Goal: Task Accomplishment & Management: Complete application form

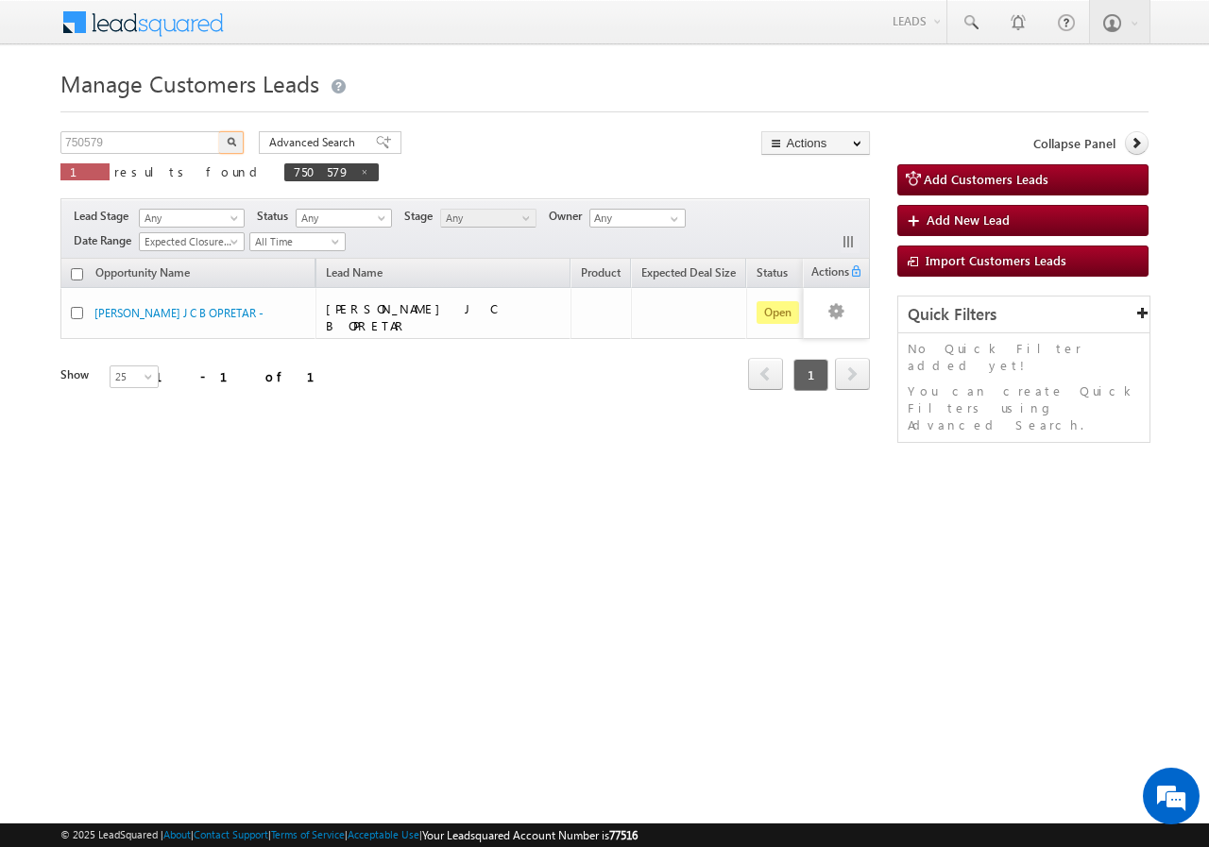
click at [169, 143] on input "750579" at bounding box center [141, 142] width 162 height 23
type input "7"
type input "811153"
click at [219, 131] on button "button" at bounding box center [231, 142] width 25 height 23
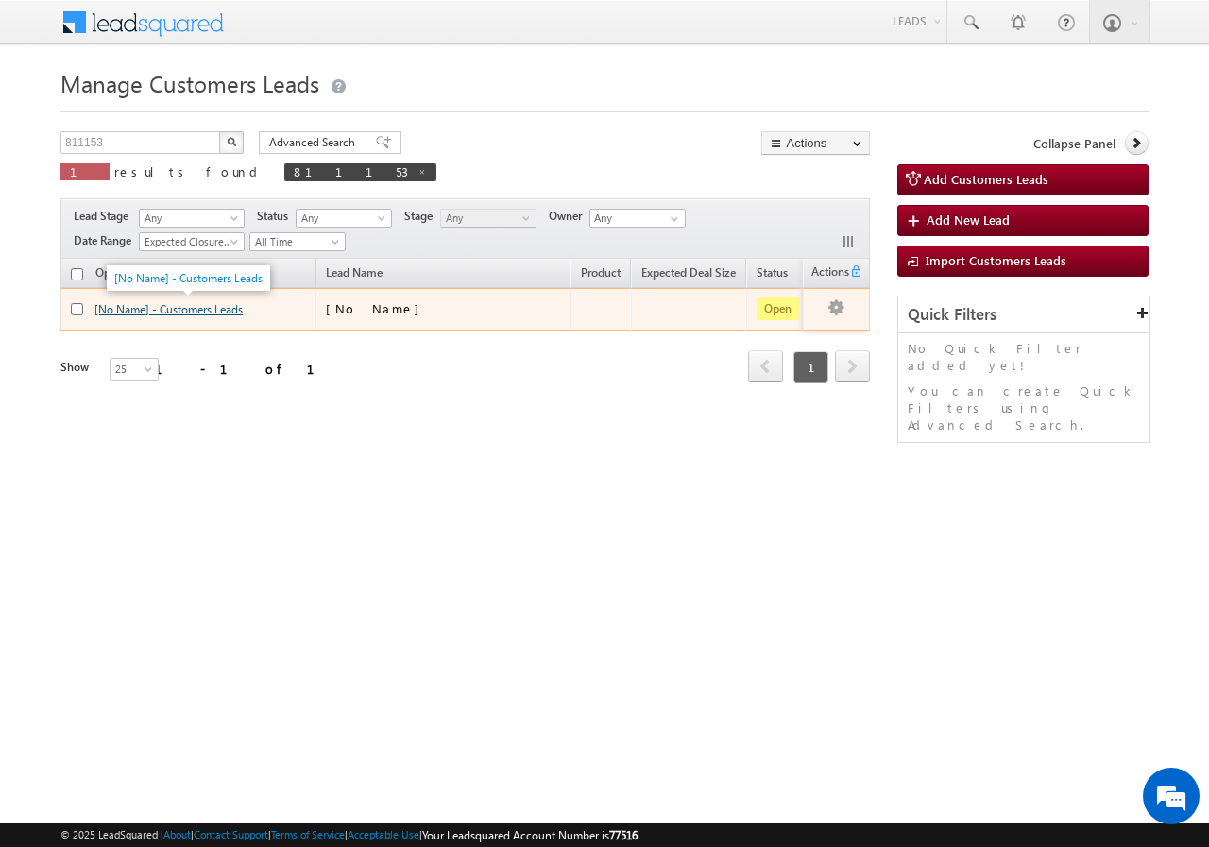
click at [145, 308] on link "[No Name] - Customers Leads" at bounding box center [168, 309] width 148 height 14
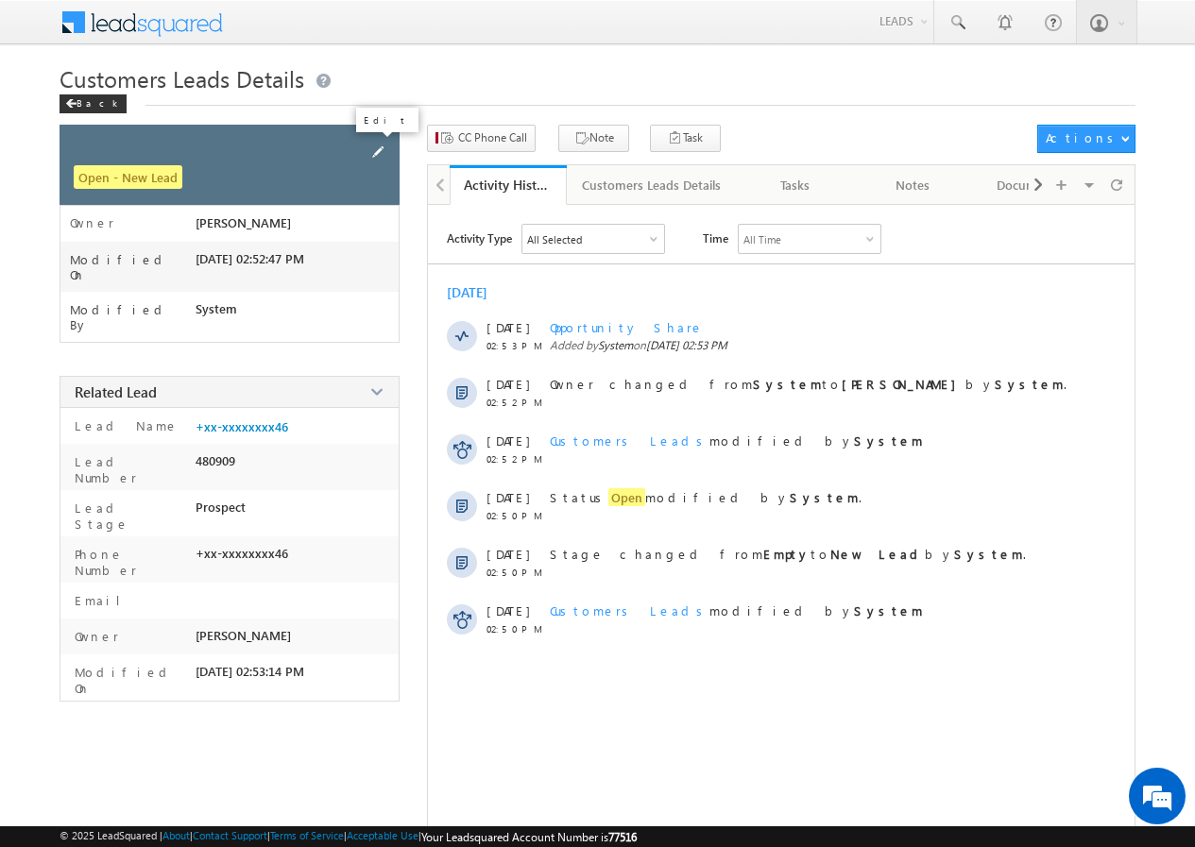
click at [377, 149] on span at bounding box center [377, 152] width 21 height 21
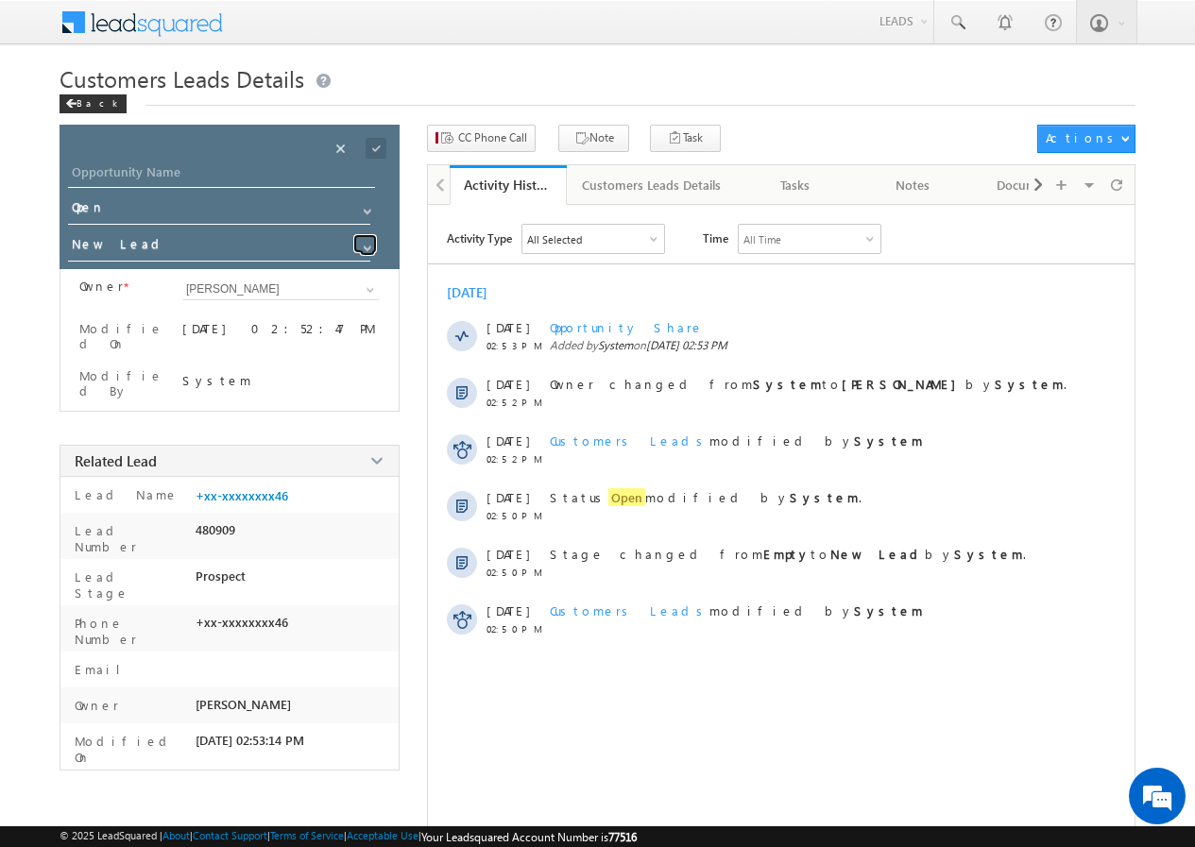
click at [367, 242] on span at bounding box center [367, 248] width 15 height 15
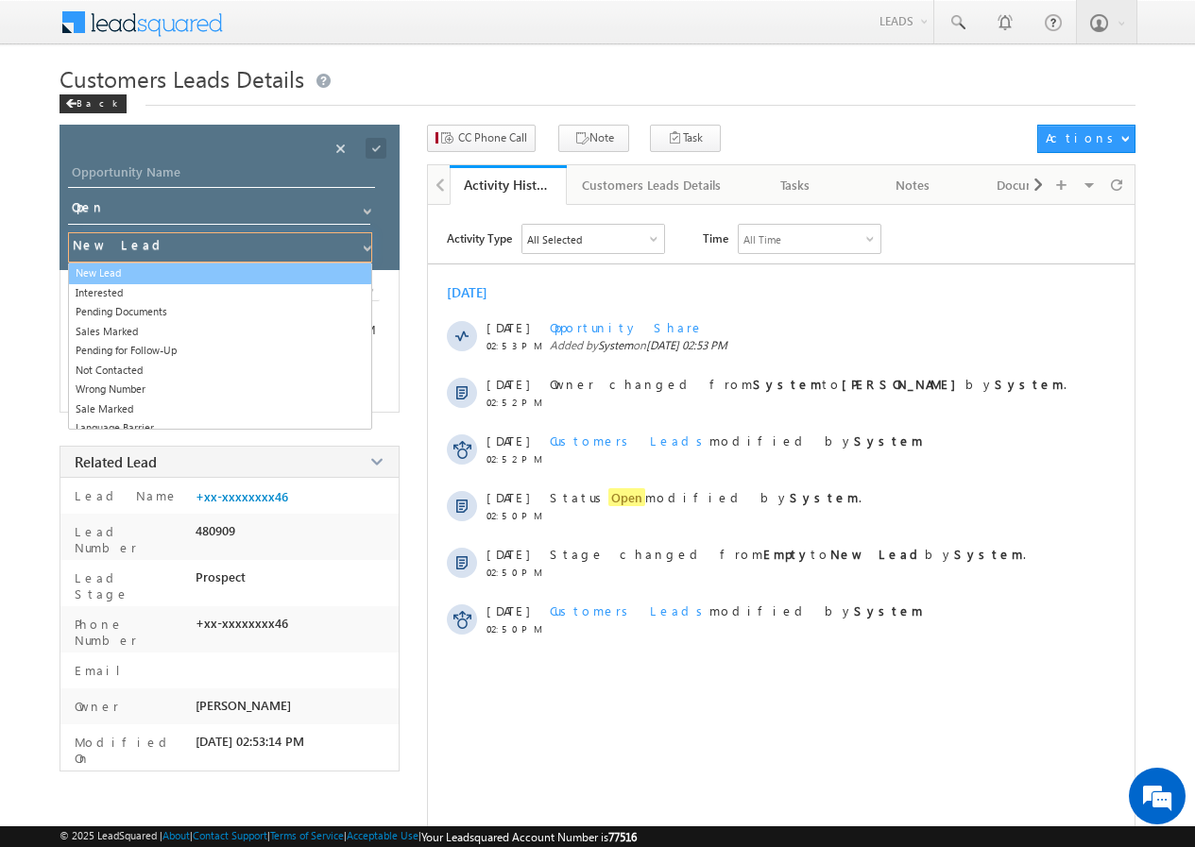
drag, startPoint x: 175, startPoint y: 275, endPoint x: 197, endPoint y: 256, distance: 29.5
click at [176, 275] on link "New Lead" at bounding box center [220, 274] width 304 height 22
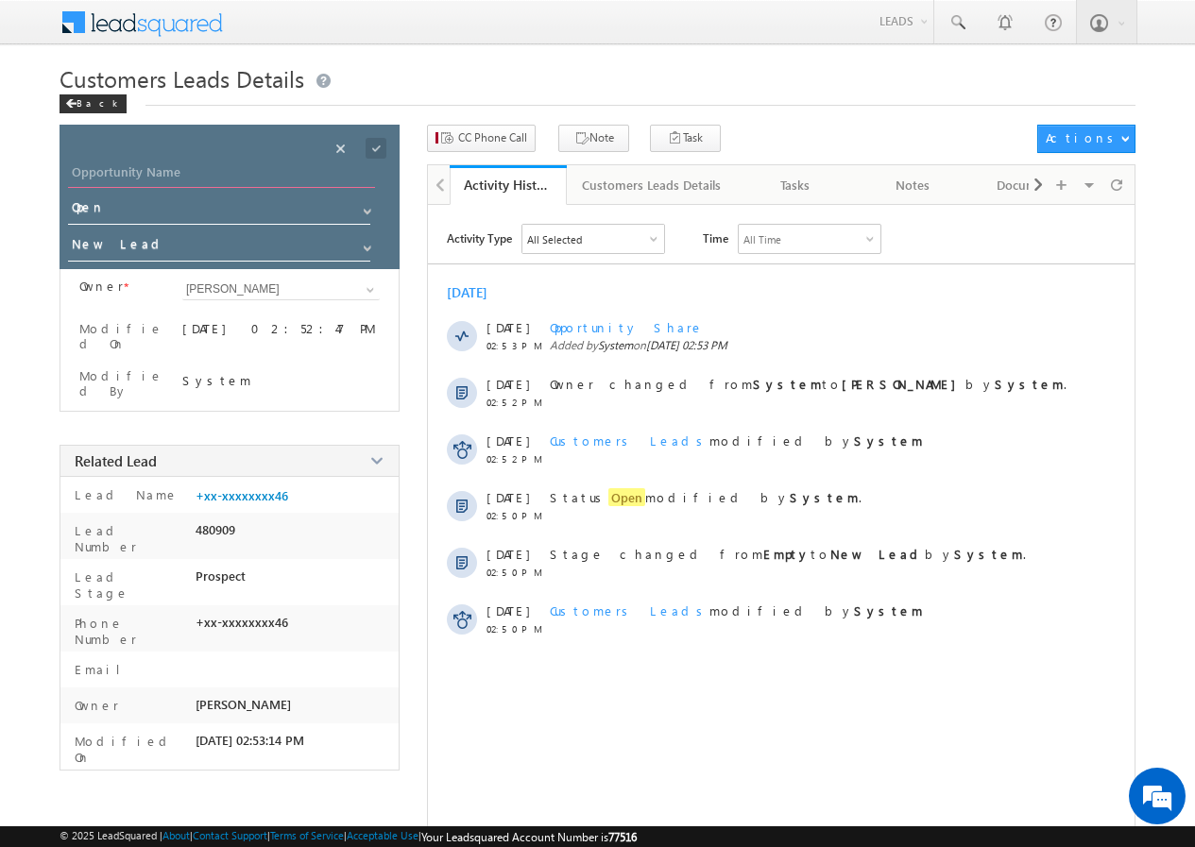
click at [242, 167] on input "Opportunity Name" at bounding box center [221, 175] width 307 height 26
type input "ALAM VEER"
click at [377, 142] on span at bounding box center [376, 148] width 21 height 21
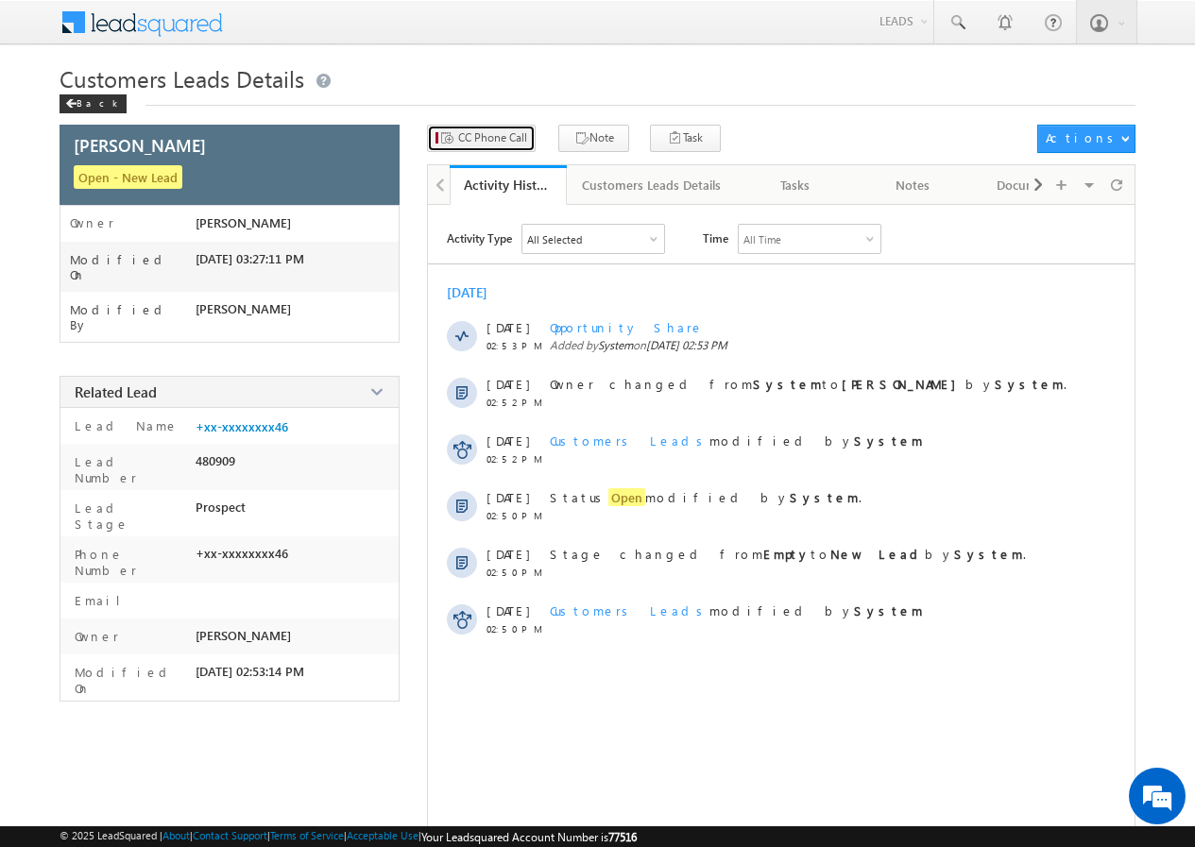
click at [490, 141] on span "CC Phone Call" at bounding box center [492, 137] width 69 height 17
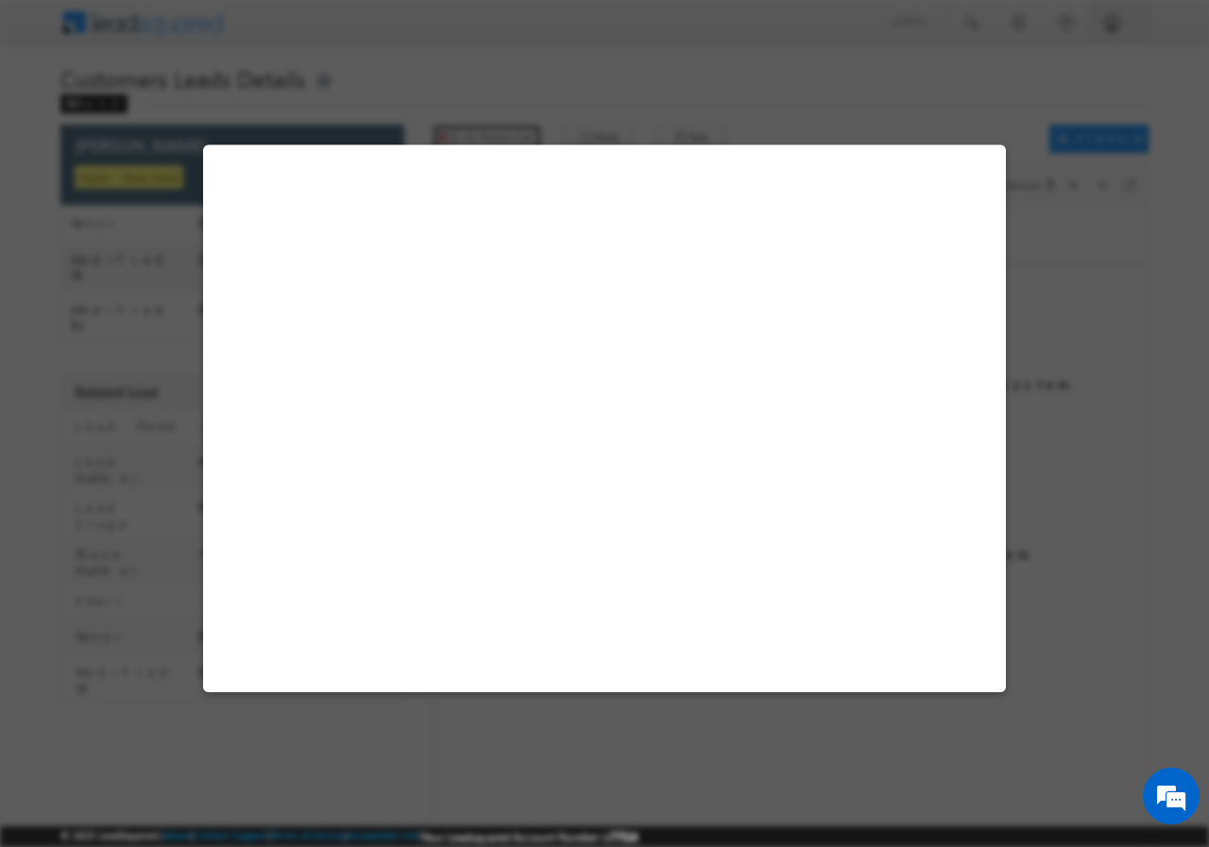
select select "Saharanpur"
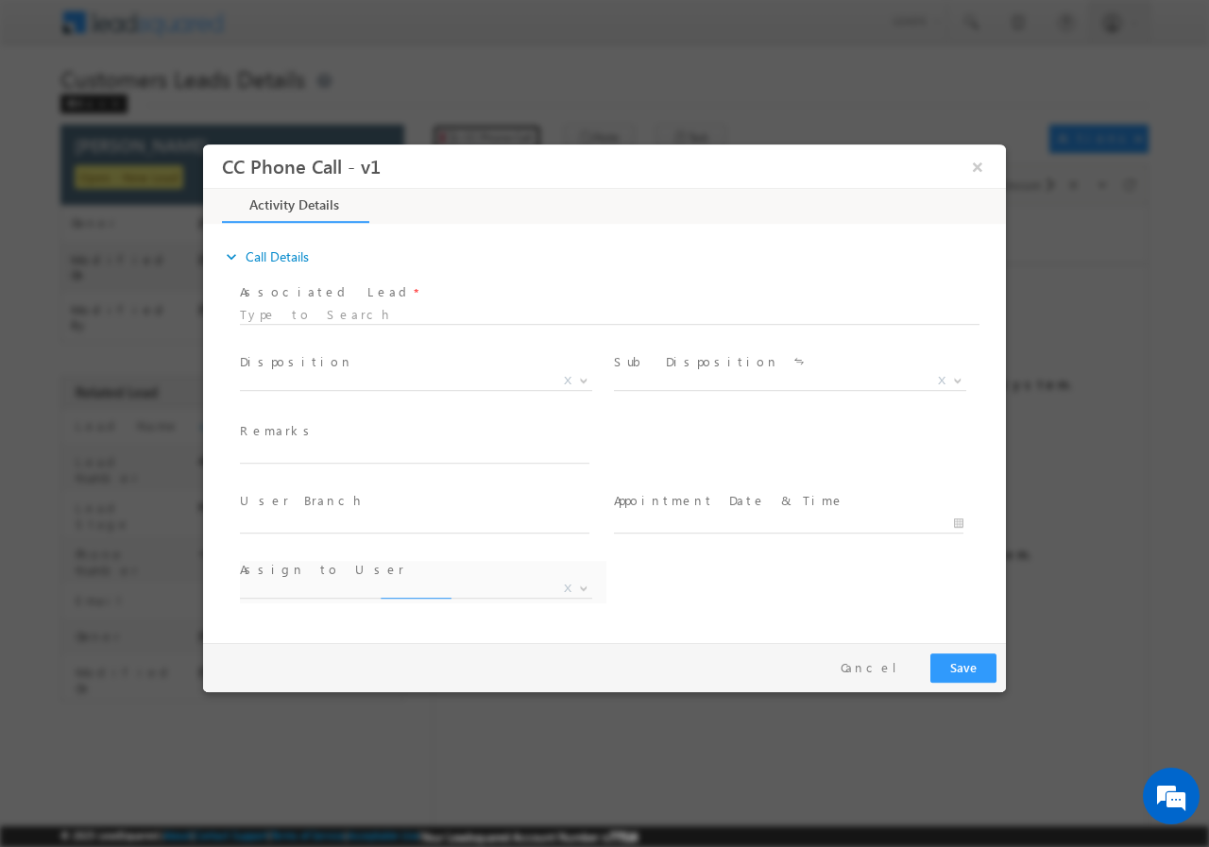
select select "adnan.hasan@sgrlimited.in"
click at [587, 379] on b at bounding box center [583, 379] width 11 height 7
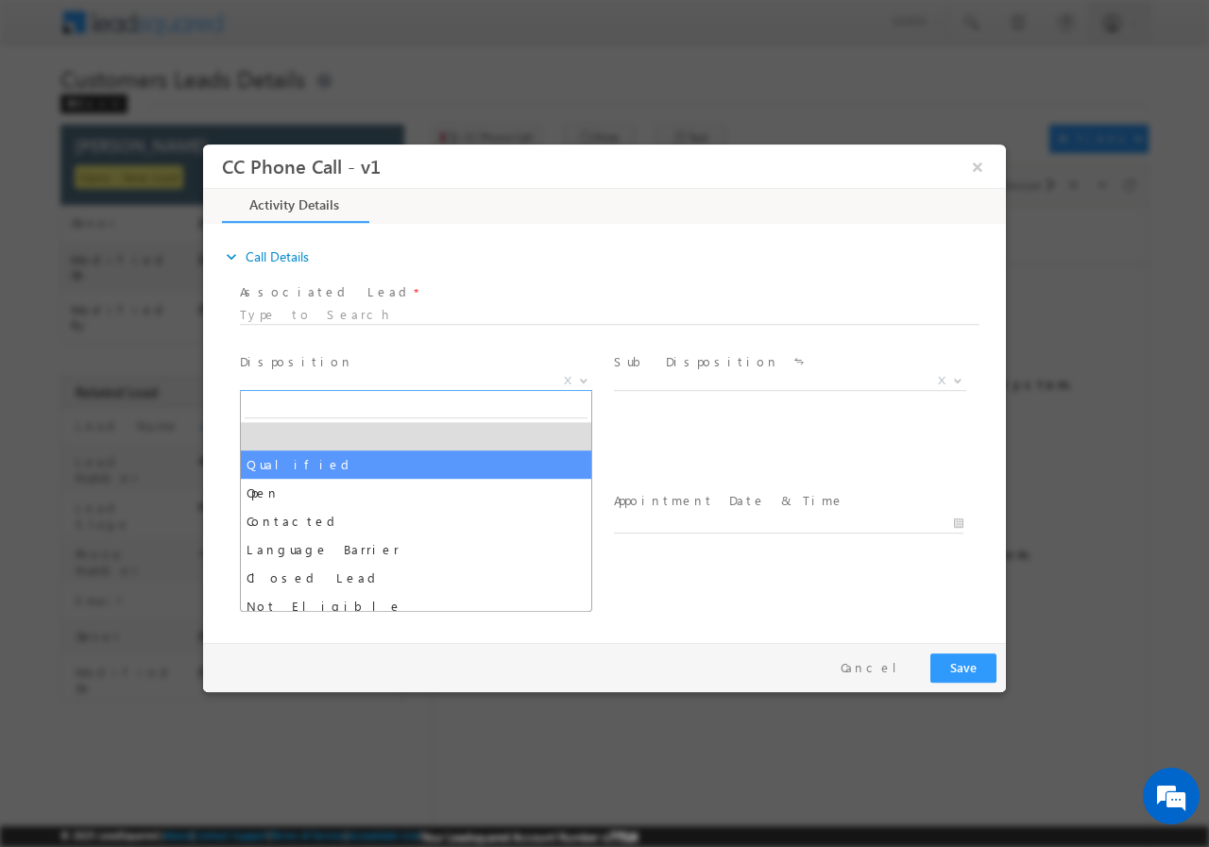
drag, startPoint x: 341, startPoint y: 461, endPoint x: 419, endPoint y: 461, distance: 78.4
select select "Qualified"
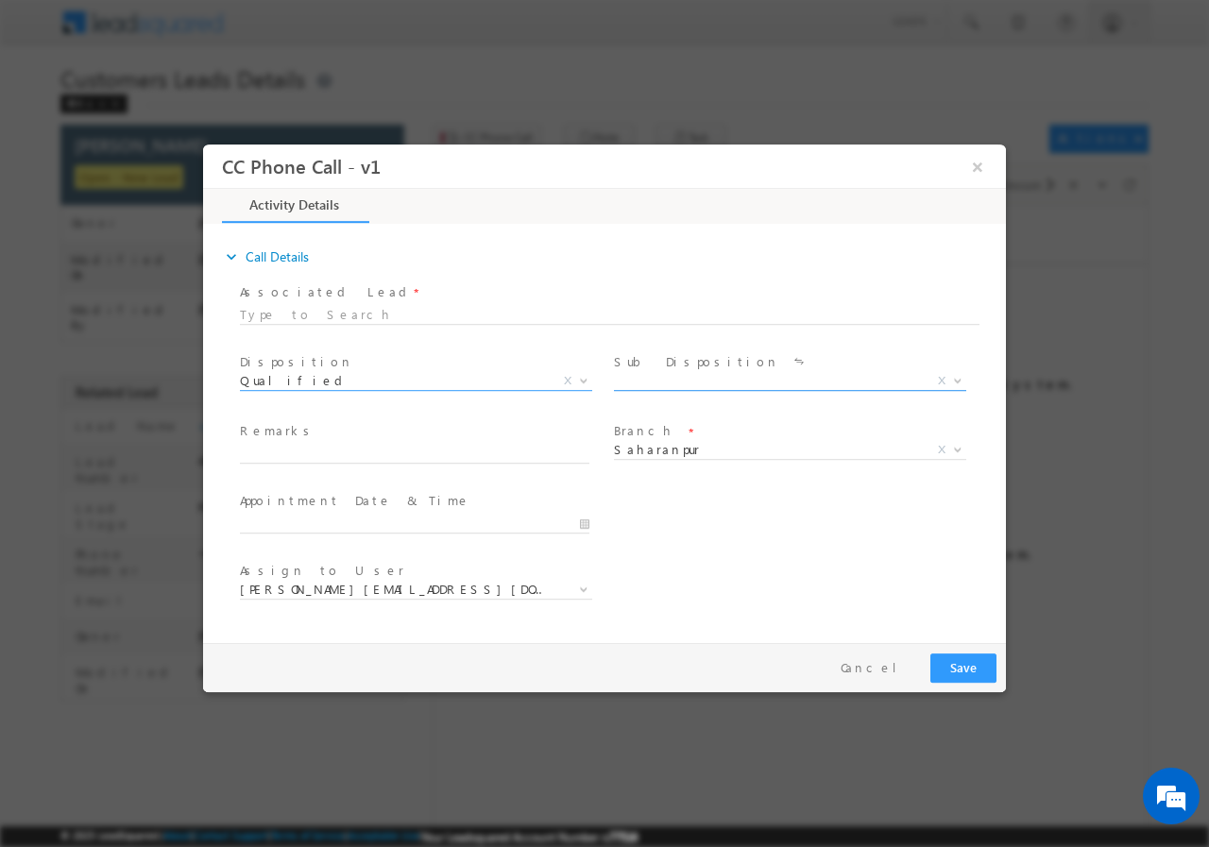
drag, startPoint x: 960, startPoint y: 378, endPoint x: 946, endPoint y: 377, distance: 13.3
click at [957, 377] on b at bounding box center [957, 379] width 11 height 7
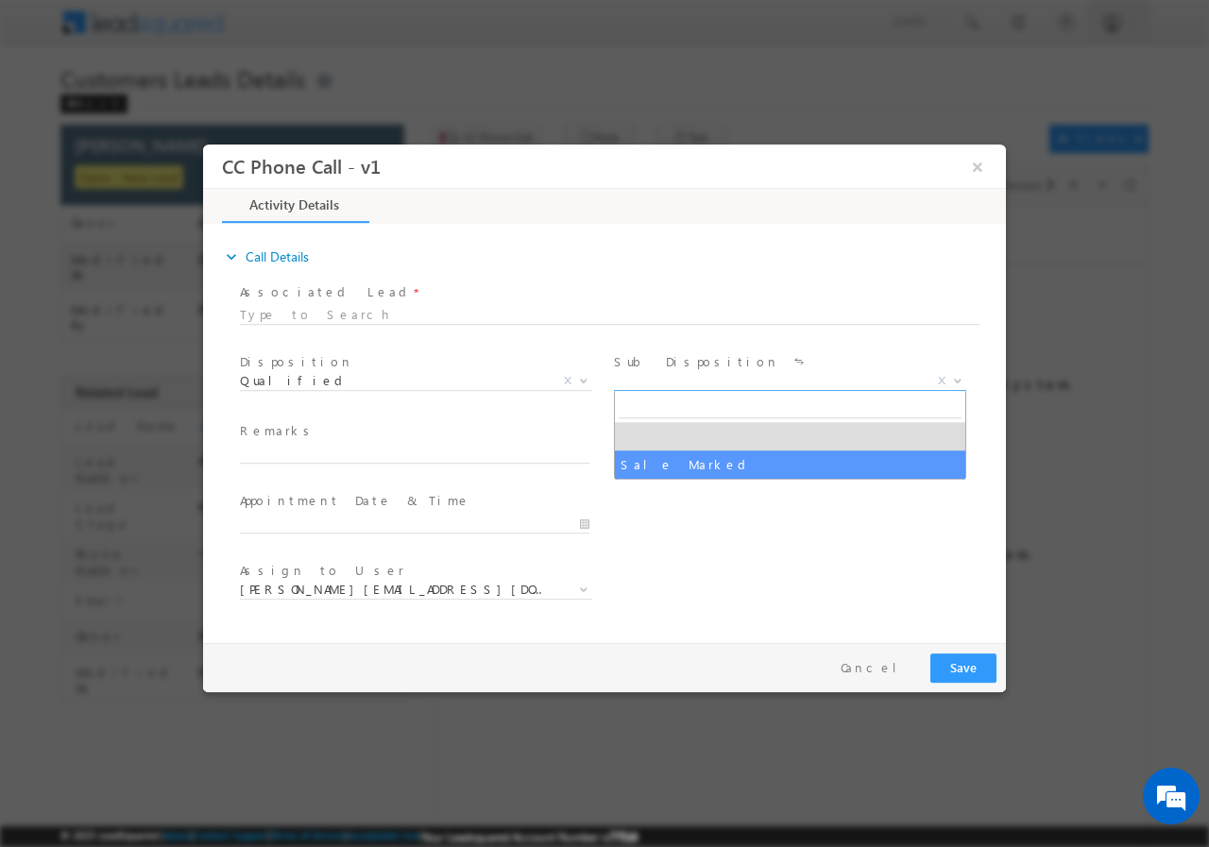
select select "Sale Marked"
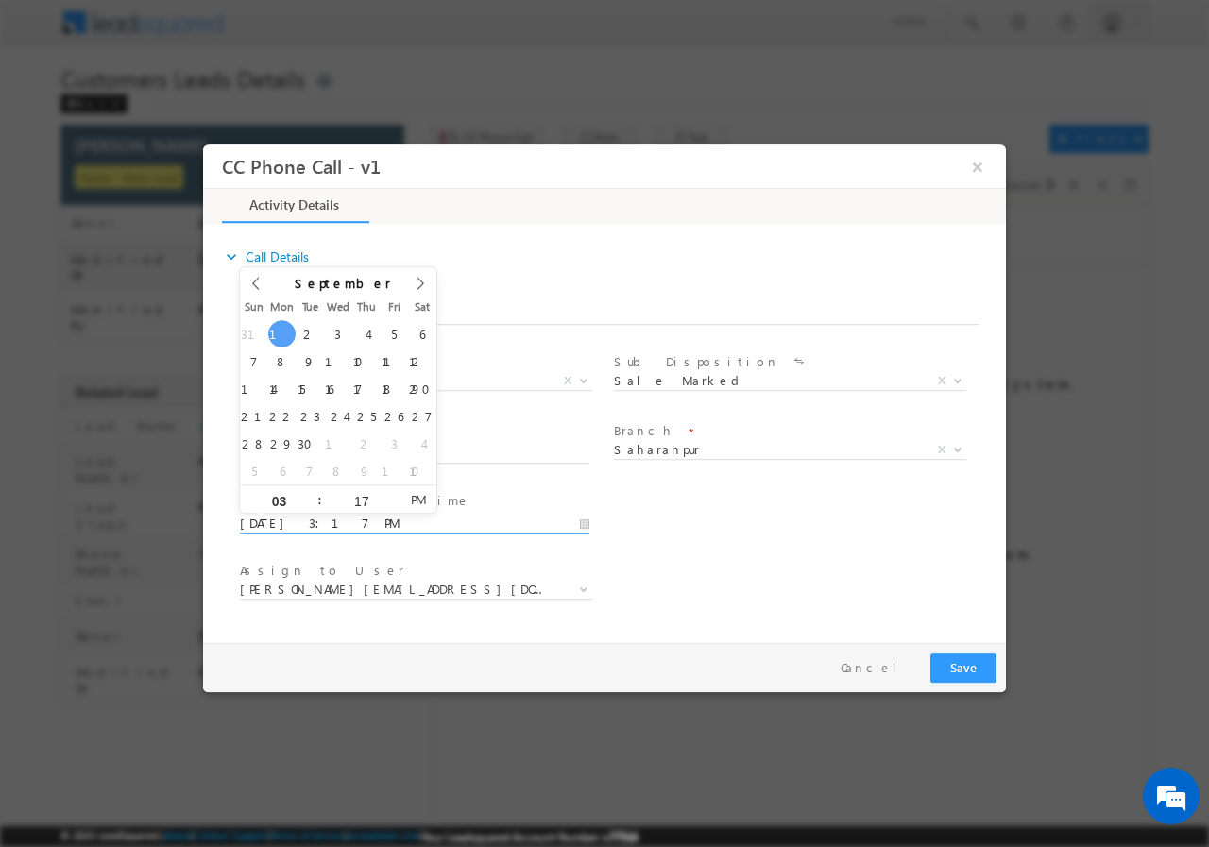
click at [587, 522] on input "09/01/2025 3:17 PM" at bounding box center [414, 523] width 349 height 19
type input "09/02/2025 2:17 PM"
type input "02"
click at [310, 503] on span at bounding box center [311, 506] width 13 height 14
type input "09/02/2025 1:17 PM"
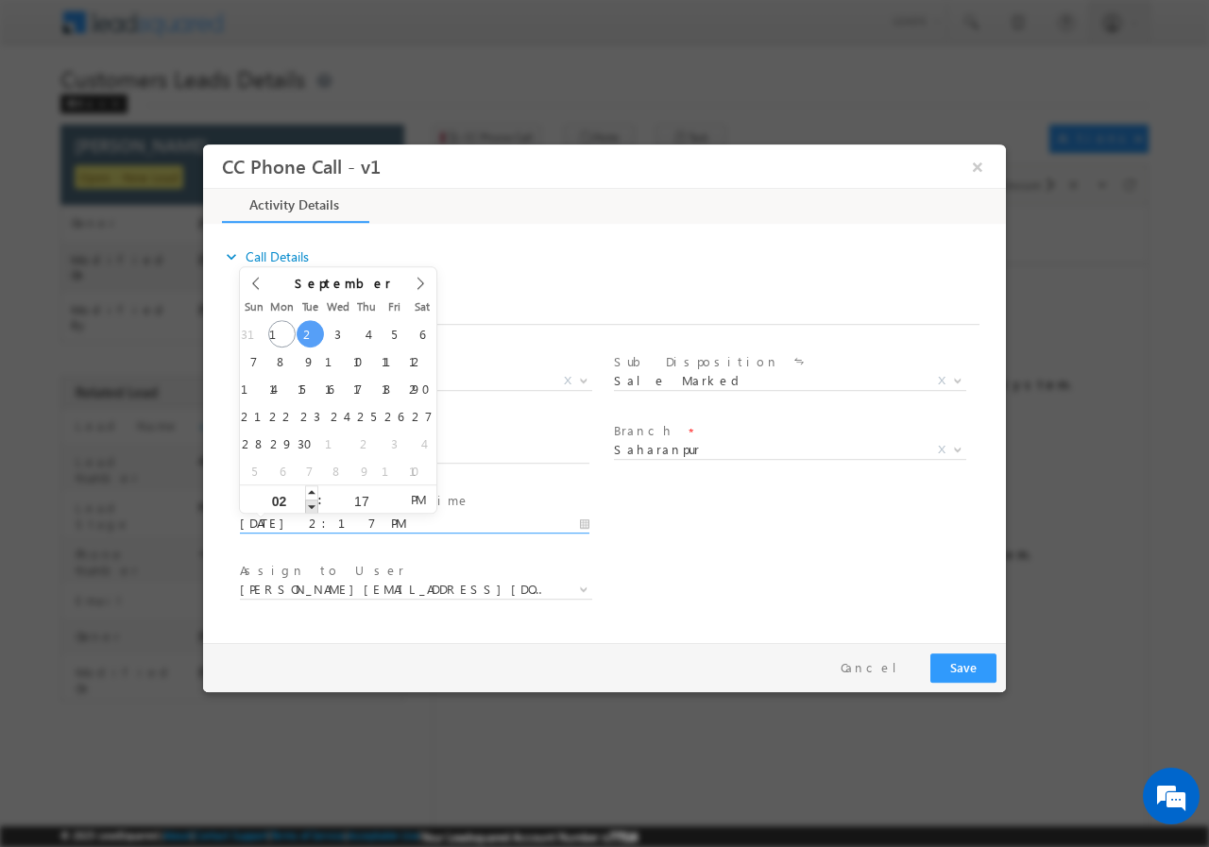
type input "01"
click at [309, 503] on span at bounding box center [311, 506] width 13 height 14
type input "09/02/2025 12:17 PM"
type input "12"
click at [308, 503] on span at bounding box center [311, 506] width 13 height 14
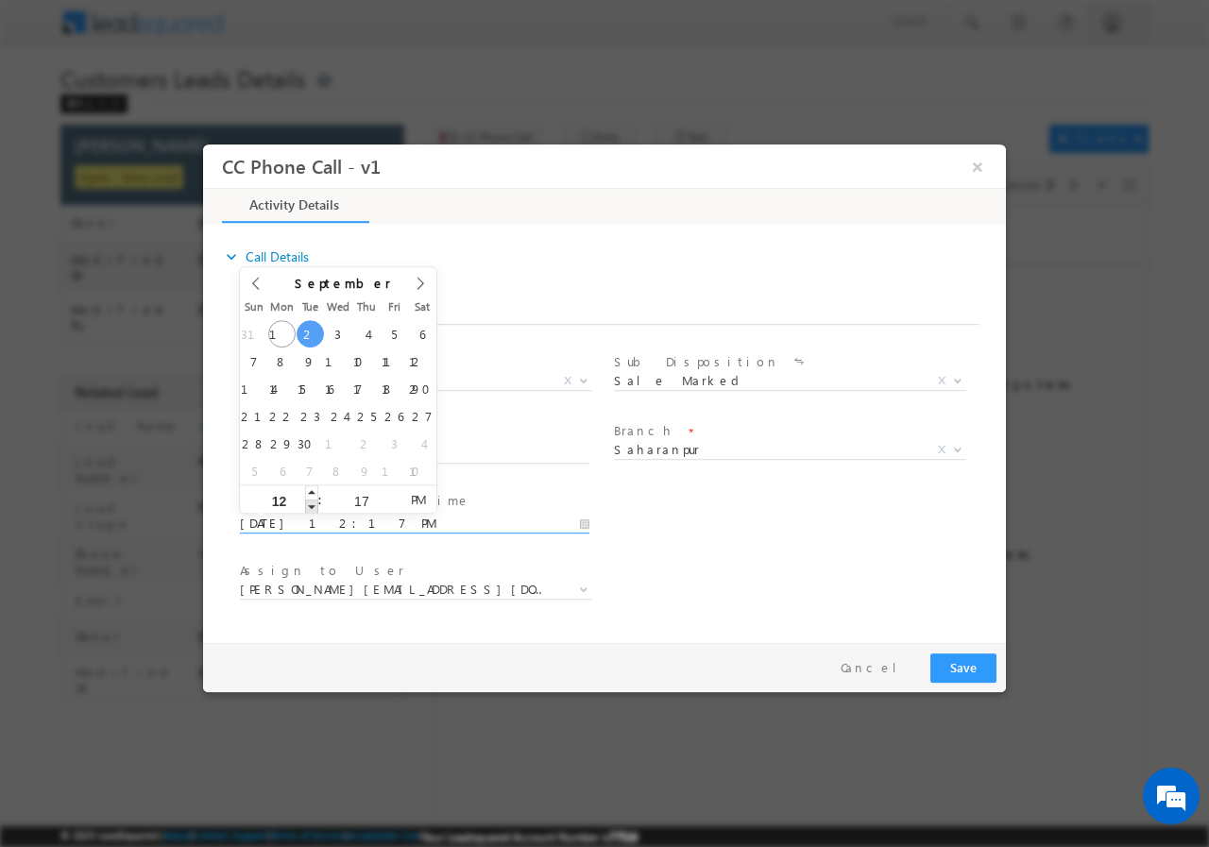
type input "09/02/2025 11:17 AM"
type input "11"
click at [308, 503] on span at bounding box center [311, 506] width 13 height 14
type input "09/02/2025 10:17 AM"
type input "10"
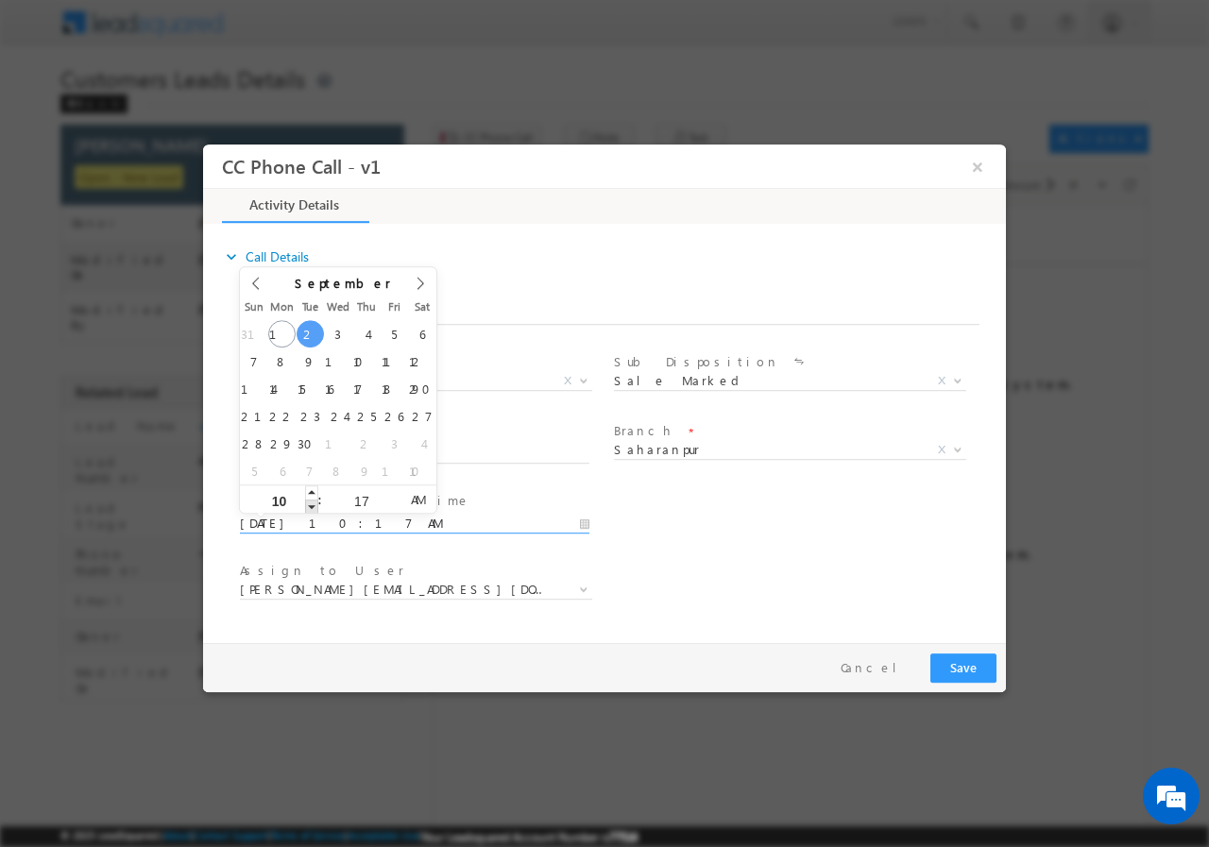
click at [308, 503] on span at bounding box center [311, 506] width 13 height 14
type input "09/02/2025 11:17 AM"
type input "11"
click at [313, 491] on span at bounding box center [311, 492] width 13 height 14
type input "09/02/2025 11:16 AM"
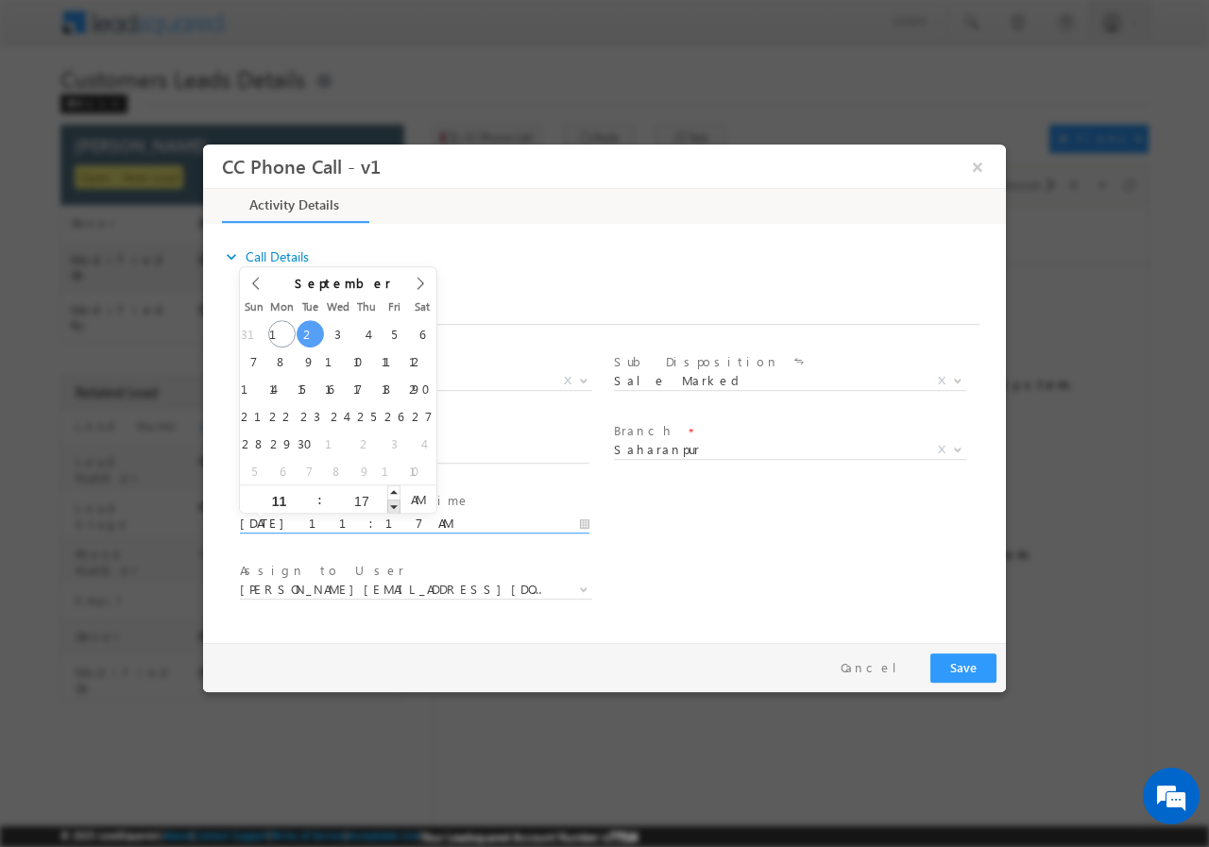
type input "16"
click at [394, 505] on span at bounding box center [393, 506] width 13 height 14
type input "09/02/2025 11:15 AM"
type input "15"
click at [394, 505] on span at bounding box center [393, 506] width 13 height 14
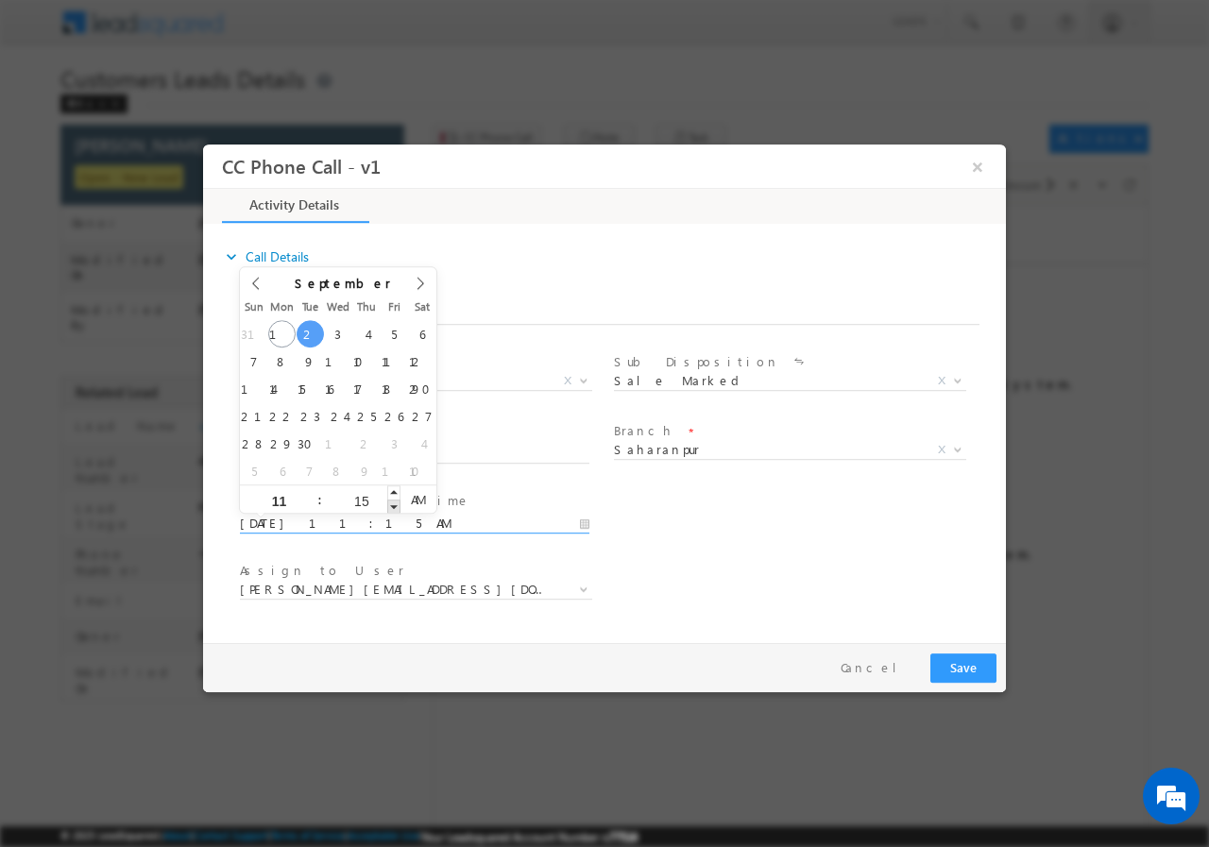
type input "09/02/2025 11:14 AM"
type input "14"
click at [394, 505] on span at bounding box center [393, 506] width 13 height 14
type input "09/02/2025 11:13 AM"
type input "13"
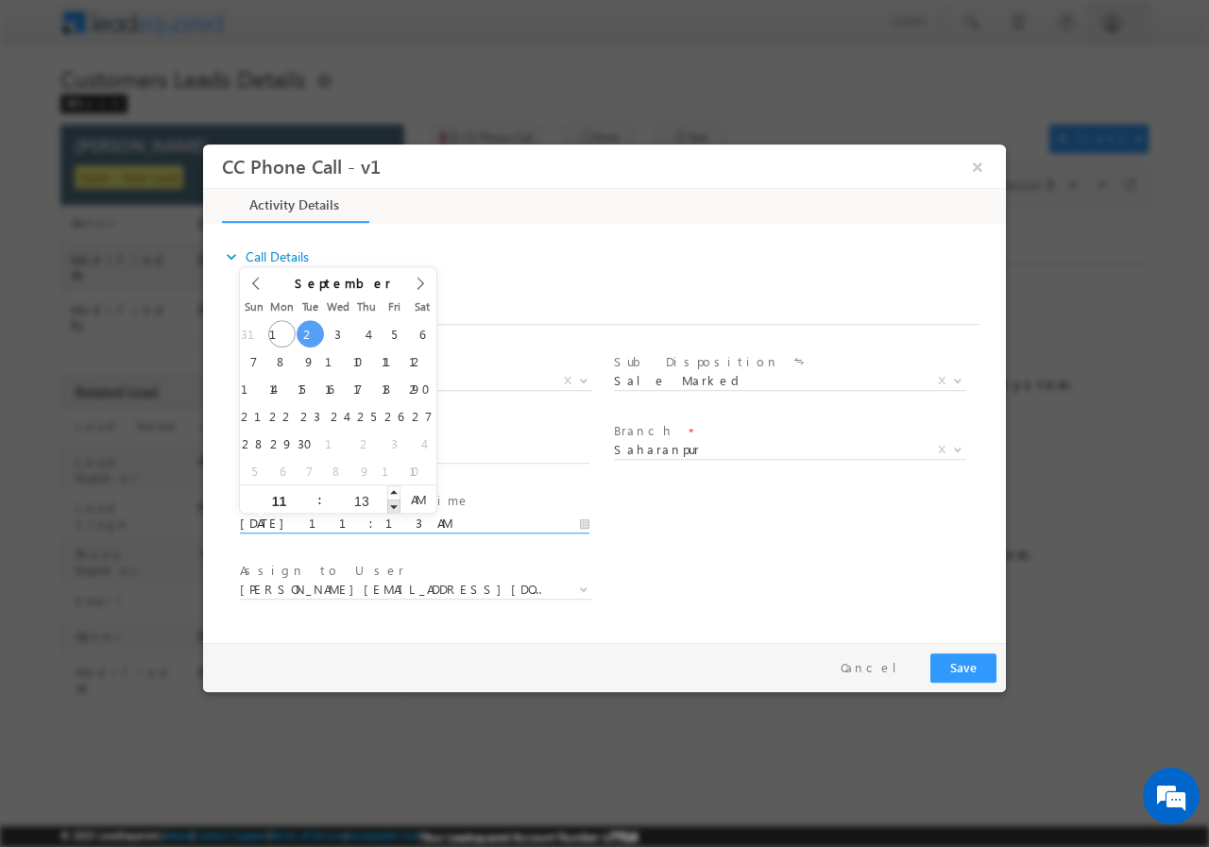
click at [394, 505] on span at bounding box center [393, 506] width 13 height 14
type input "09/02/2025 11:12 AM"
type input "12"
click at [394, 505] on span at bounding box center [393, 506] width 13 height 14
type input "09/02/2025 11:11 AM"
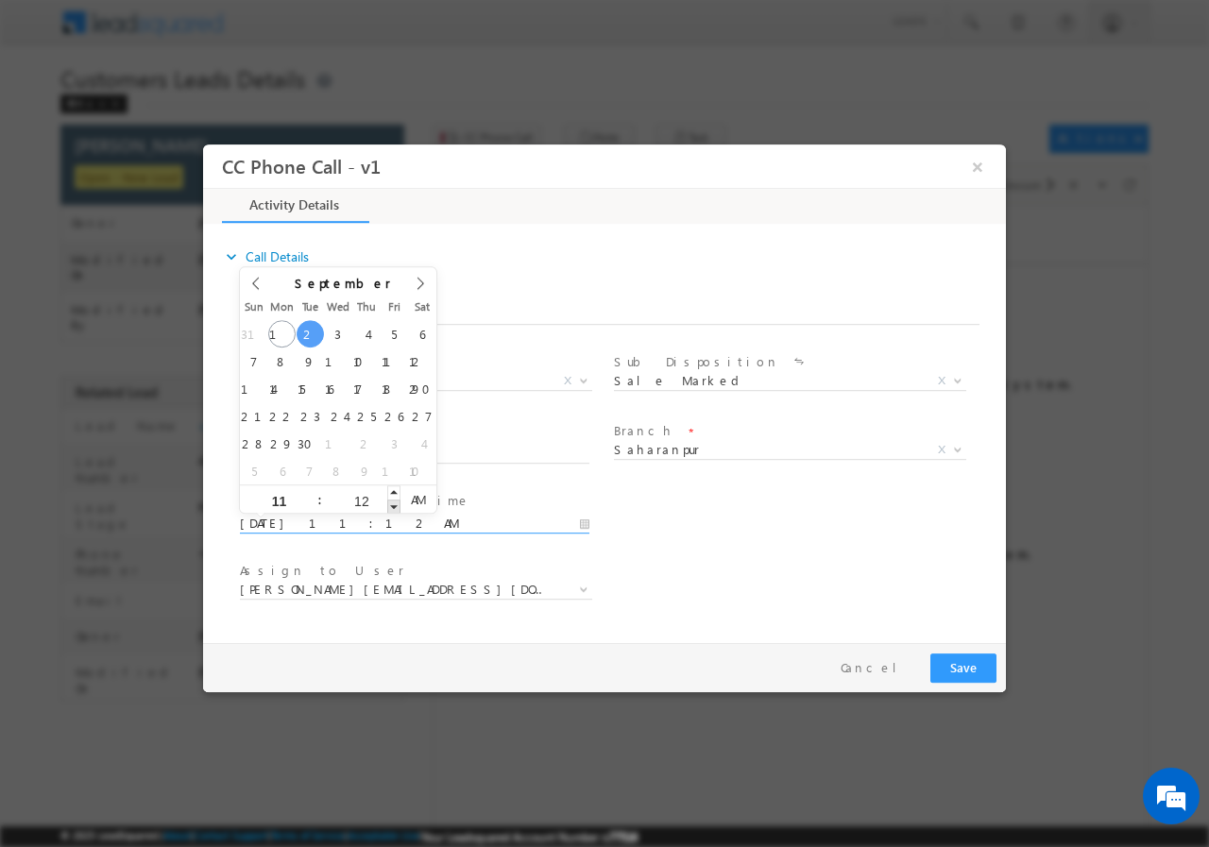
type input "11"
click at [394, 504] on span at bounding box center [393, 506] width 13 height 14
type input "09/02/2025 11:10 AM"
type input "10"
click at [394, 504] on span at bounding box center [393, 506] width 13 height 14
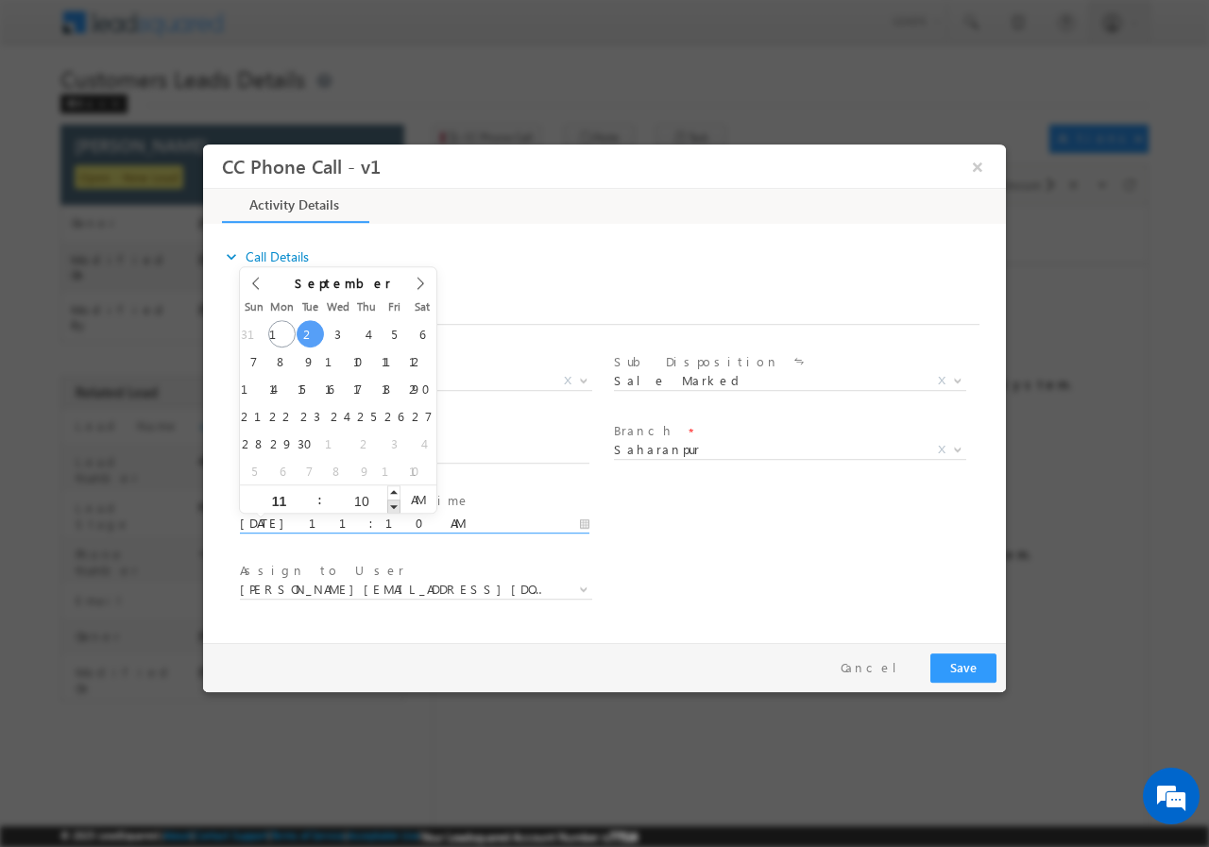
type input "09/02/2025 11:09 AM"
type input "09"
click at [394, 504] on span at bounding box center [393, 506] width 13 height 14
type input "09/02/2025 11:08 AM"
type input "08"
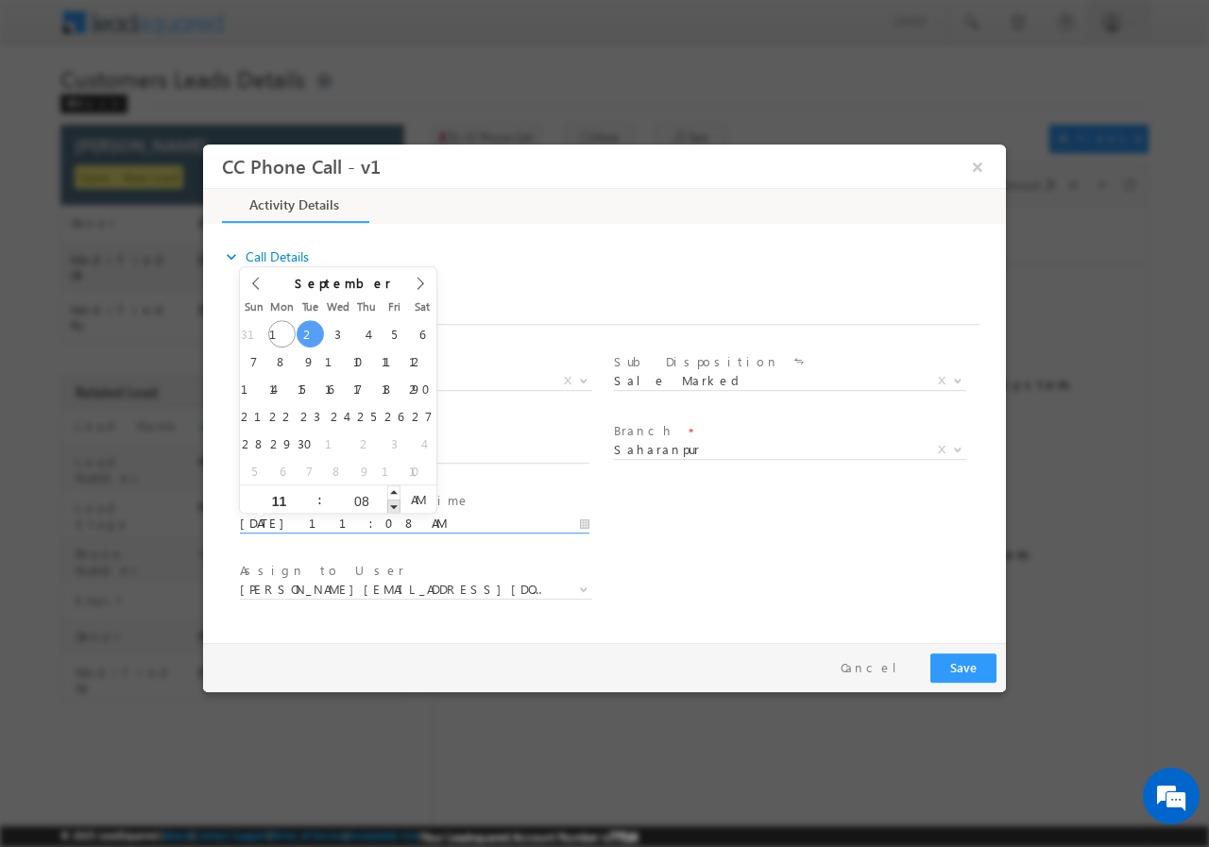
click at [394, 503] on span at bounding box center [393, 506] width 13 height 14
type input "09/02/2025 11:07 AM"
type input "07"
click at [394, 503] on span at bounding box center [393, 506] width 13 height 14
type input "09/02/2025 11:06 AM"
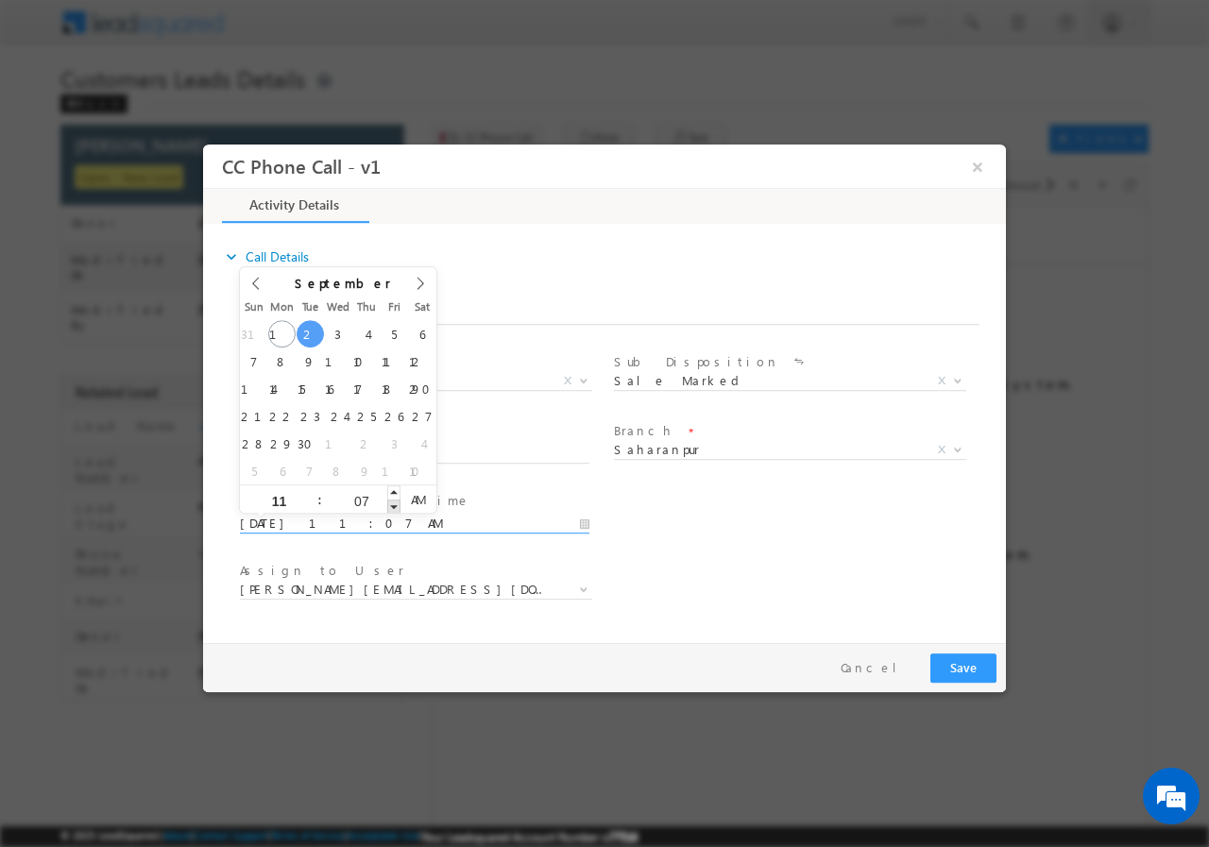
type input "06"
click at [393, 502] on span at bounding box center [393, 506] width 13 height 14
type input "09/02/2025 11:05 AM"
type input "05"
click at [392, 501] on span at bounding box center [393, 506] width 13 height 14
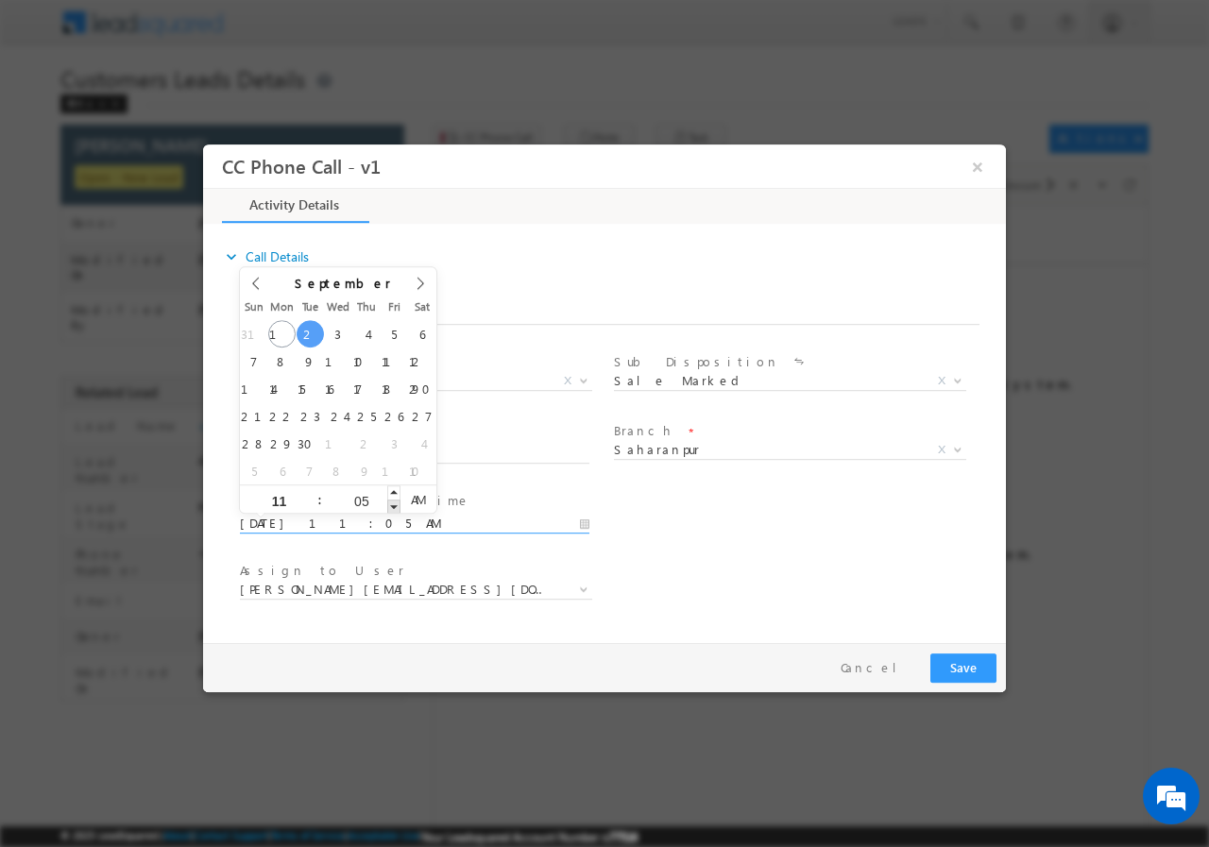
type input "09/02/2025 11:04 AM"
type input "04"
click at [394, 502] on span at bounding box center [393, 506] width 13 height 14
type input "09/02/2025 11:03 AM"
type input "03"
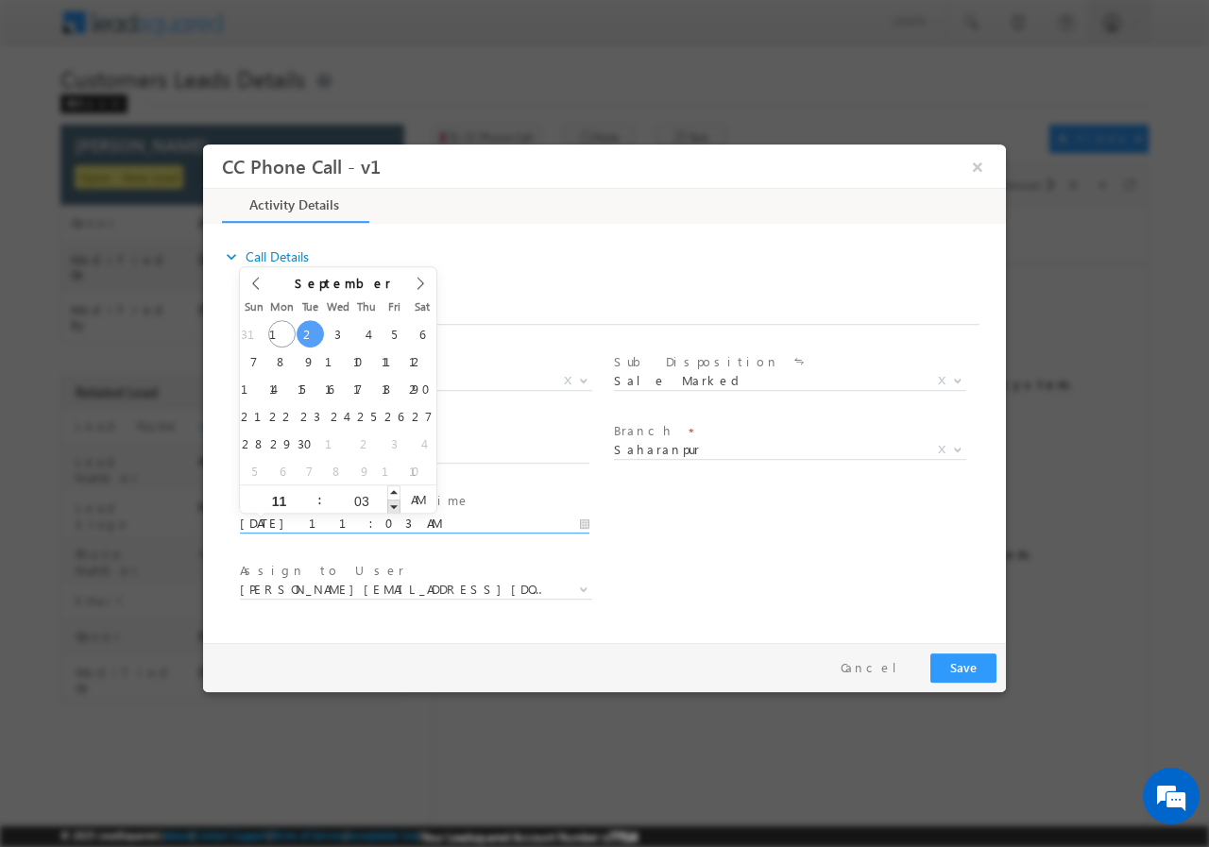
click at [394, 502] on span at bounding box center [393, 506] width 13 height 14
type input "09/02/2025 11:02 AM"
type input "02"
click at [394, 503] on span at bounding box center [393, 506] width 13 height 14
type input "09/02/2025 11:01 AM"
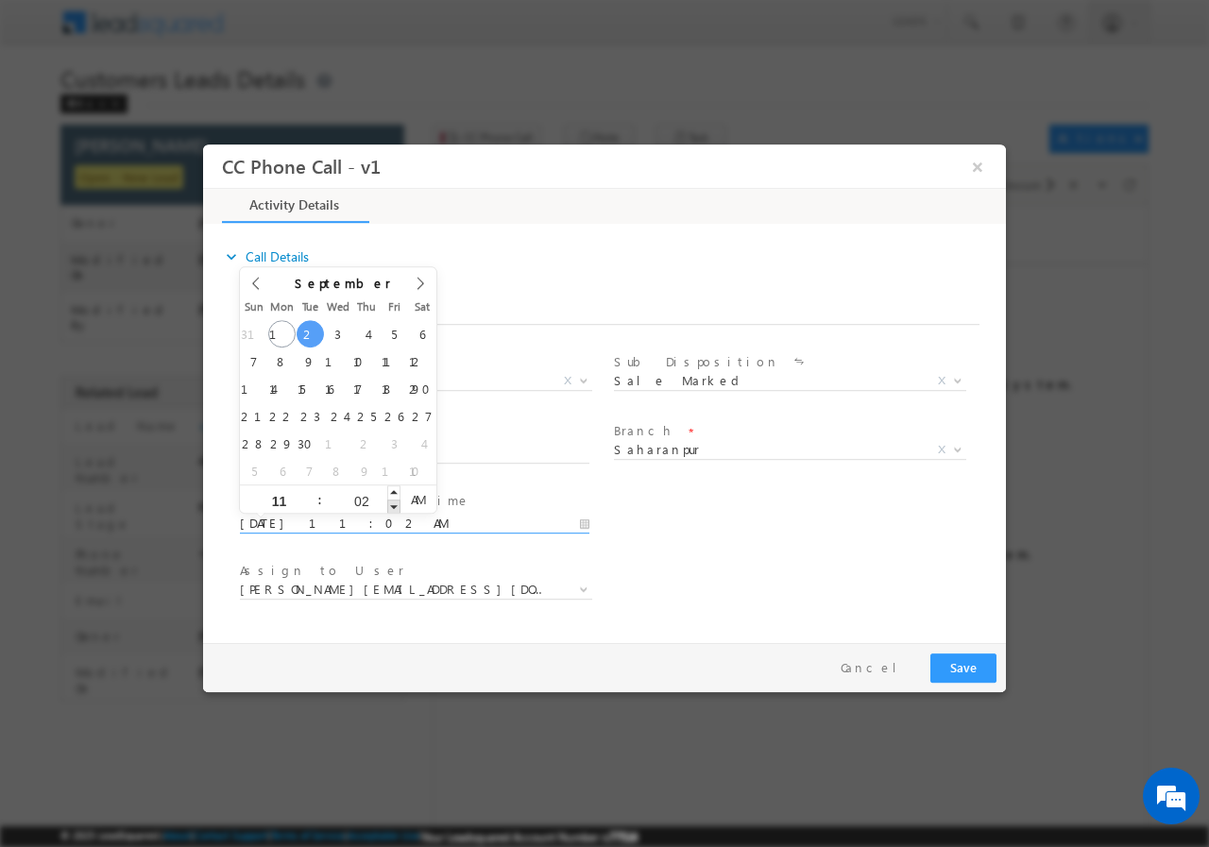
type input "01"
click at [394, 503] on span at bounding box center [393, 506] width 13 height 14
type input "09/02/2025 11:00 AM"
type input "00"
click at [394, 503] on span at bounding box center [393, 506] width 13 height 14
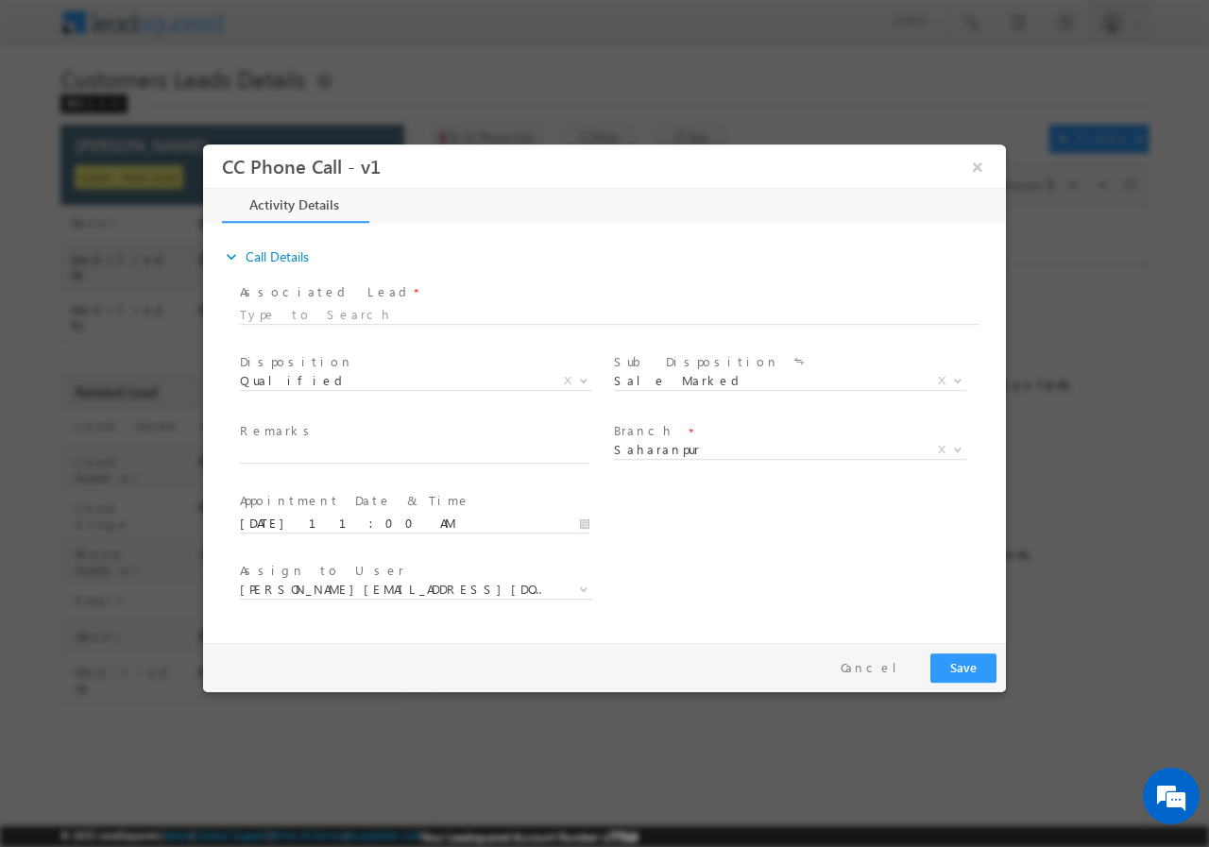
click at [682, 539] on div "User Branch * Appointment Date & Time * 09/02/2025 11:00 AM" at bounding box center [621, 521] width 770 height 70
click at [427, 584] on span "adnan.hasan@sgrlimited.in" at bounding box center [393, 588] width 307 height 17
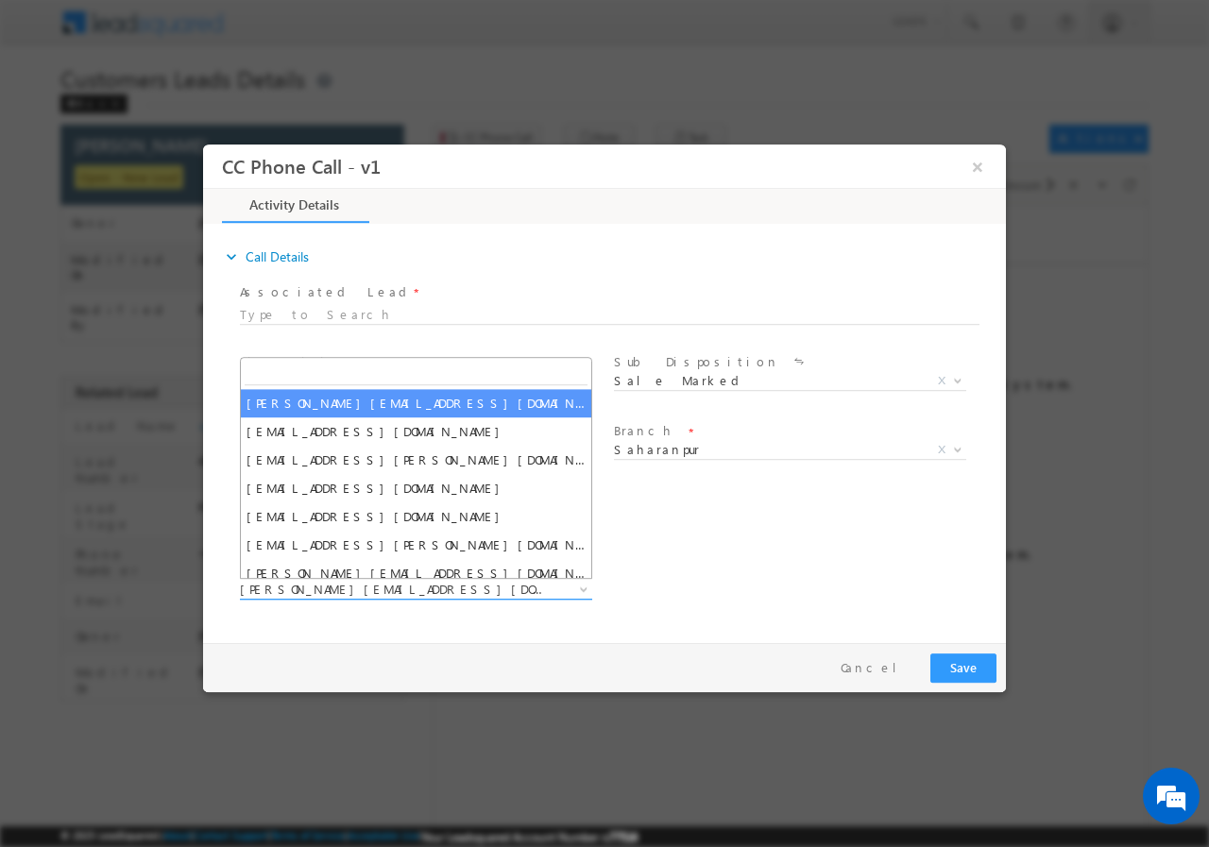
type input "ankur.kumar1@sgrlimited.in"
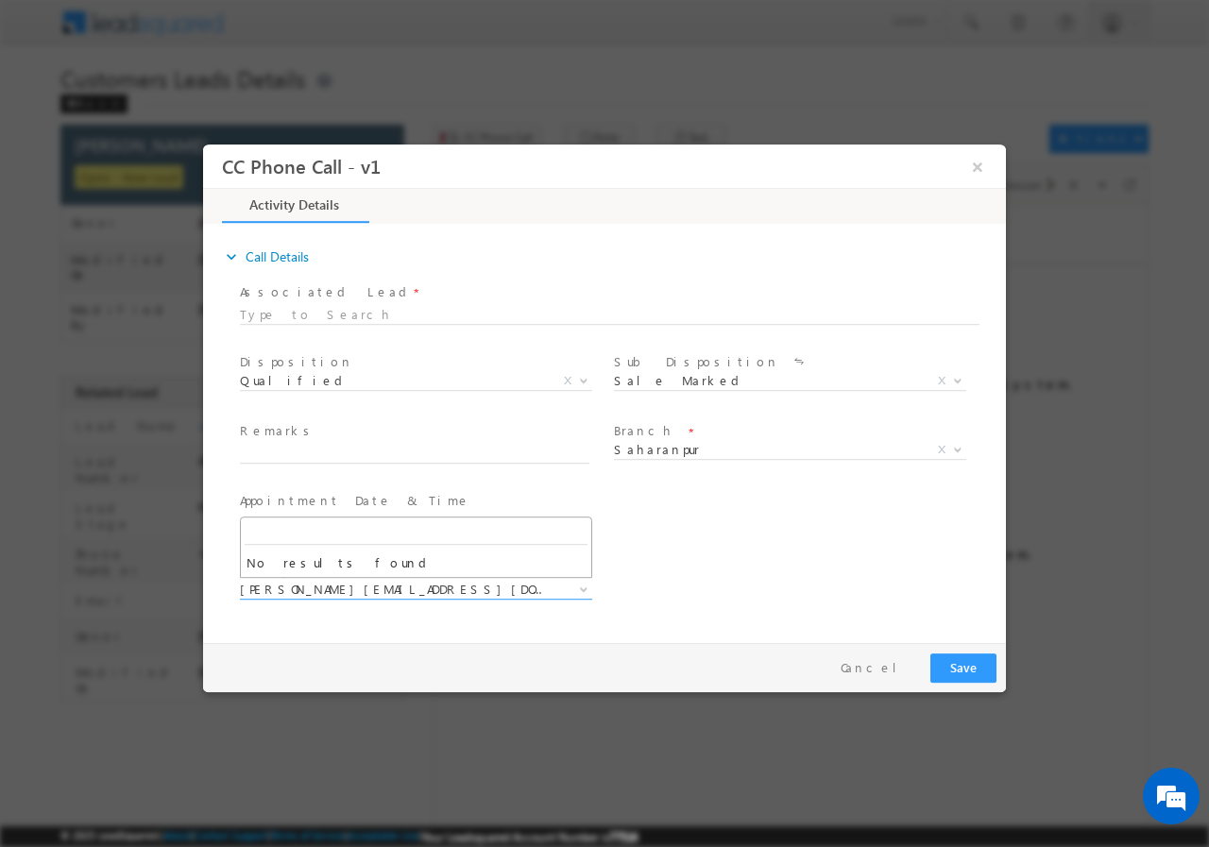
click at [659, 581] on div "Assign to User * adnan.hasan@sgrlimited.in ajay.kashyap@sgrlimited.in amit.vish…" at bounding box center [621, 591] width 770 height 70
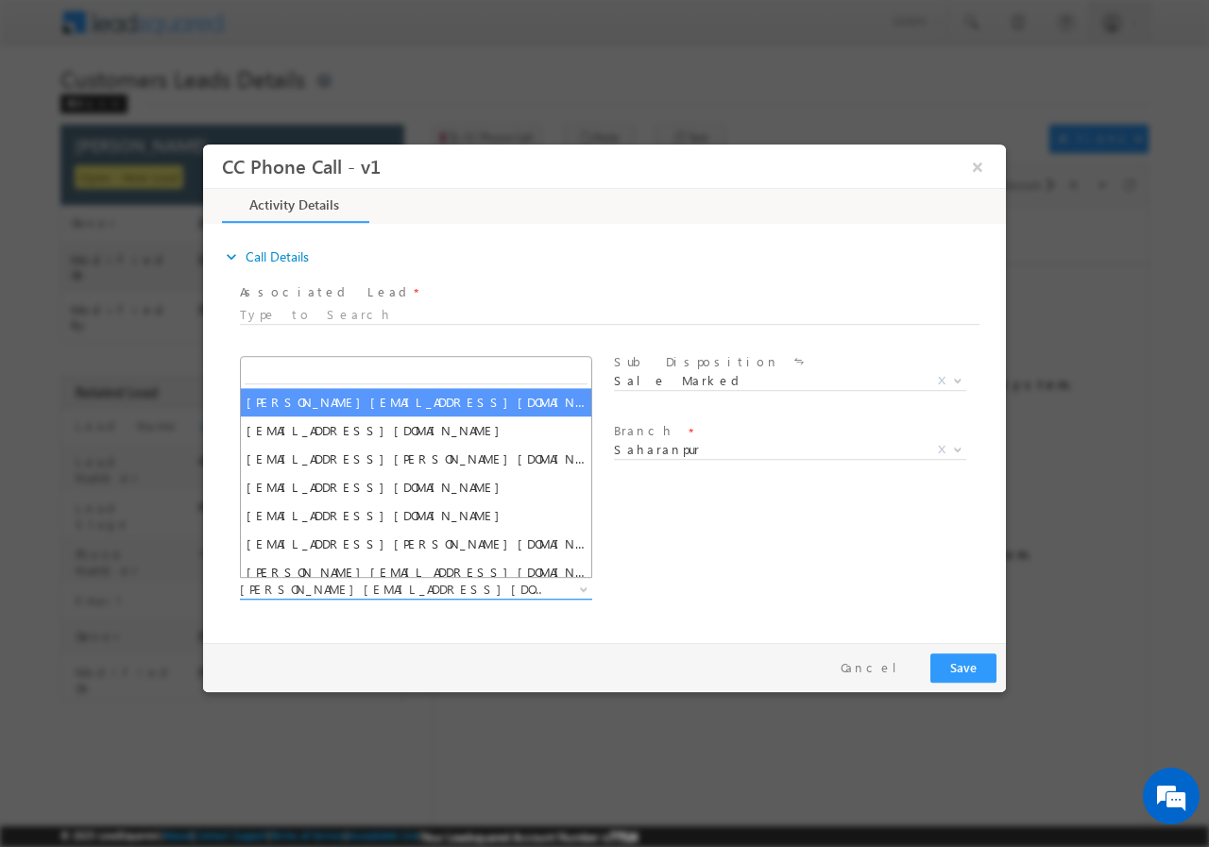
drag, startPoint x: 585, startPoint y: 589, endPoint x: 573, endPoint y: 587, distance: 11.5
click at [583, 589] on b at bounding box center [583, 588] width 11 height 7
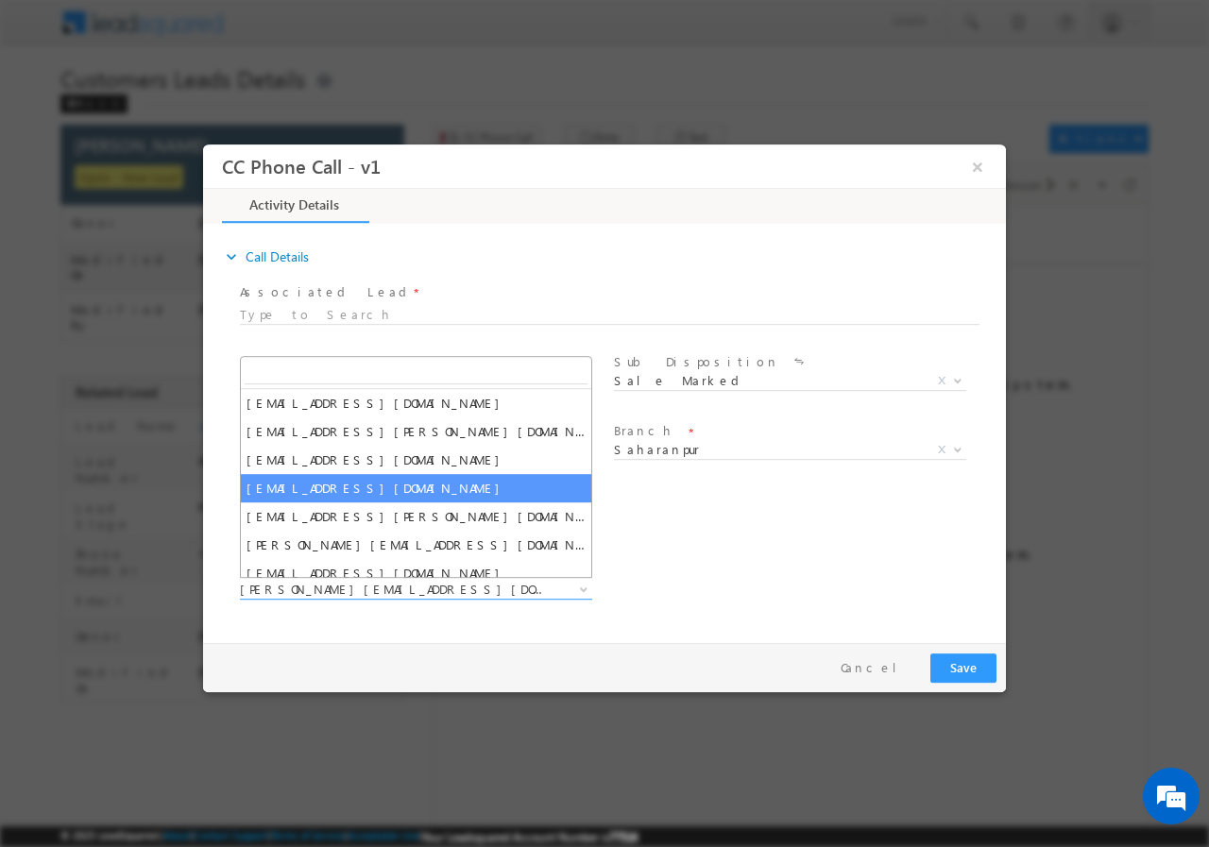
scroll to position [38, 0]
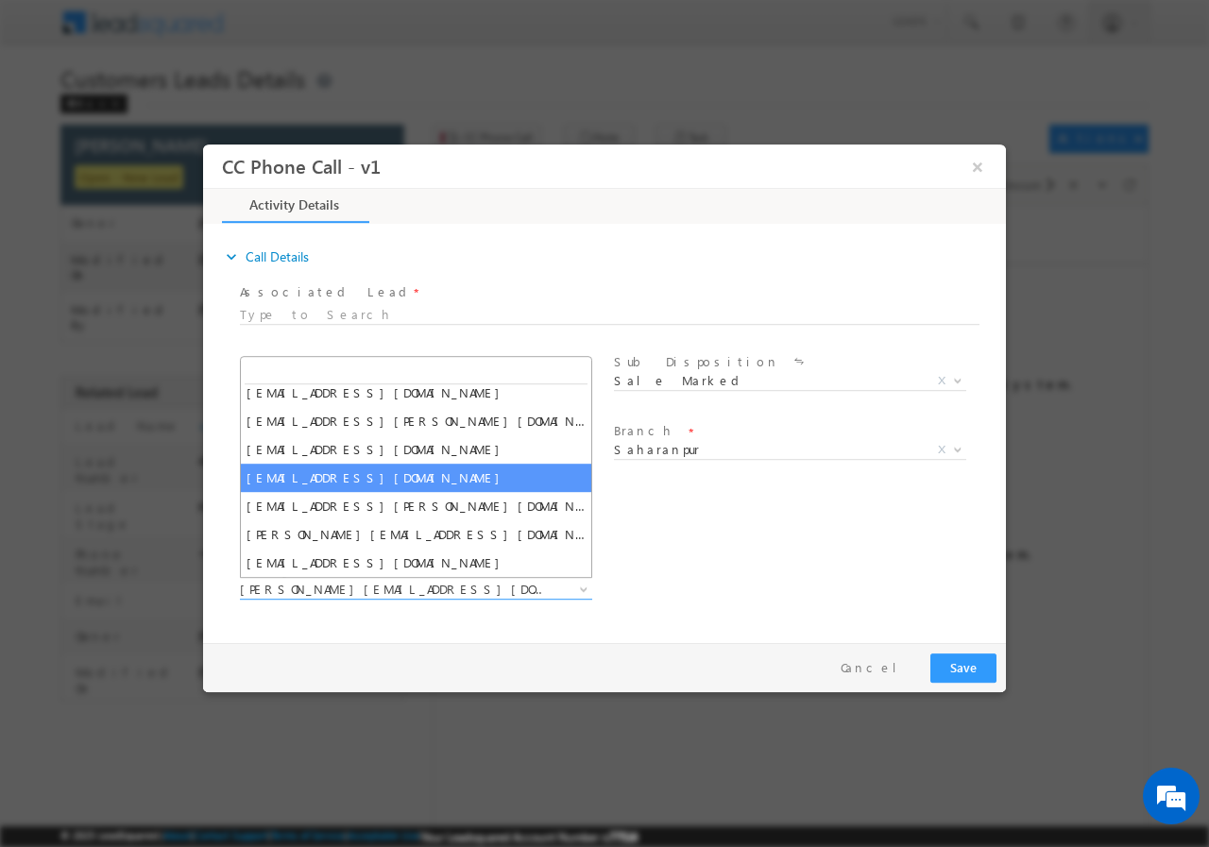
paste input "Ankur Kumar"
type input "Ankur Kumar"
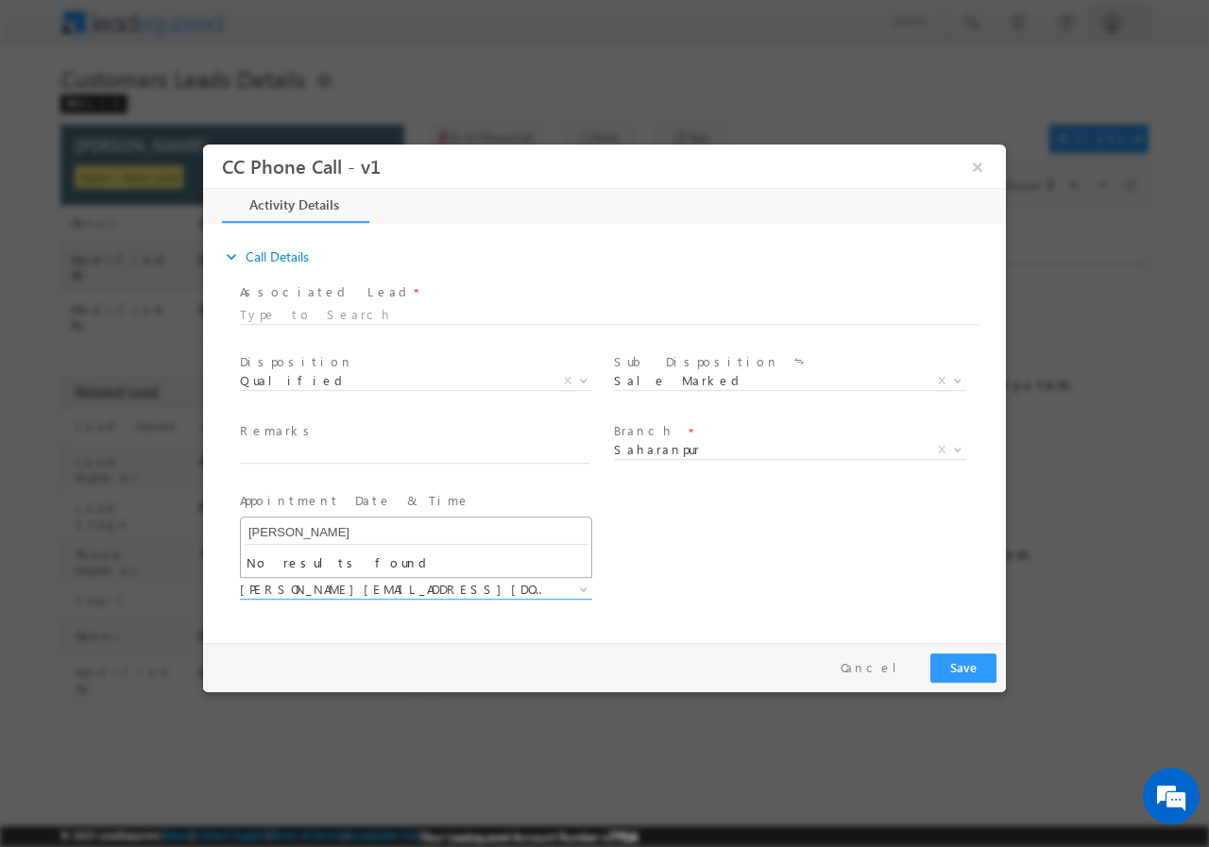
scroll to position [0, 0]
click at [646, 568] on div "Assign to User * adnan.hasan@sgrlimited.in ajay.kashyap@sgrlimited.in amit.vish…" at bounding box center [621, 591] width 770 height 70
click at [323, 442] on div "Remarks *" at bounding box center [423, 442] width 366 height 43
click at [341, 456] on input "text" at bounding box center [414, 453] width 349 height 19
paste input "ALAM VEER// AGE-40//7889668046//811153//Saharanpur-247001//VB_KnowMore//SABNAM …"
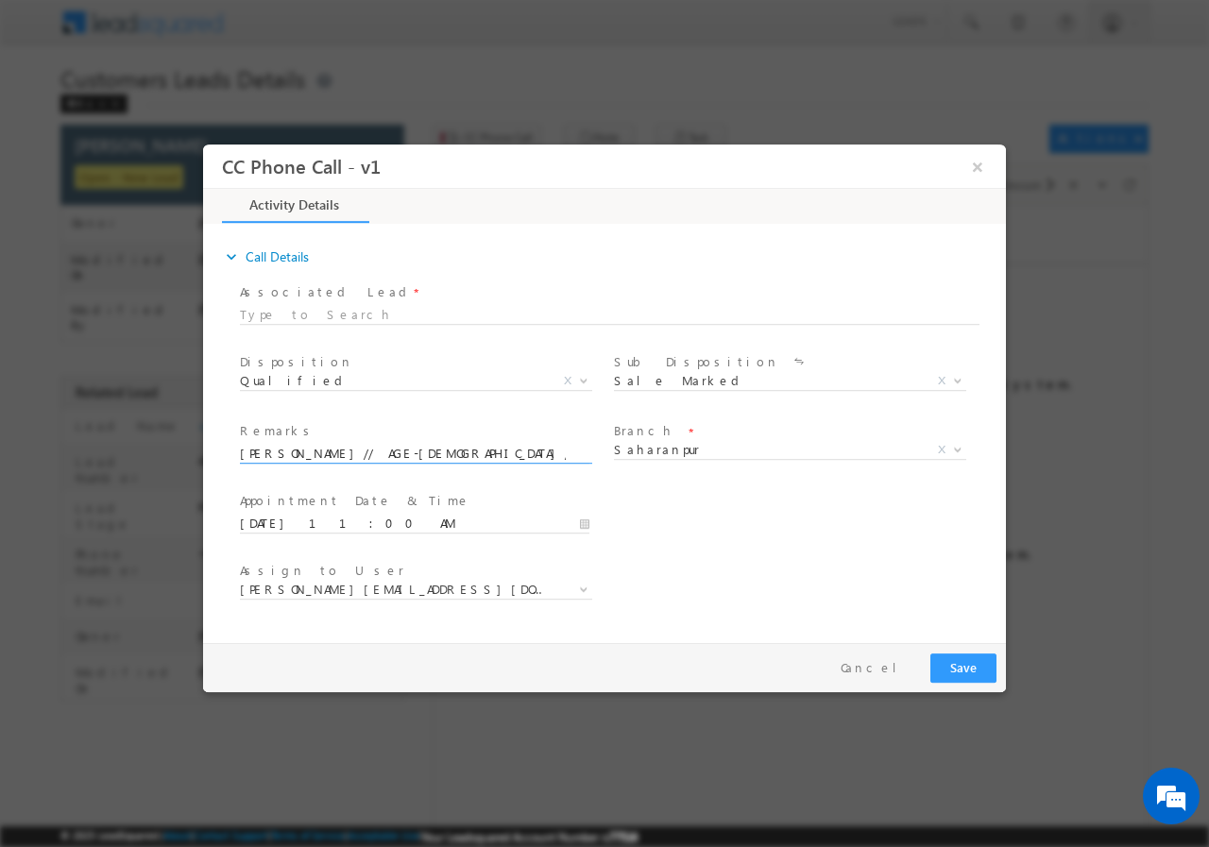
scroll to position [0, 892]
type input "ALAM VEER// AGE-40//7889668046//811153//Saharanpur-247001//VB_KnowMore//SABNAM …"
click at [576, 587] on span at bounding box center [581, 588] width 19 height 25
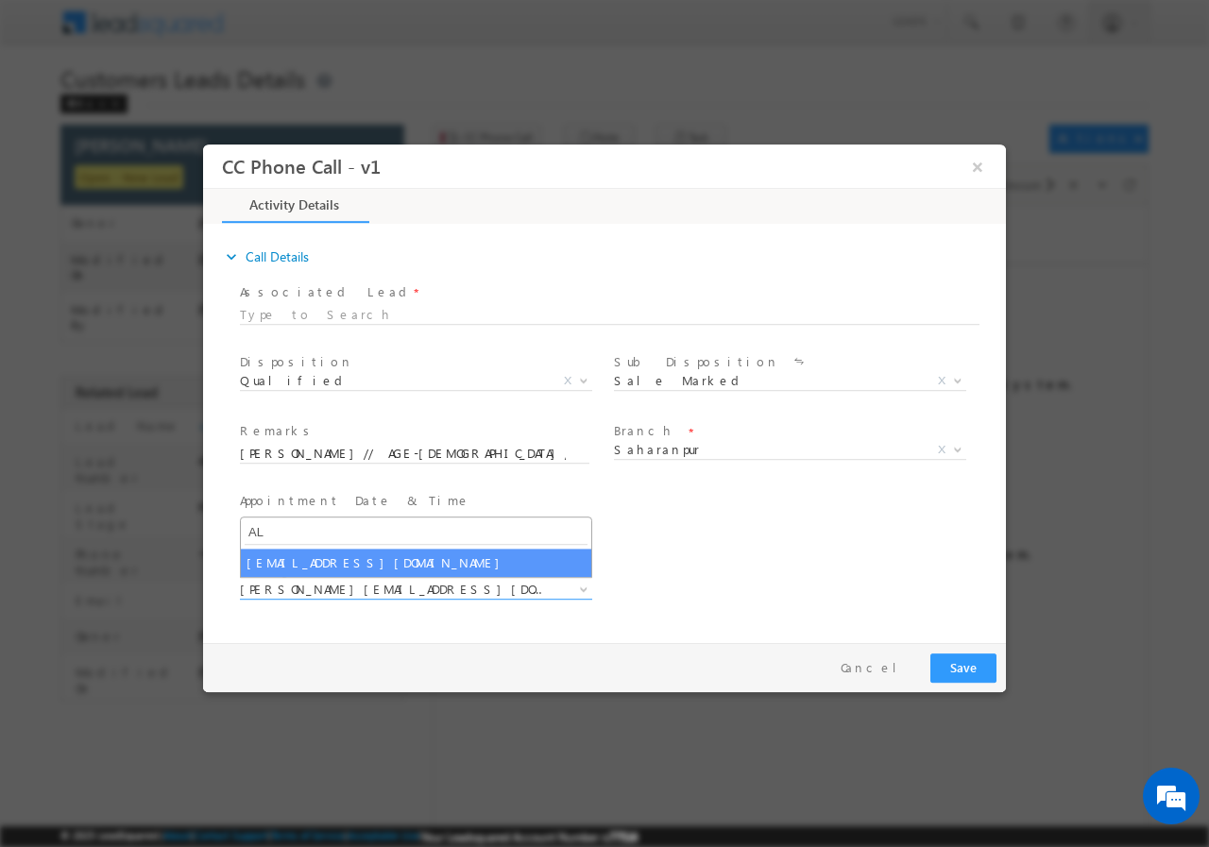
type input "A"
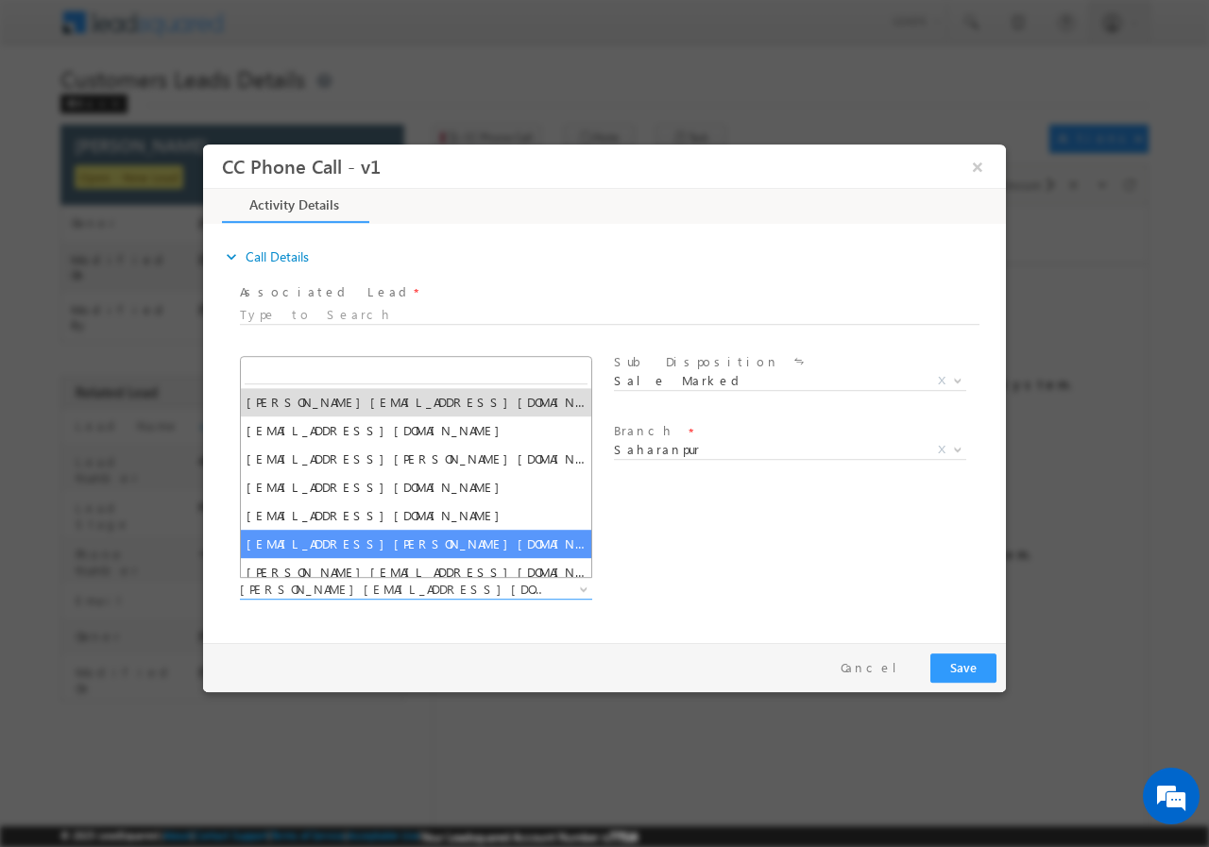
paste input "ankur.kumar1@sgrlimited.in"
type input "ankur.kumar1@sgrlimited.in"
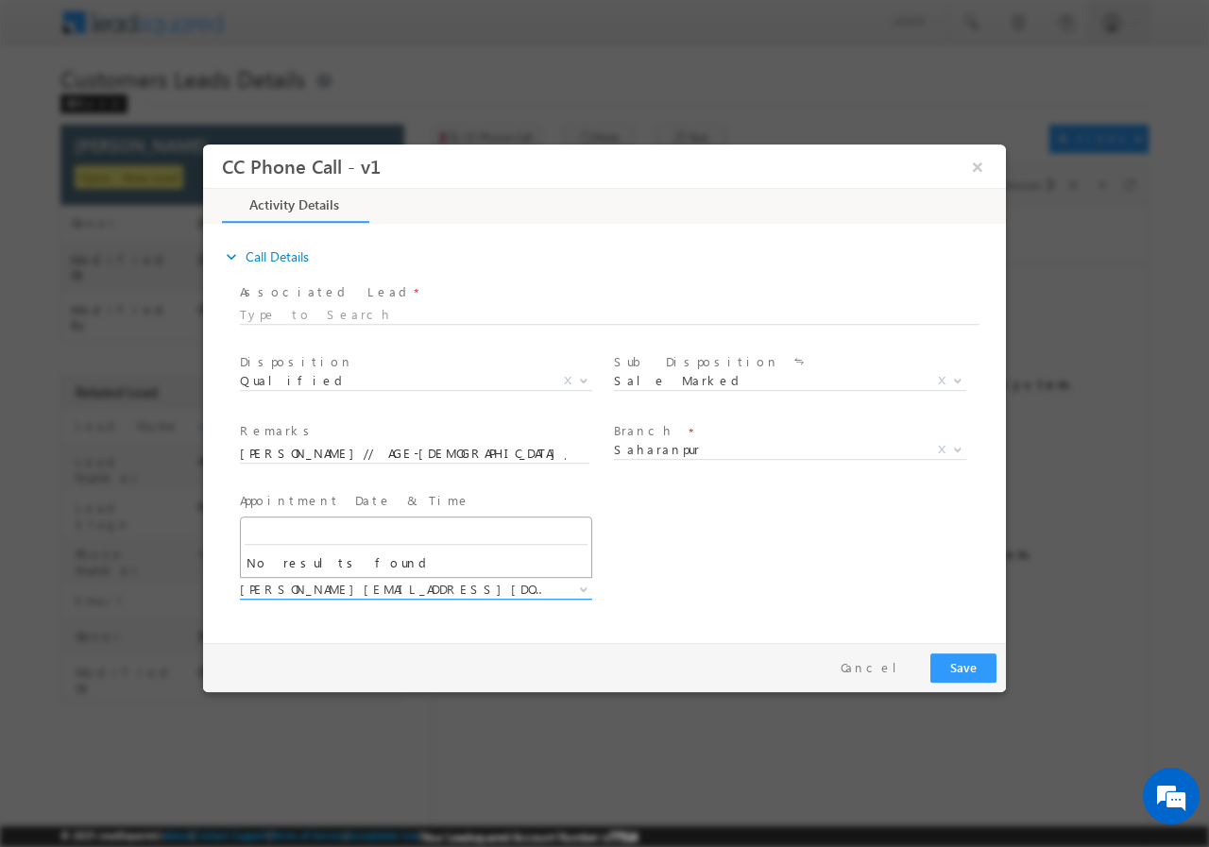
click at [584, 587] on b at bounding box center [583, 588] width 11 height 7
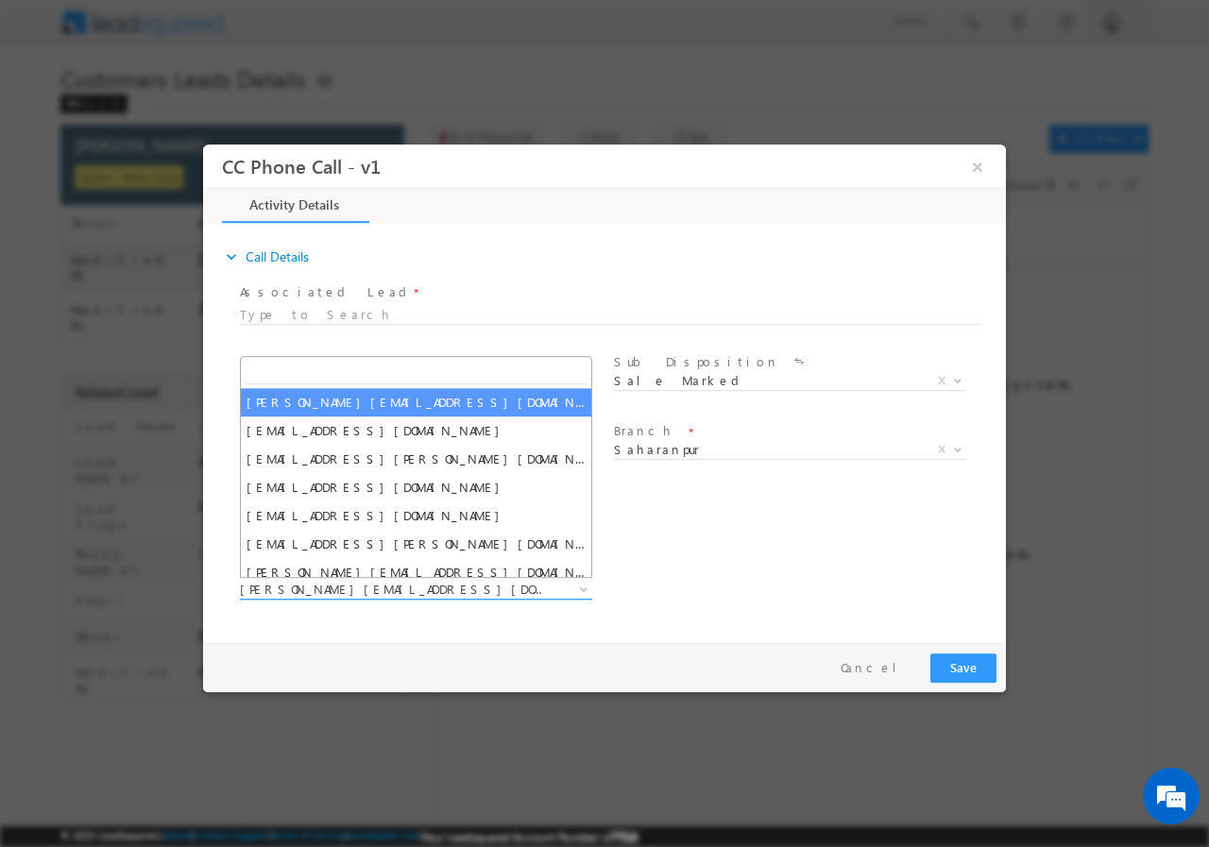
drag, startPoint x: 581, startPoint y: 588, endPoint x: 570, endPoint y: 588, distance: 10.4
click at [581, 587] on b at bounding box center [583, 588] width 11 height 7
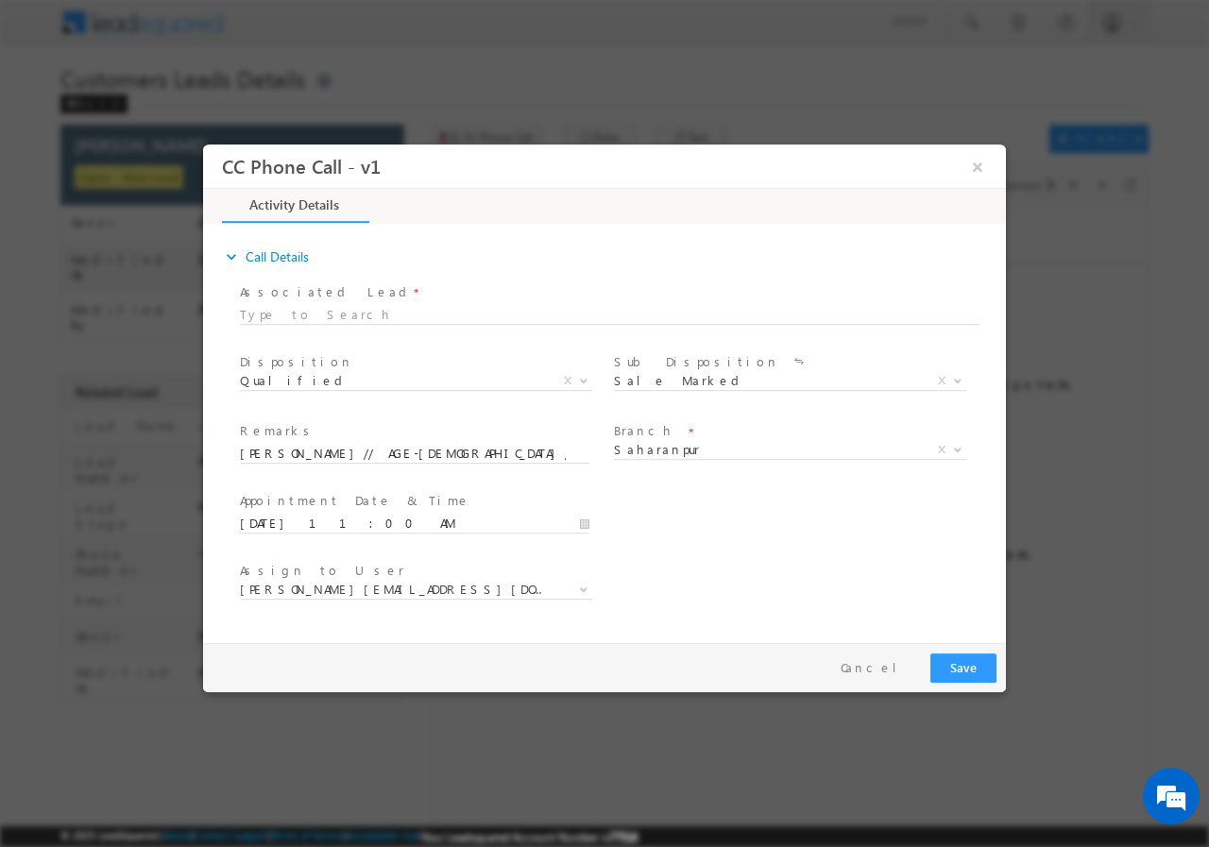
click at [703, 539] on div "User Branch * Appointment Date & Time * 09/02/2025 11:00 AM" at bounding box center [621, 521] width 770 height 70
click at [963, 669] on button "Save" at bounding box center [963, 667] width 66 height 29
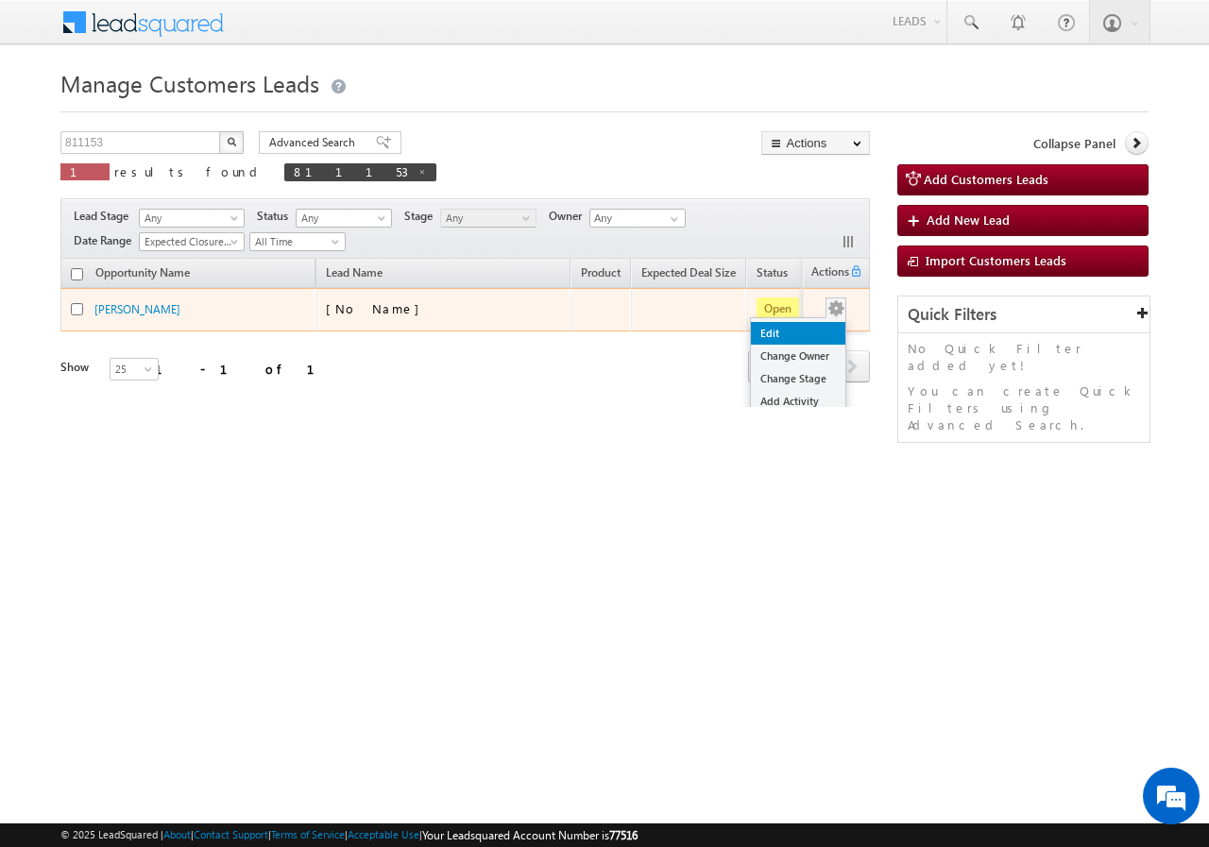
click at [791, 330] on link "Edit" at bounding box center [798, 333] width 94 height 23
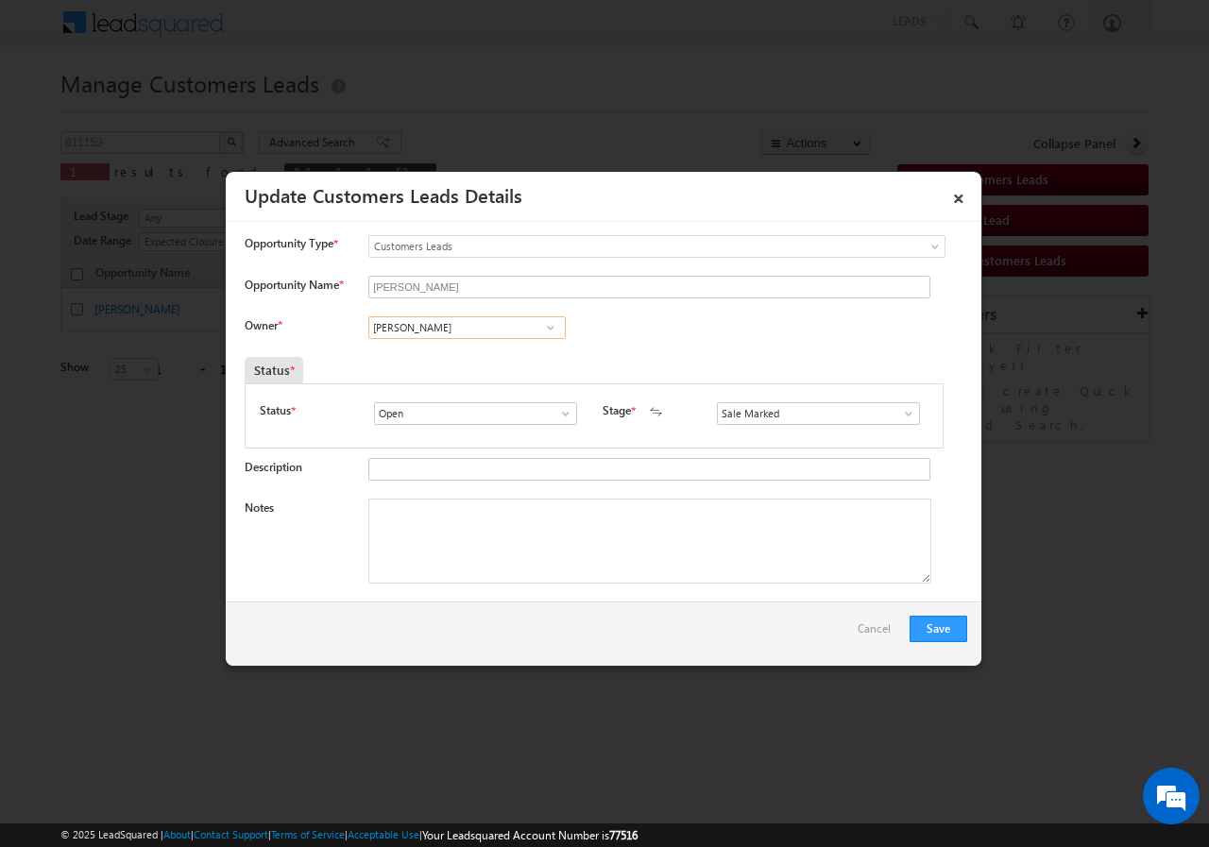
click at [506, 328] on input "Adnan Hasan" at bounding box center [466, 327] width 197 height 23
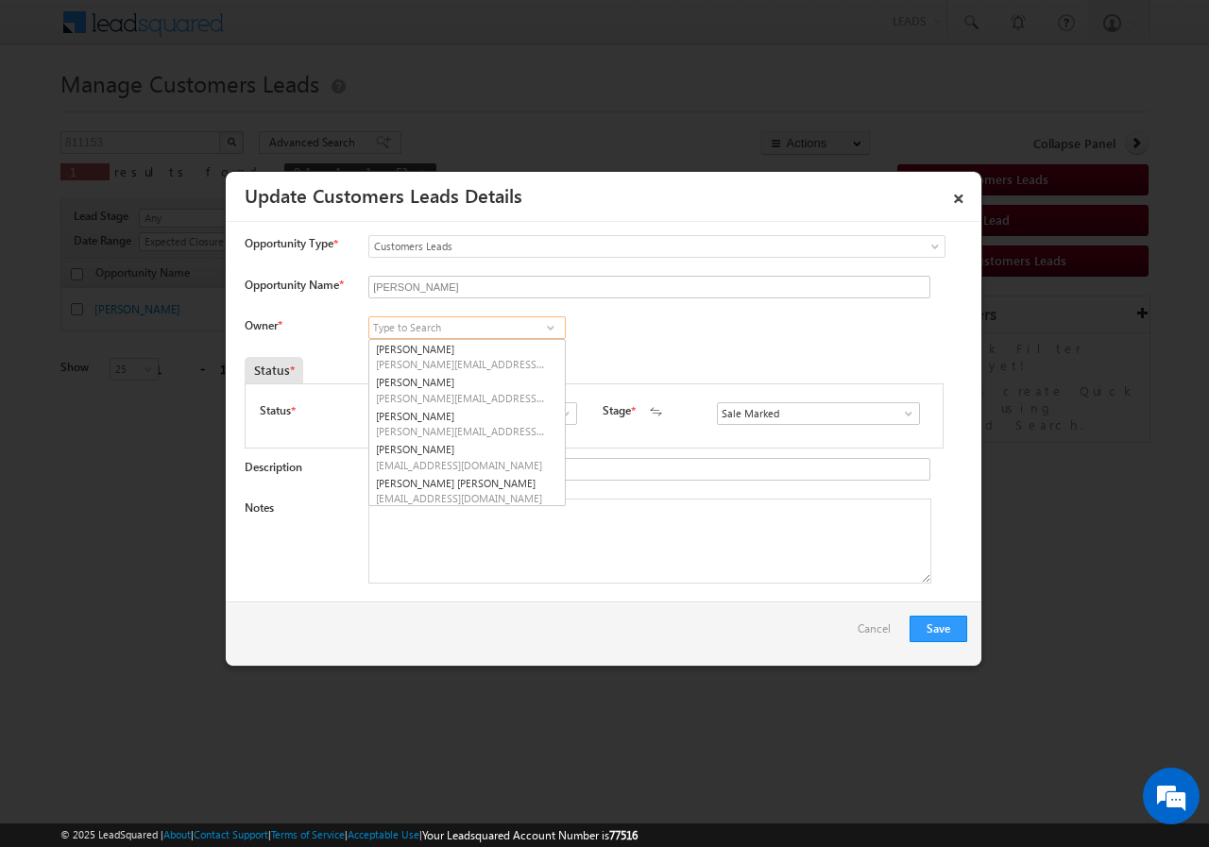
scroll to position [5, 0]
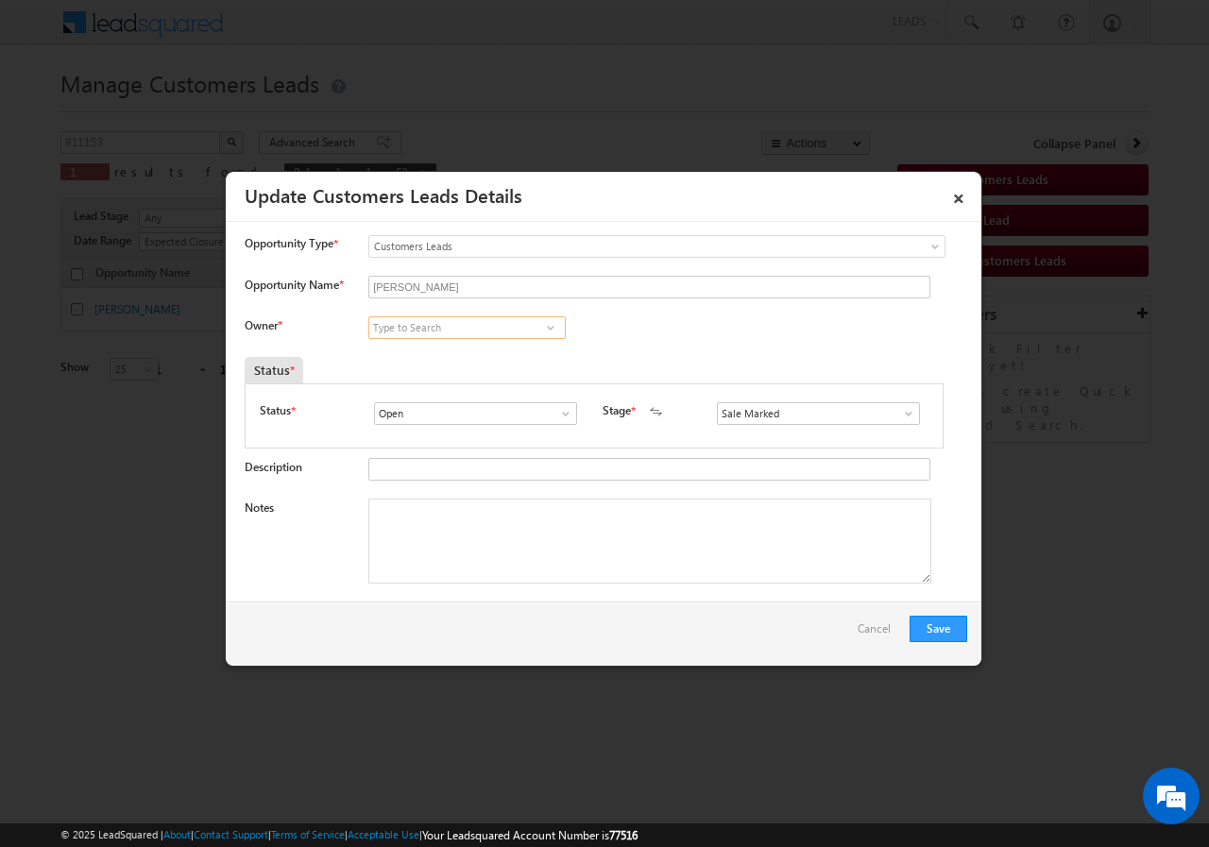
paste input "[PERSON_NAME]"
click at [522, 351] on link "Ankur Kumar ankur.kumar1@sgrlimited.in" at bounding box center [466, 357] width 197 height 36
type input "Ankur Kumar"
click at [569, 513] on textarea "Notes" at bounding box center [649, 541] width 563 height 85
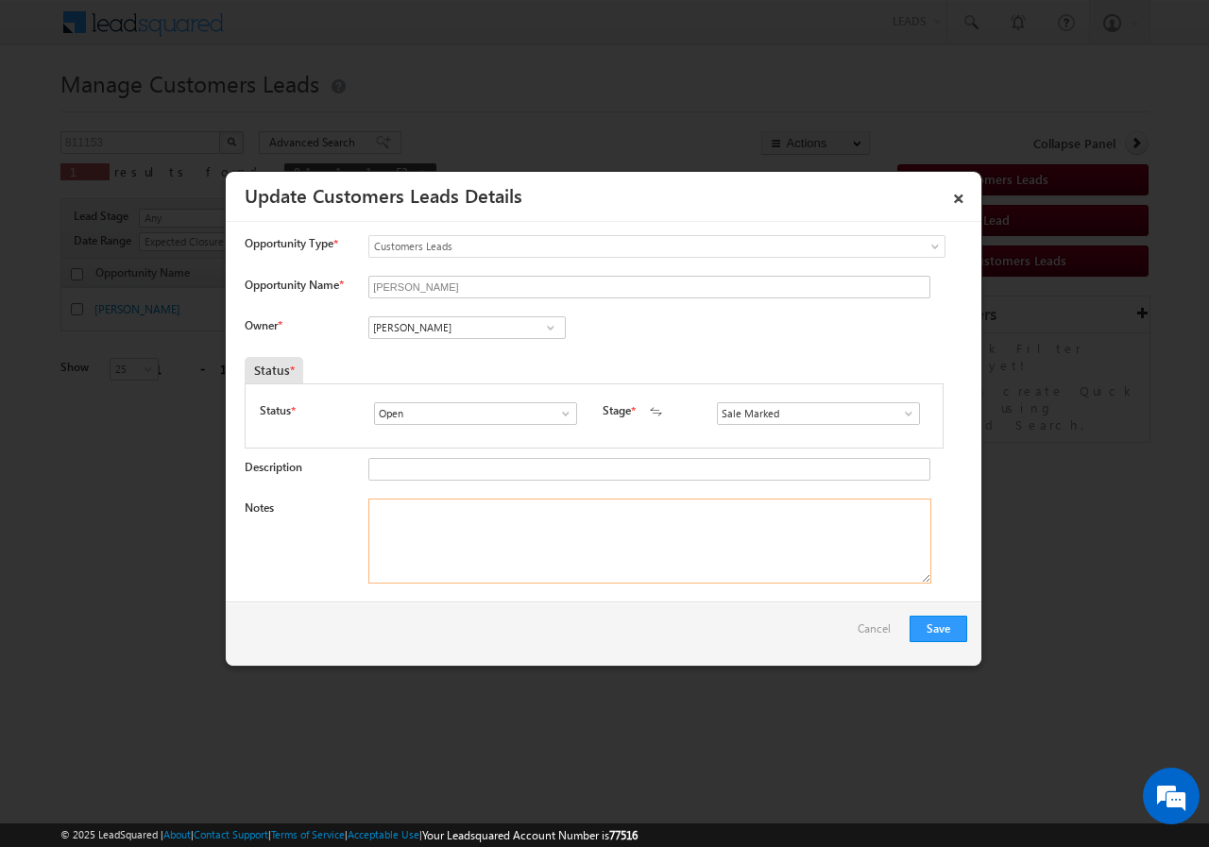
paste textarea "ALAM VEER// AGE-40//7889668046//811153//Saharanpur-247001//VB_KnowMore//SABNAM …"
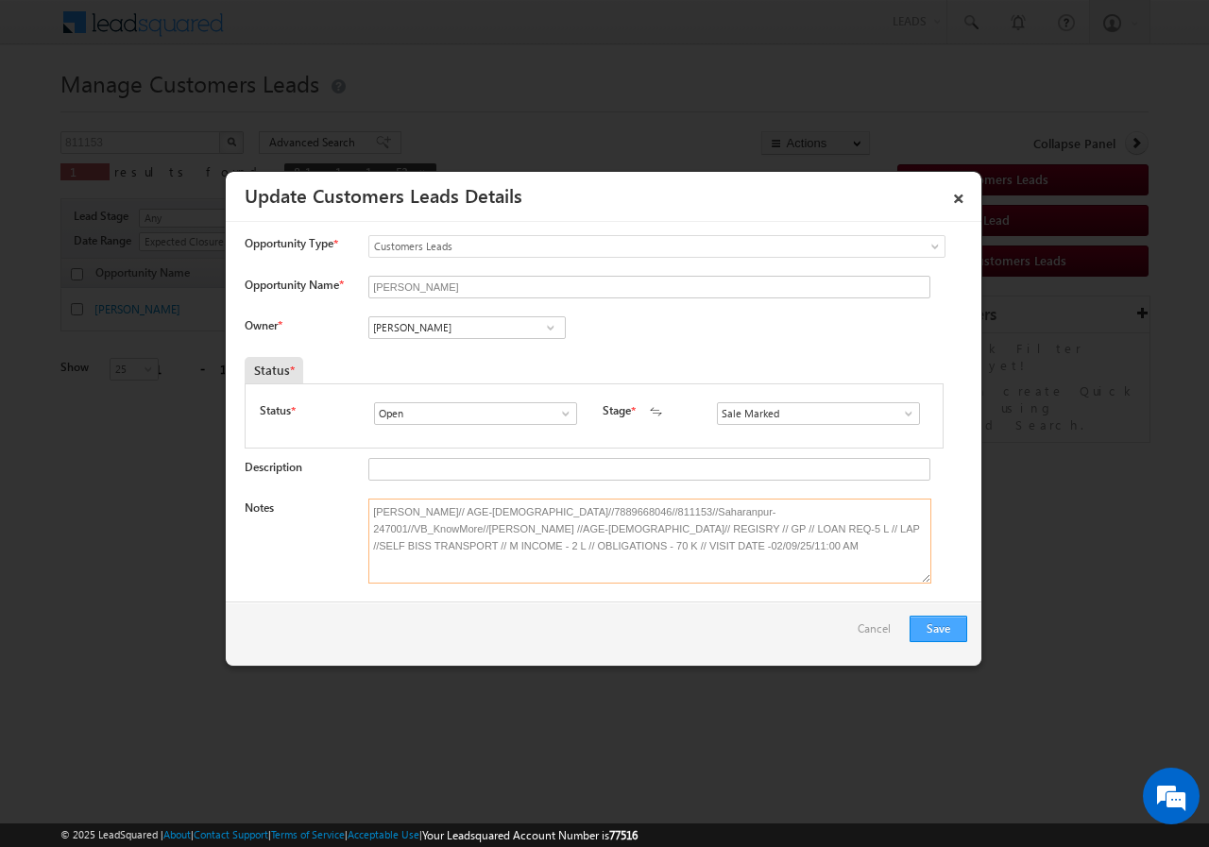
type textarea "ALAM VEER// AGE-40//7889668046//811153//Saharanpur-247001//VB_KnowMore//SABNAM …"
click at [944, 629] on button "Save" at bounding box center [939, 629] width 58 height 26
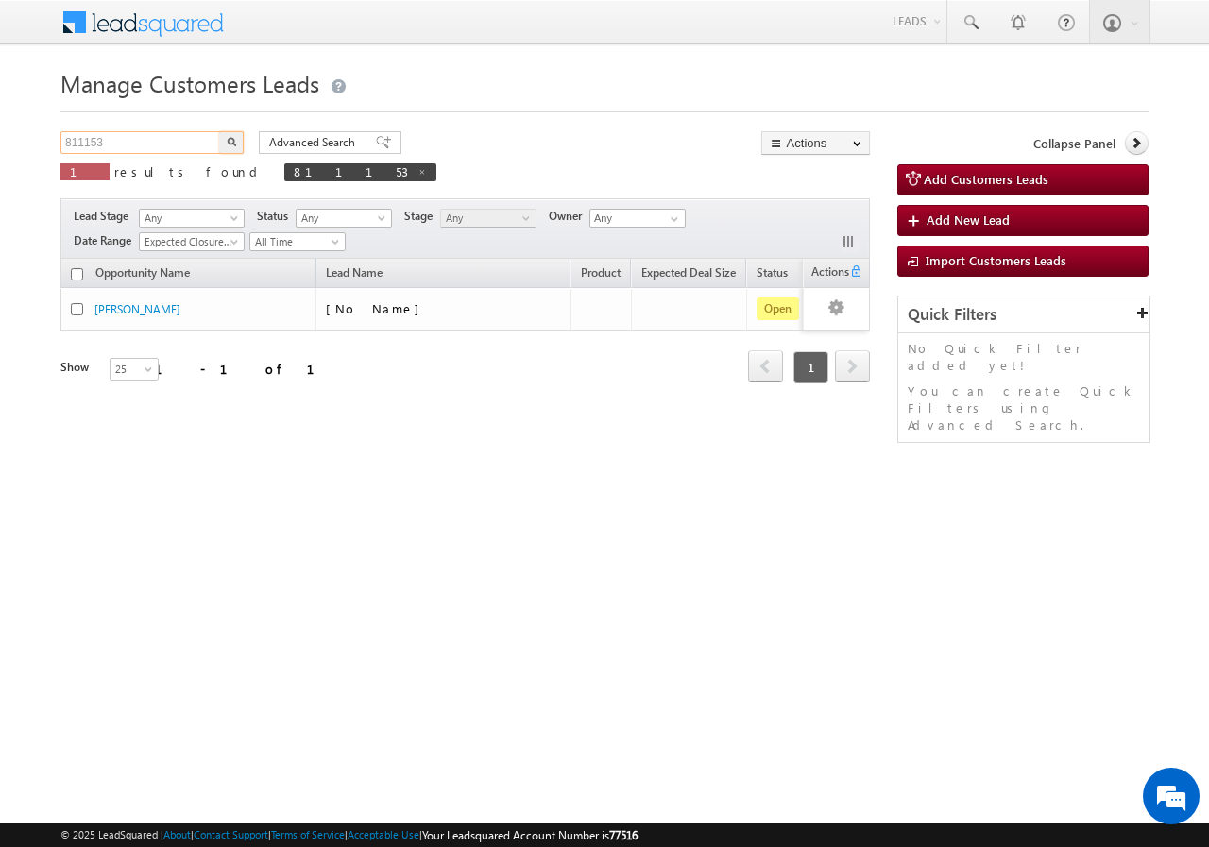
click at [167, 139] on input "811153" at bounding box center [141, 142] width 162 height 23
type input "8"
paste input "810912"
type input "810912"
click at [219, 131] on button "button" at bounding box center [231, 142] width 25 height 23
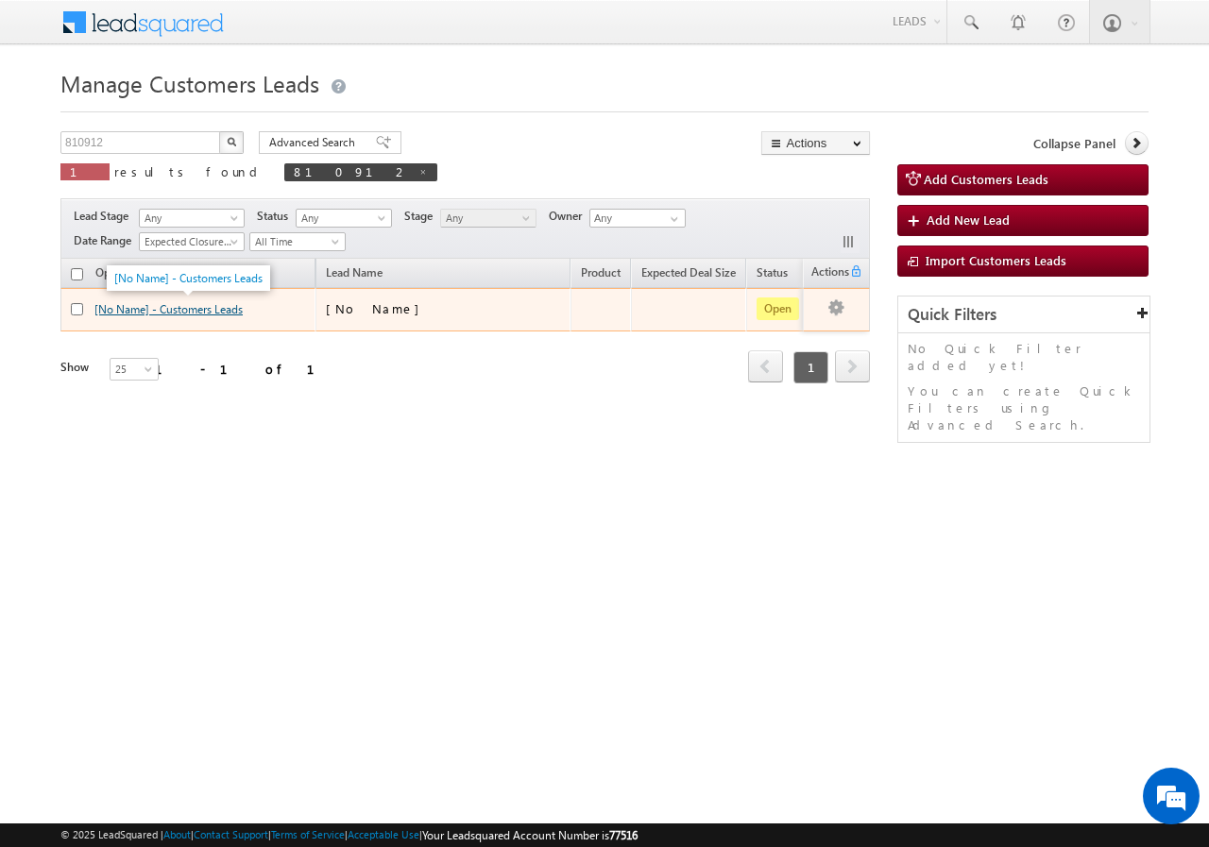
click at [159, 311] on link "[No Name] - Customers Leads" at bounding box center [168, 309] width 148 height 14
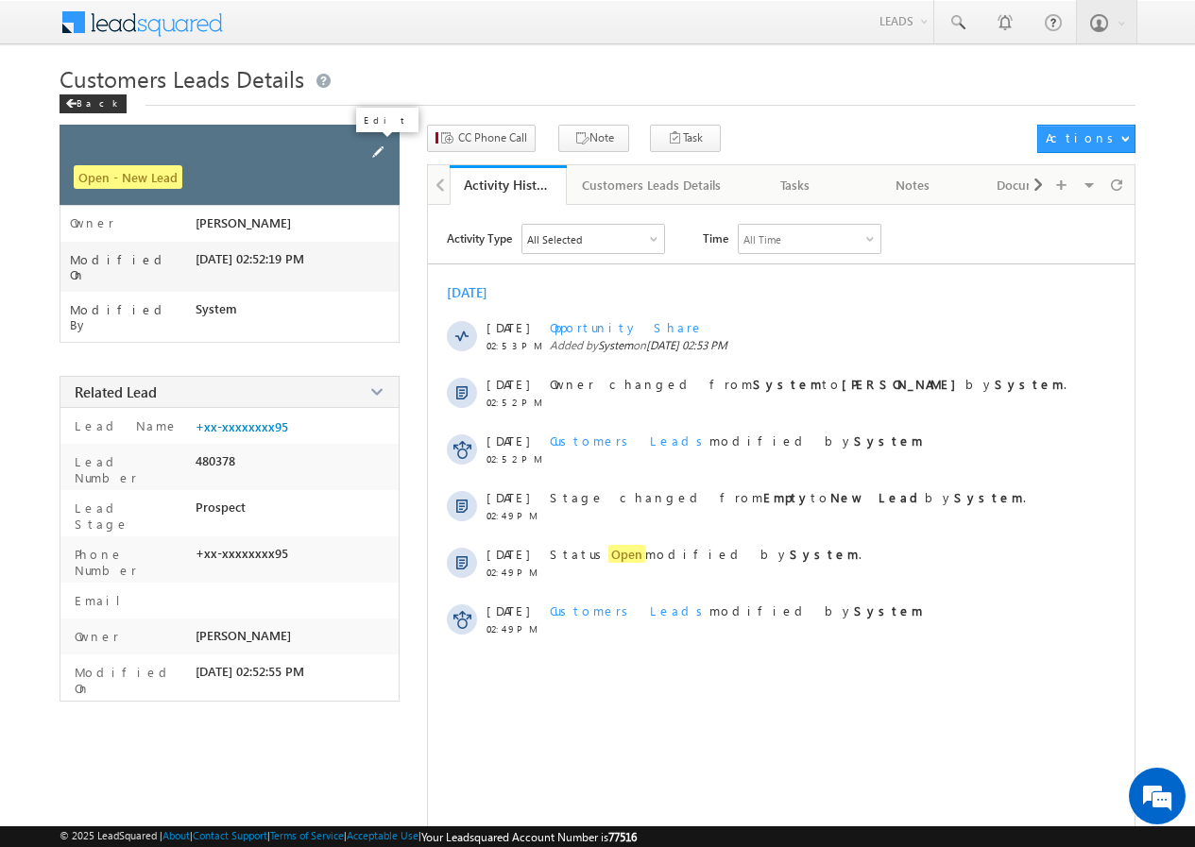
drag, startPoint x: 375, startPoint y: 148, endPoint x: 365, endPoint y: 148, distance: 10.4
click at [374, 148] on span at bounding box center [377, 152] width 21 height 21
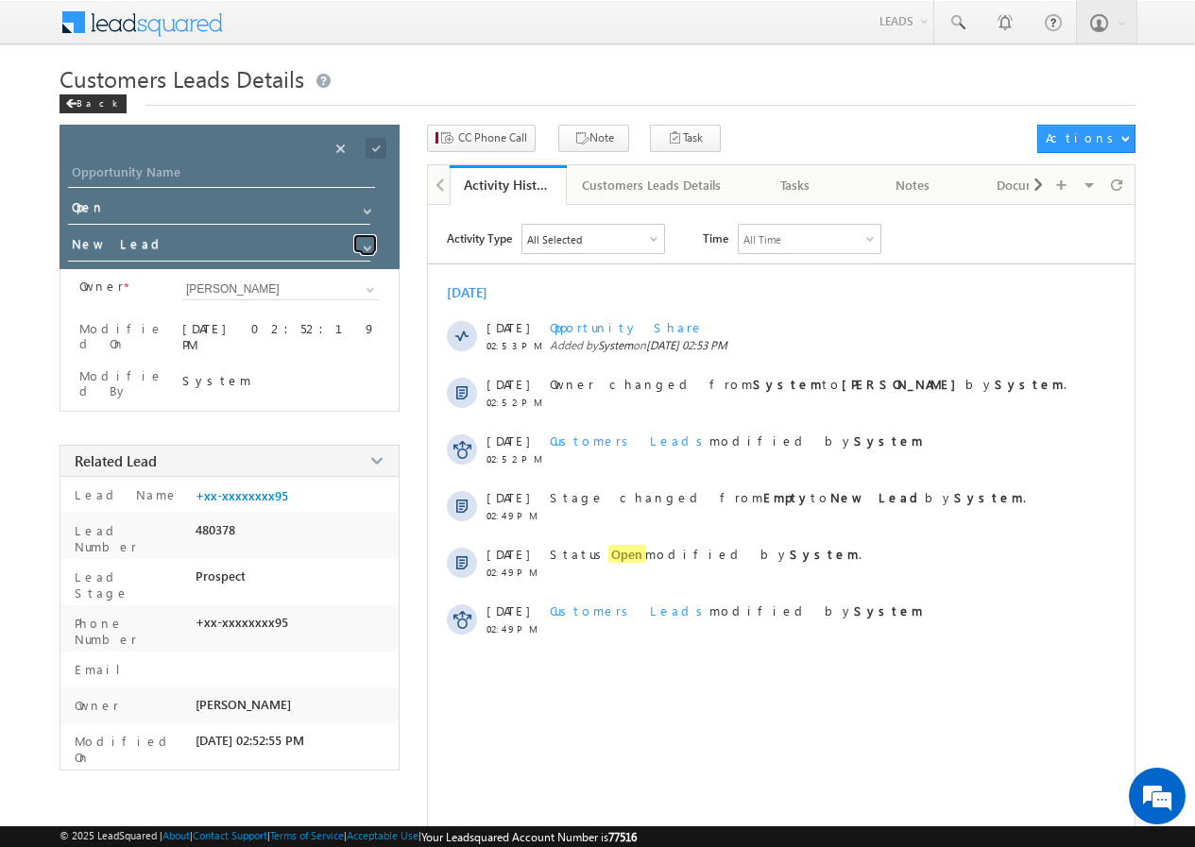
click at [366, 247] on span at bounding box center [367, 248] width 15 height 15
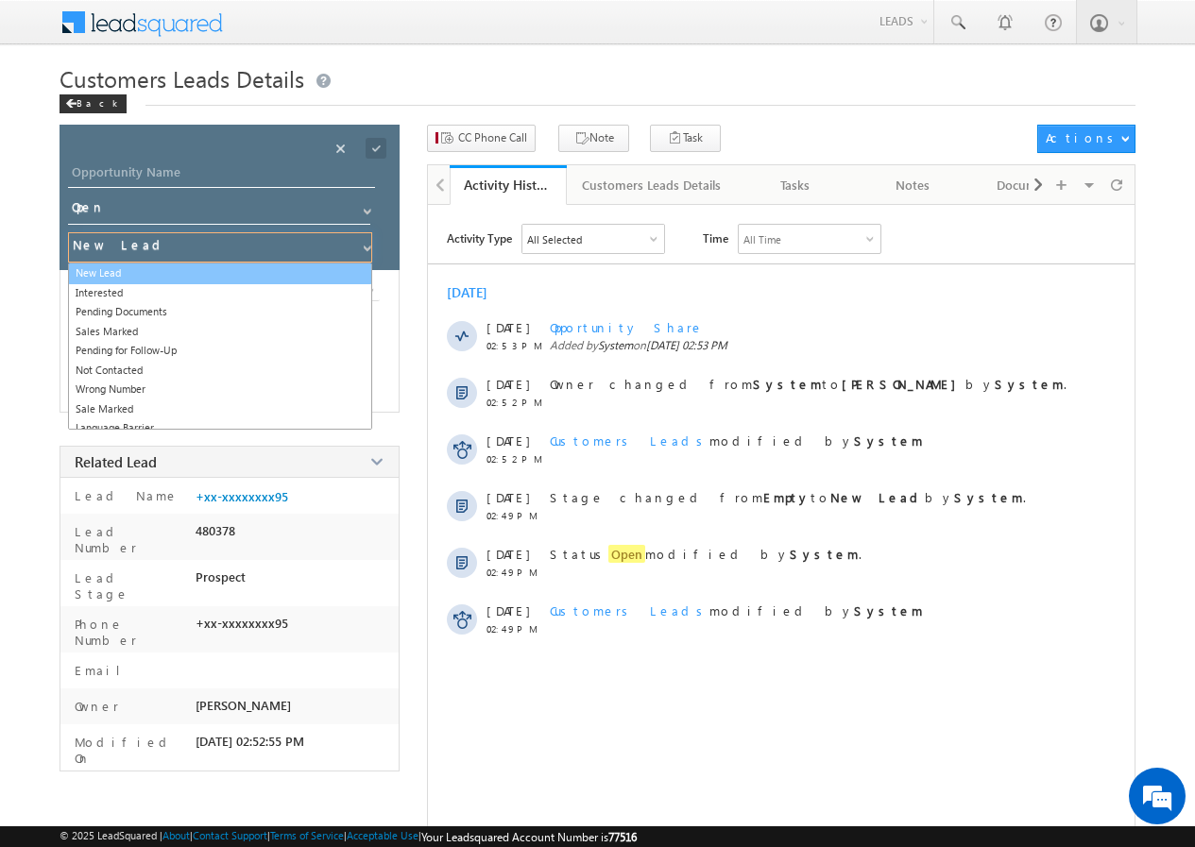
click at [165, 274] on link "New Lead" at bounding box center [220, 274] width 304 height 22
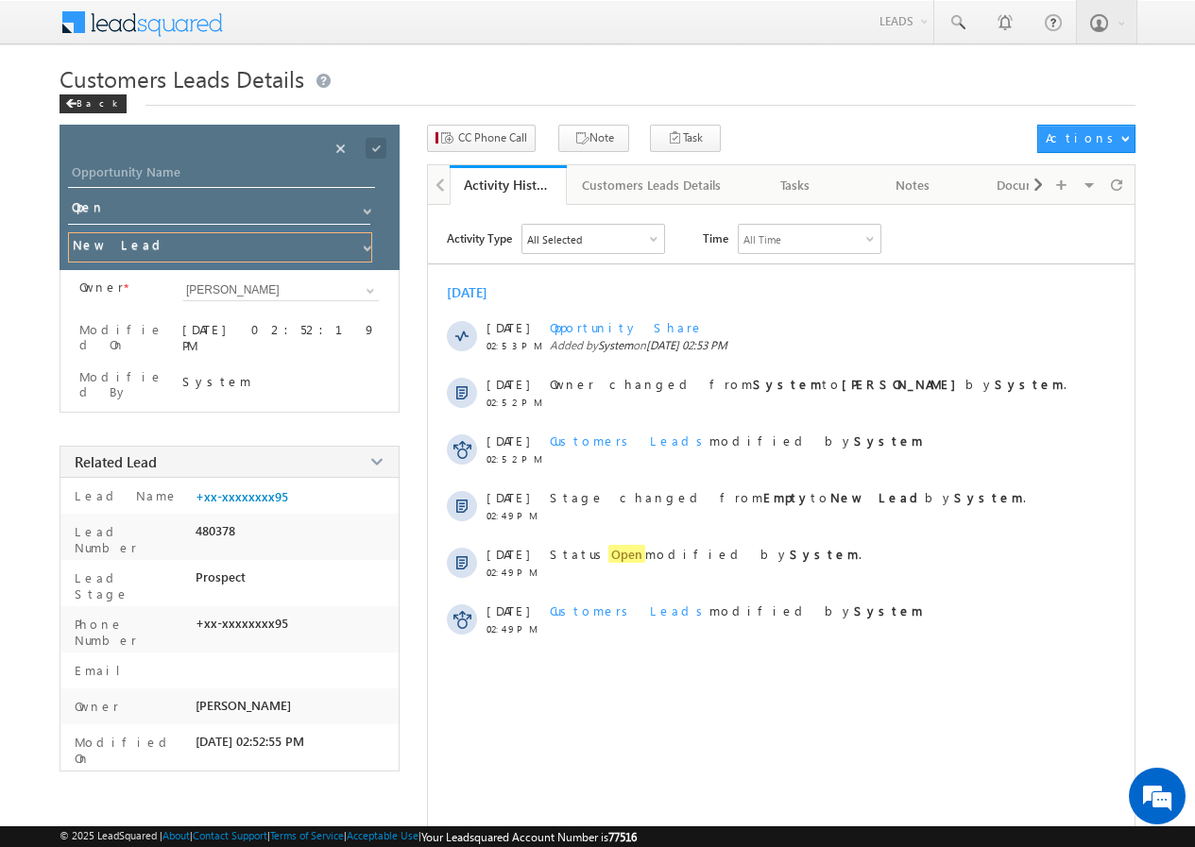
drag, startPoint x: 298, startPoint y: 249, endPoint x: 269, endPoint y: 249, distance: 28.3
click at [296, 249] on input "New Lead" at bounding box center [220, 247] width 304 height 30
click at [242, 163] on input "Opportunity Name" at bounding box center [221, 175] width 307 height 26
click at [177, 179] on input "Opportunity Name" at bounding box center [221, 175] width 307 height 26
paste input "NITIN PURSUTAM"
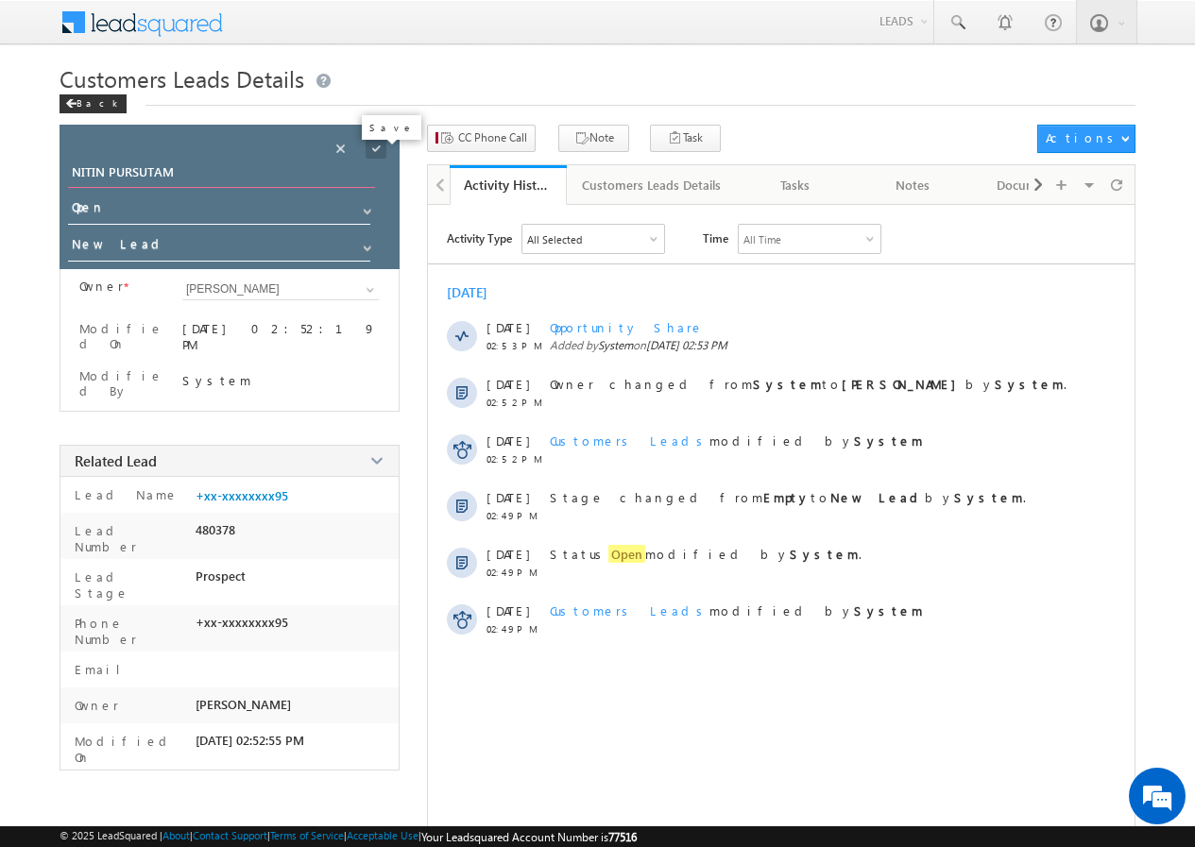
type input "NITIN PURSUTAM"
click at [370, 146] on span at bounding box center [376, 148] width 21 height 21
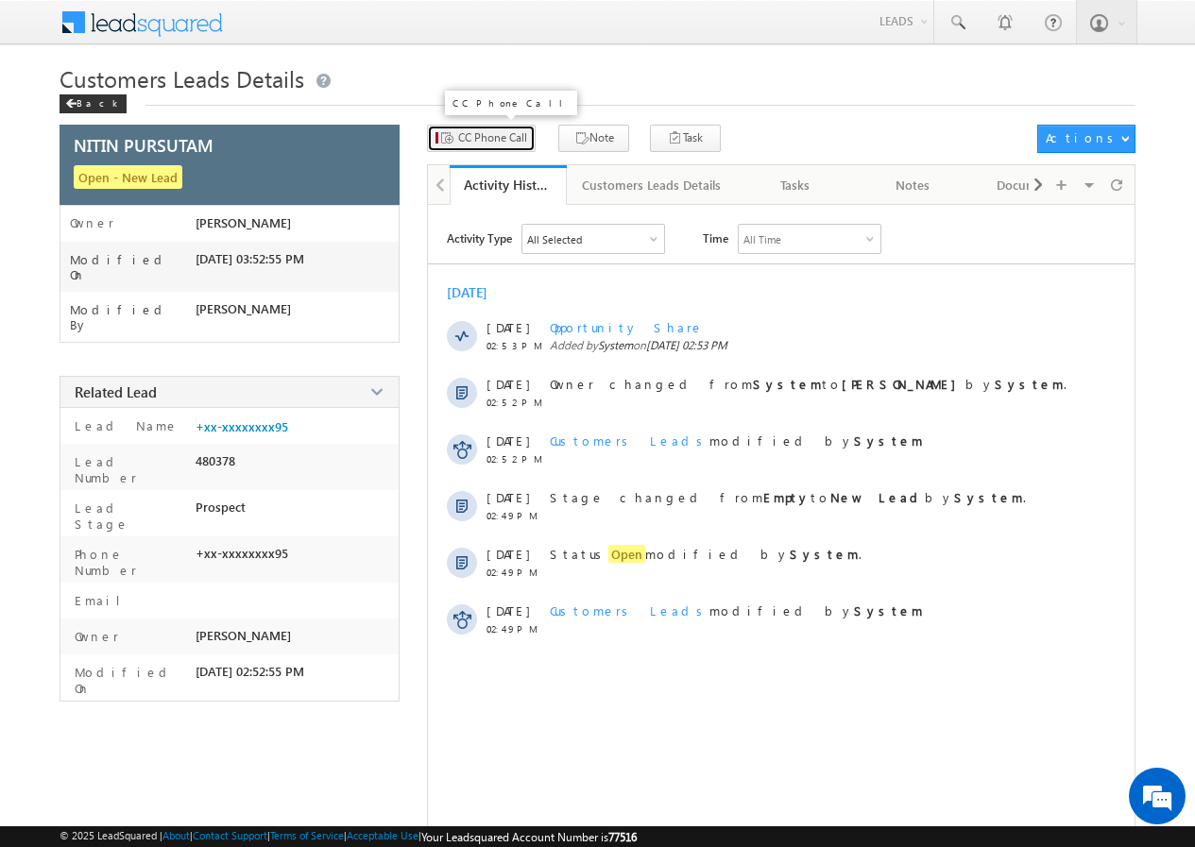
click at [509, 141] on span "CC Phone Call" at bounding box center [492, 137] width 69 height 17
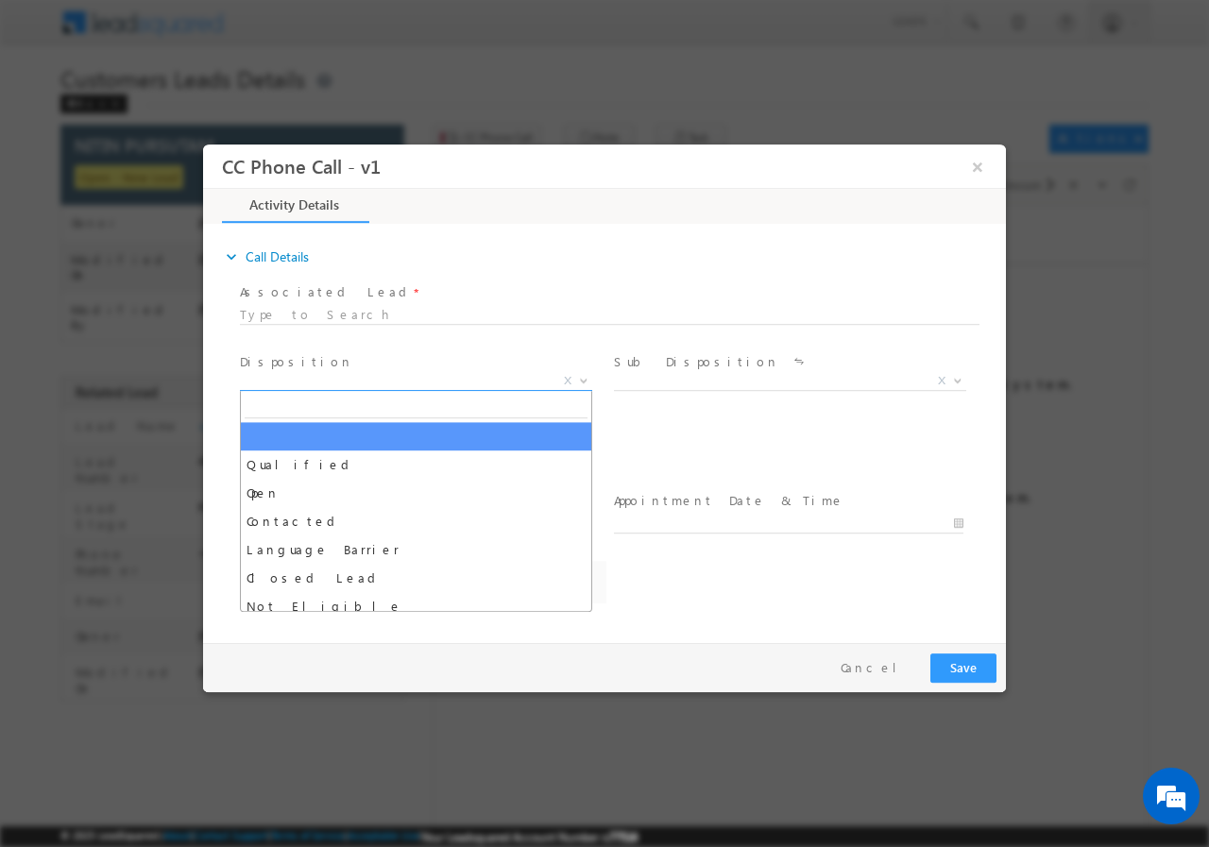
click at [582, 383] on span at bounding box center [581, 379] width 19 height 25
select select "akash.mamidwar@sgrlimited.in"
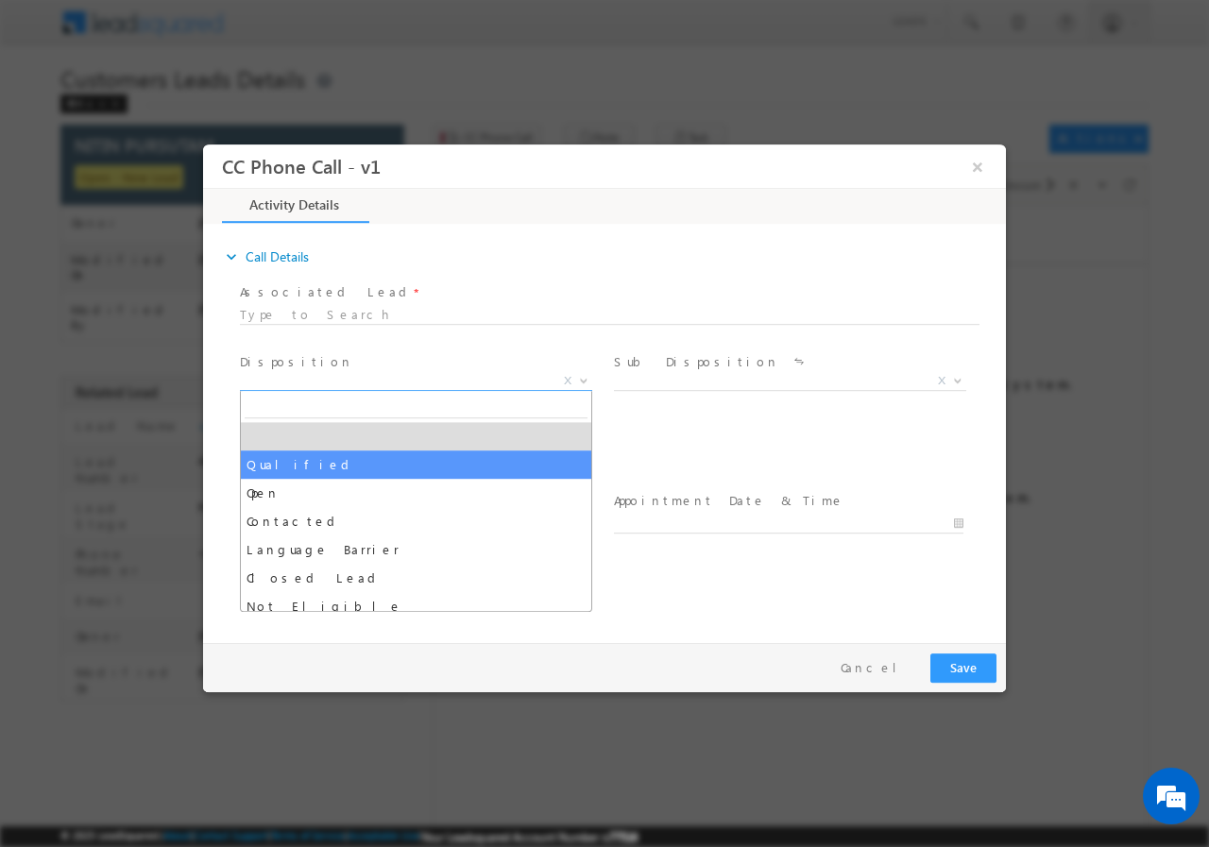
drag, startPoint x: 302, startPoint y: 462, endPoint x: 353, endPoint y: 463, distance: 51.0
select select "Qualified"
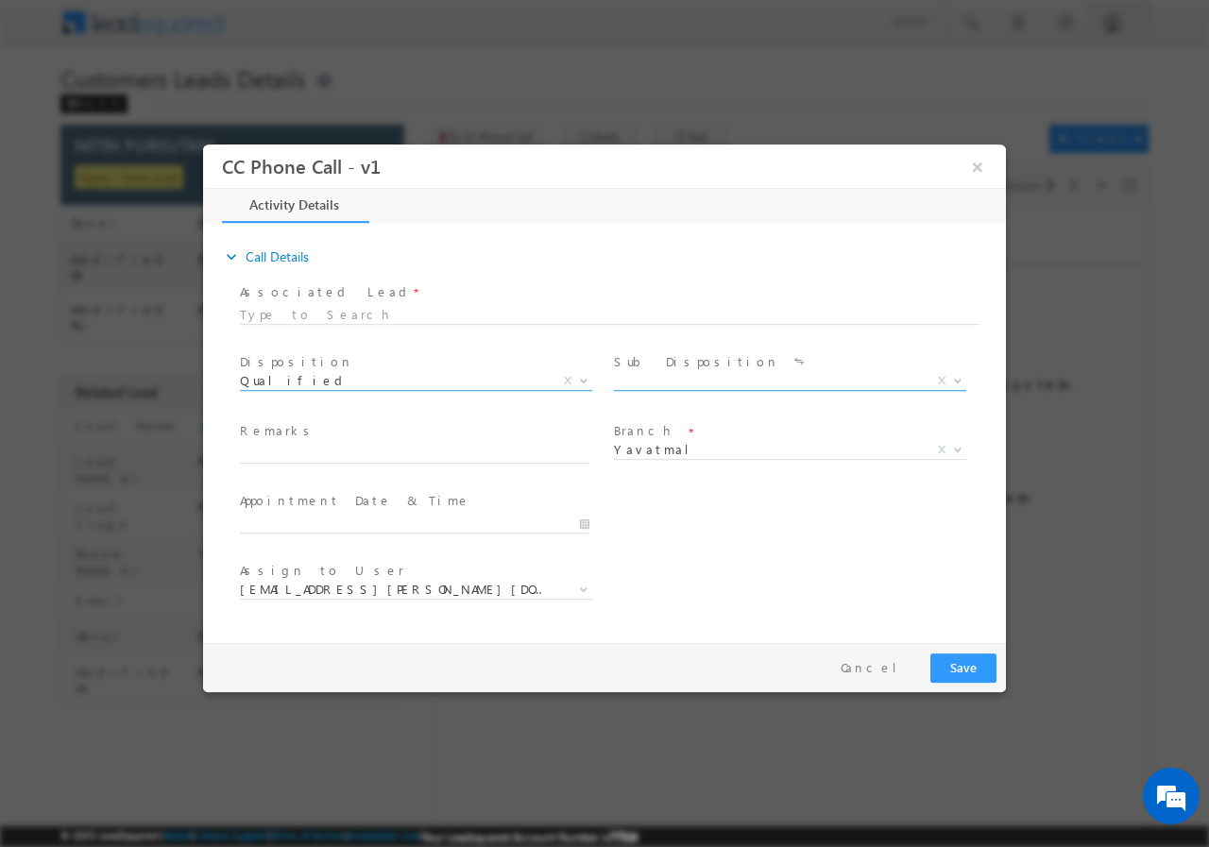
click at [958, 383] on span at bounding box center [955, 379] width 19 height 25
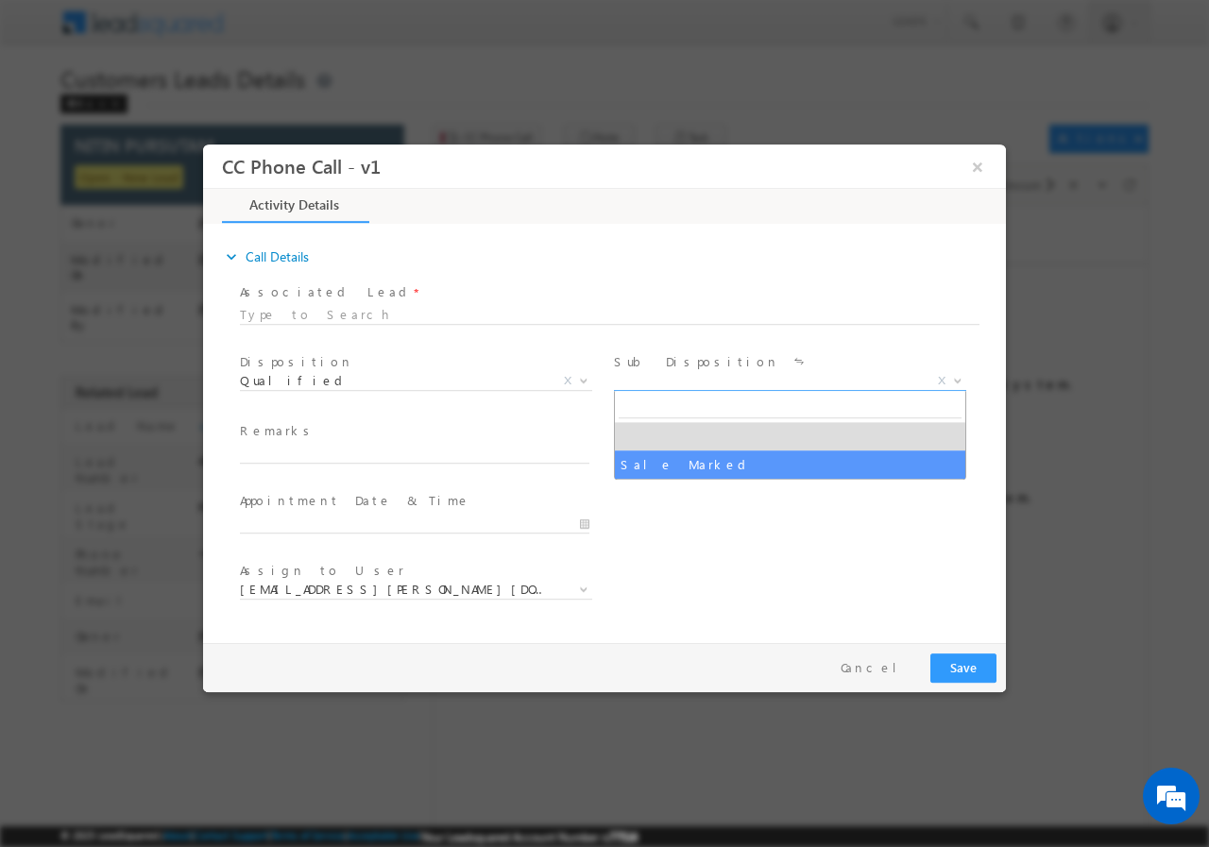
click at [729, 481] on span at bounding box center [788, 472] width 349 height 21
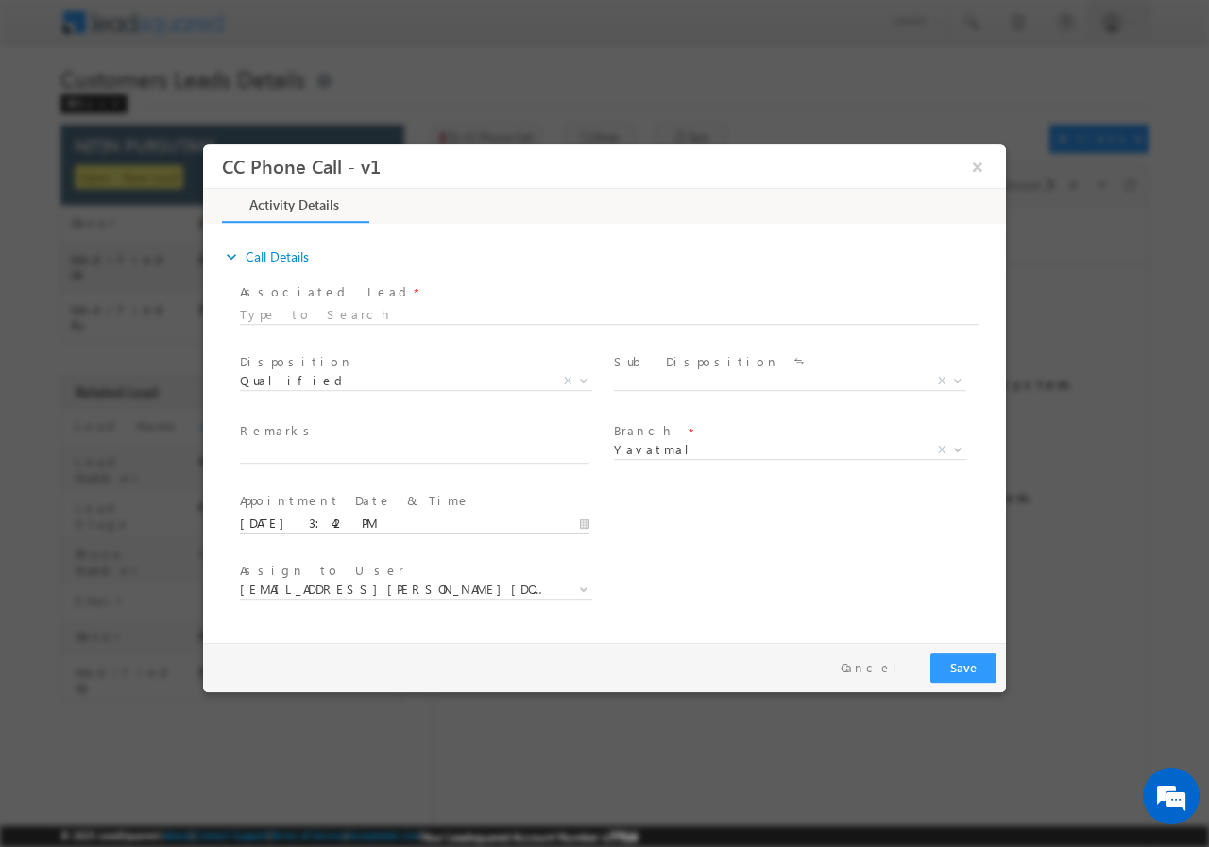
click at [582, 523] on input "09/01/2025 3:42 PM" at bounding box center [414, 523] width 349 height 19
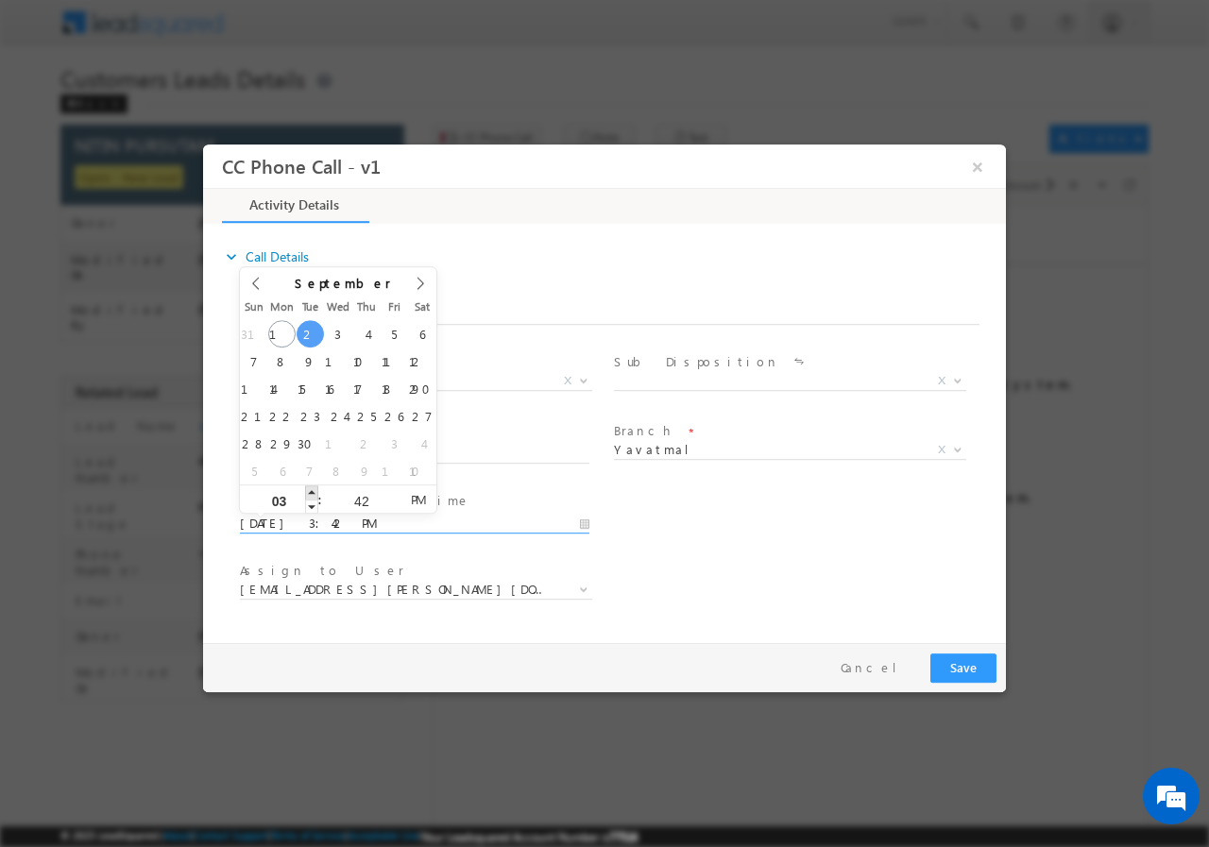
type input "09/02/2025 4:42 PM"
type input "04"
click at [310, 493] on span at bounding box center [311, 492] width 13 height 14
type input "09/02/2025 5:42 PM"
type input "05"
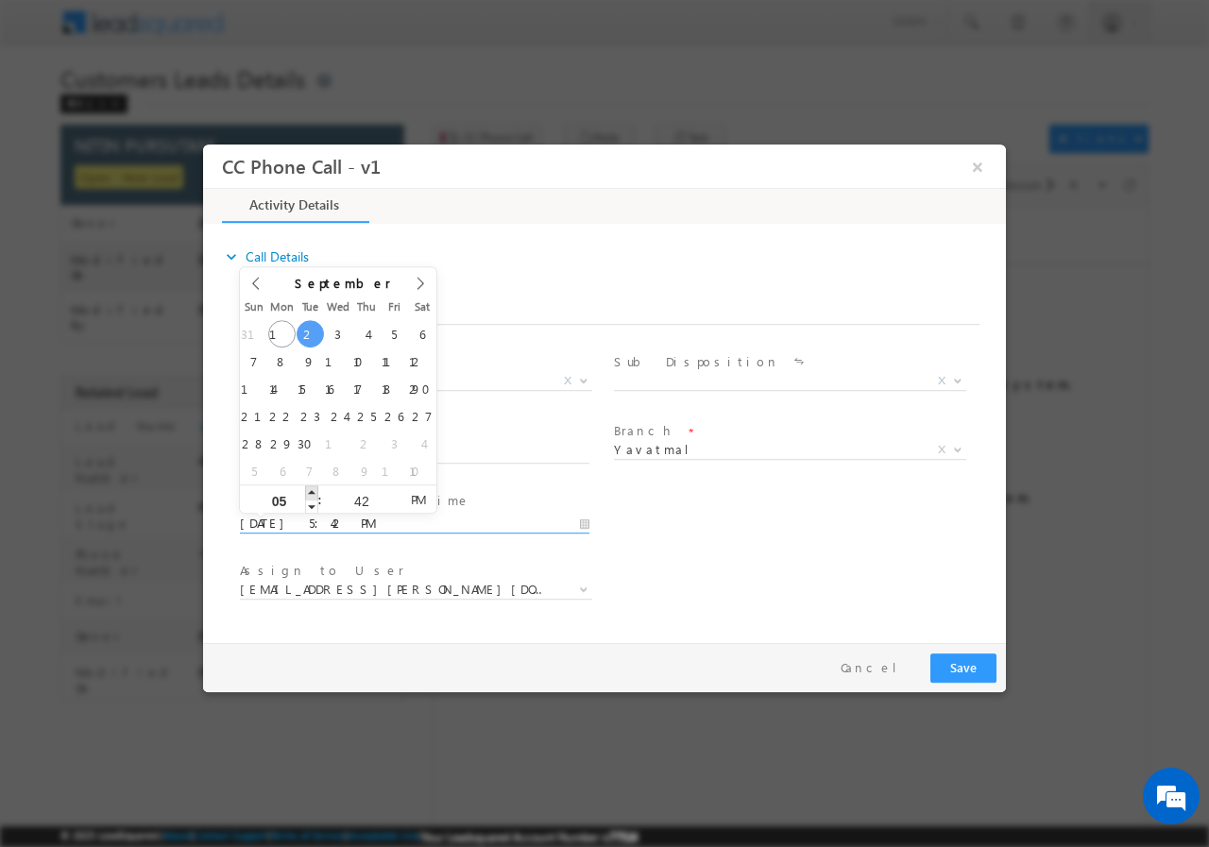
click at [310, 492] on span at bounding box center [311, 492] width 13 height 14
type input "09/02/2025 6:42 PM"
type input "06"
click at [310, 492] on span at bounding box center [311, 492] width 13 height 14
type input "09/02/2025 7:42 PM"
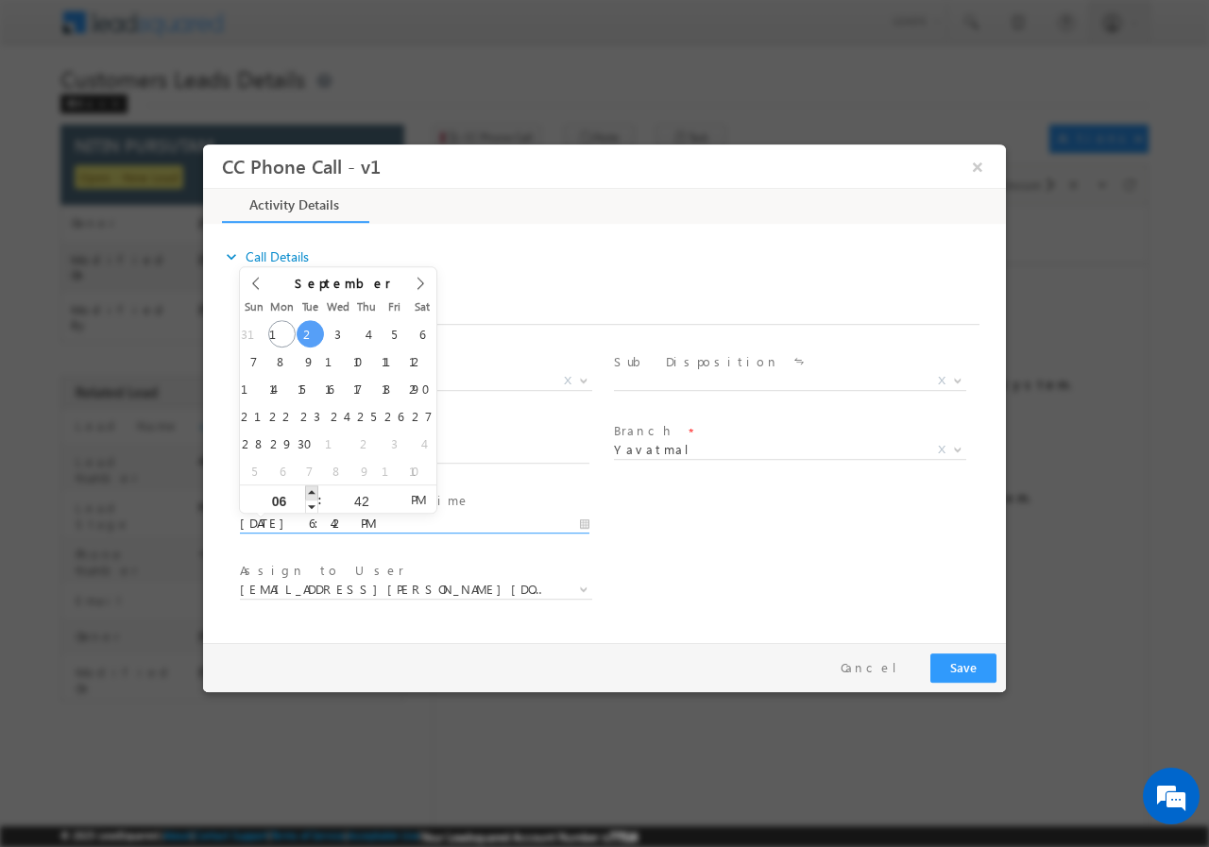
type input "07"
click at [310, 492] on span at bounding box center [311, 492] width 13 height 14
type input "09/02/2025 8:42 PM"
type input "08"
click at [312, 492] on span at bounding box center [311, 492] width 13 height 14
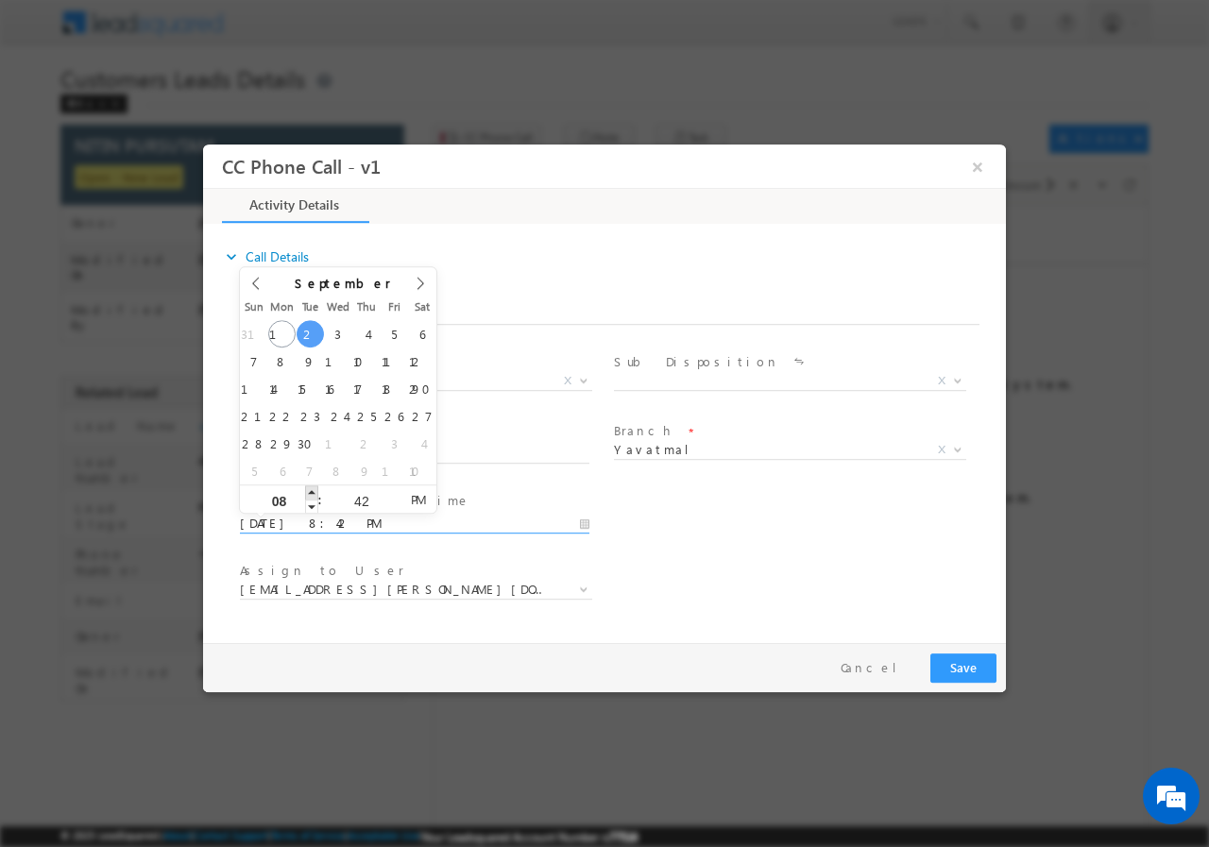
type input "09/02/2025 9:42 PM"
type input "09"
click at [312, 492] on span at bounding box center [311, 492] width 13 height 14
type input "09/02/2025 10:42 PM"
type input "10"
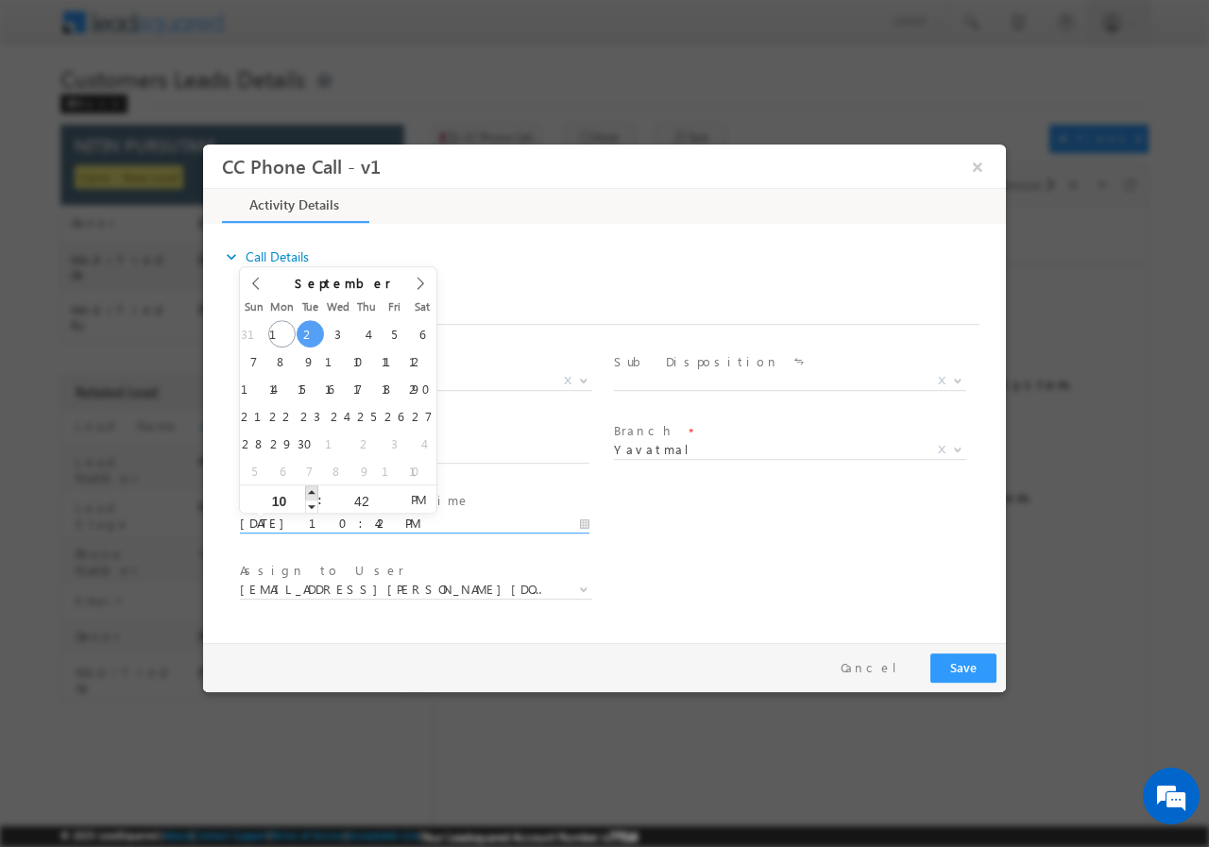
click at [312, 492] on span at bounding box center [311, 492] width 13 height 14
type input "09/02/2025 11:42 PM"
type input "11"
click at [312, 492] on span at bounding box center [311, 492] width 13 height 14
type input "09/02/2025 12:42 AM"
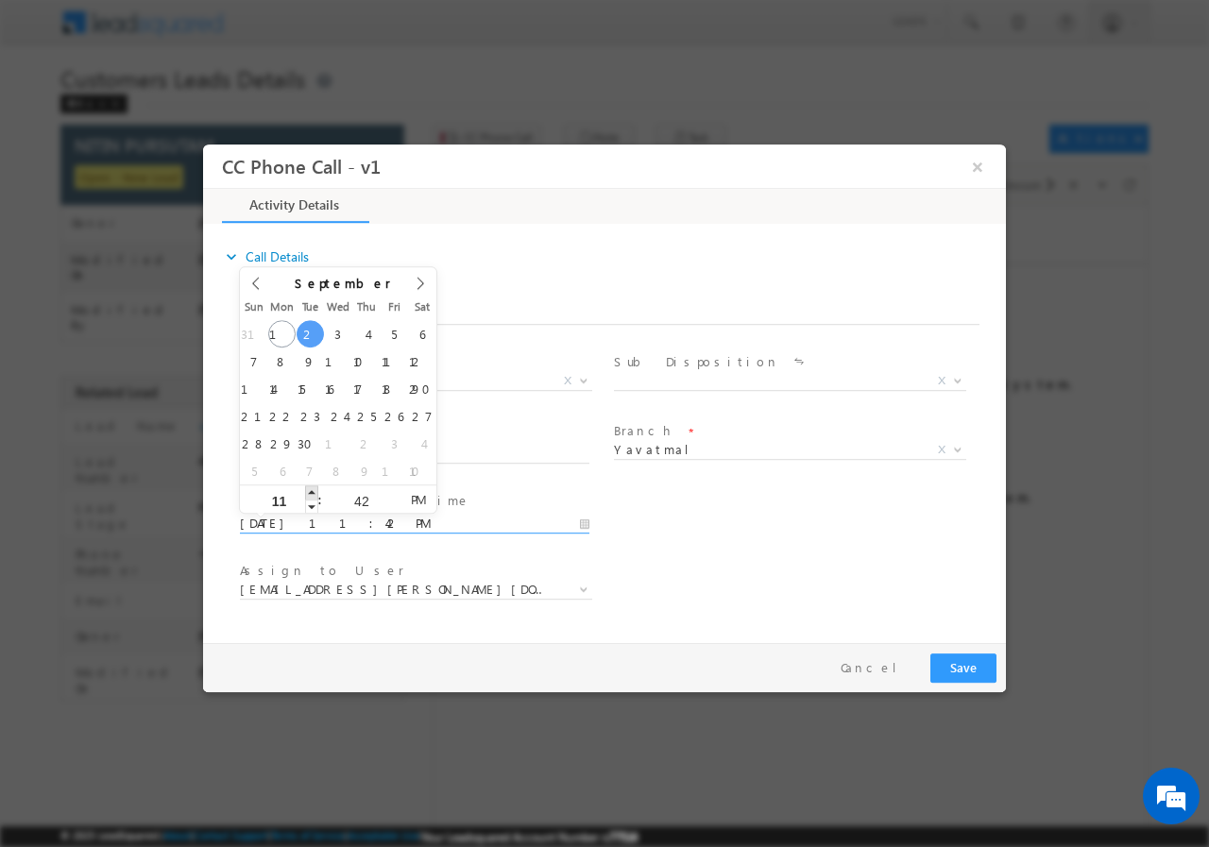
type input "12"
click at [312, 492] on span at bounding box center [311, 492] width 13 height 14
type input "09/02/2025 12:41 AM"
type input "41"
click at [393, 507] on span at bounding box center [393, 506] width 13 height 14
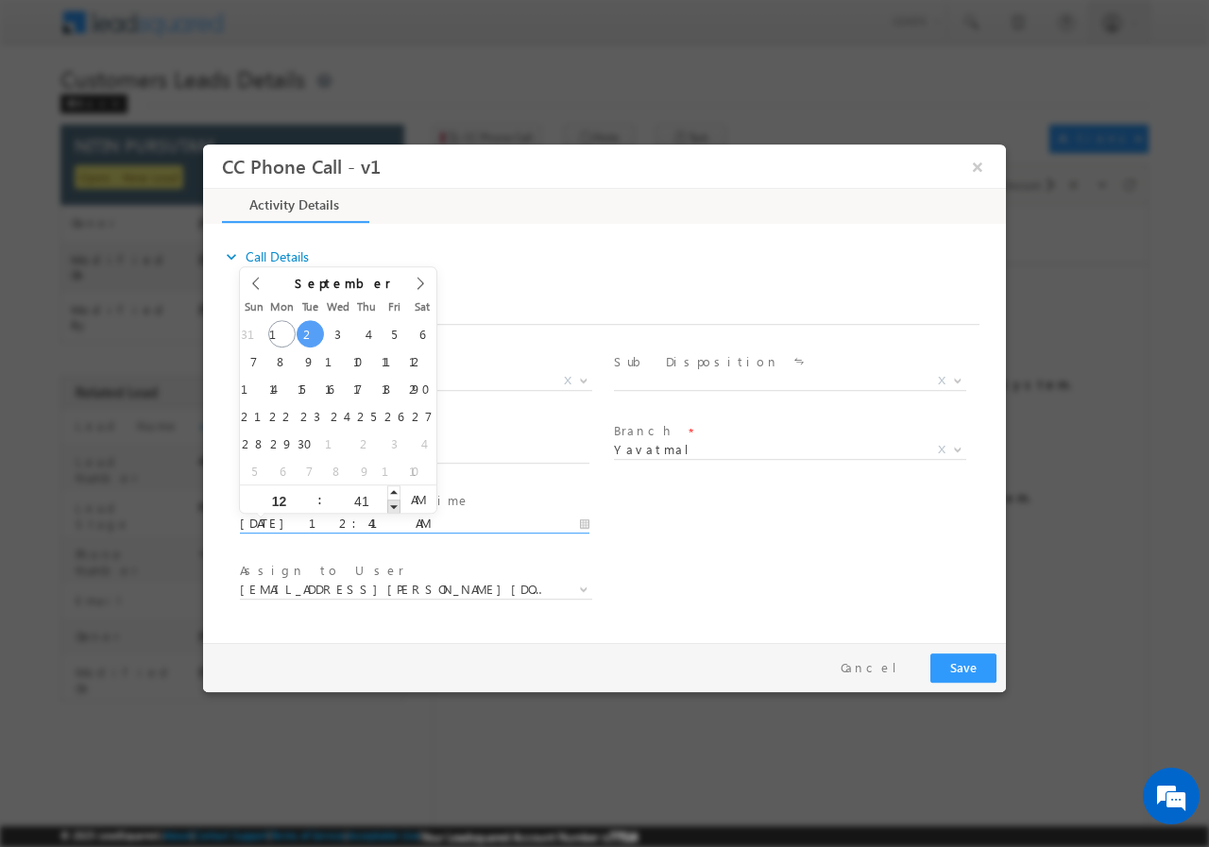
type input "09/02/2025 12:40 AM"
type input "40"
click at [392, 506] on span at bounding box center [393, 506] width 13 height 14
type input "09/02/2025 12:39 AM"
type input "39"
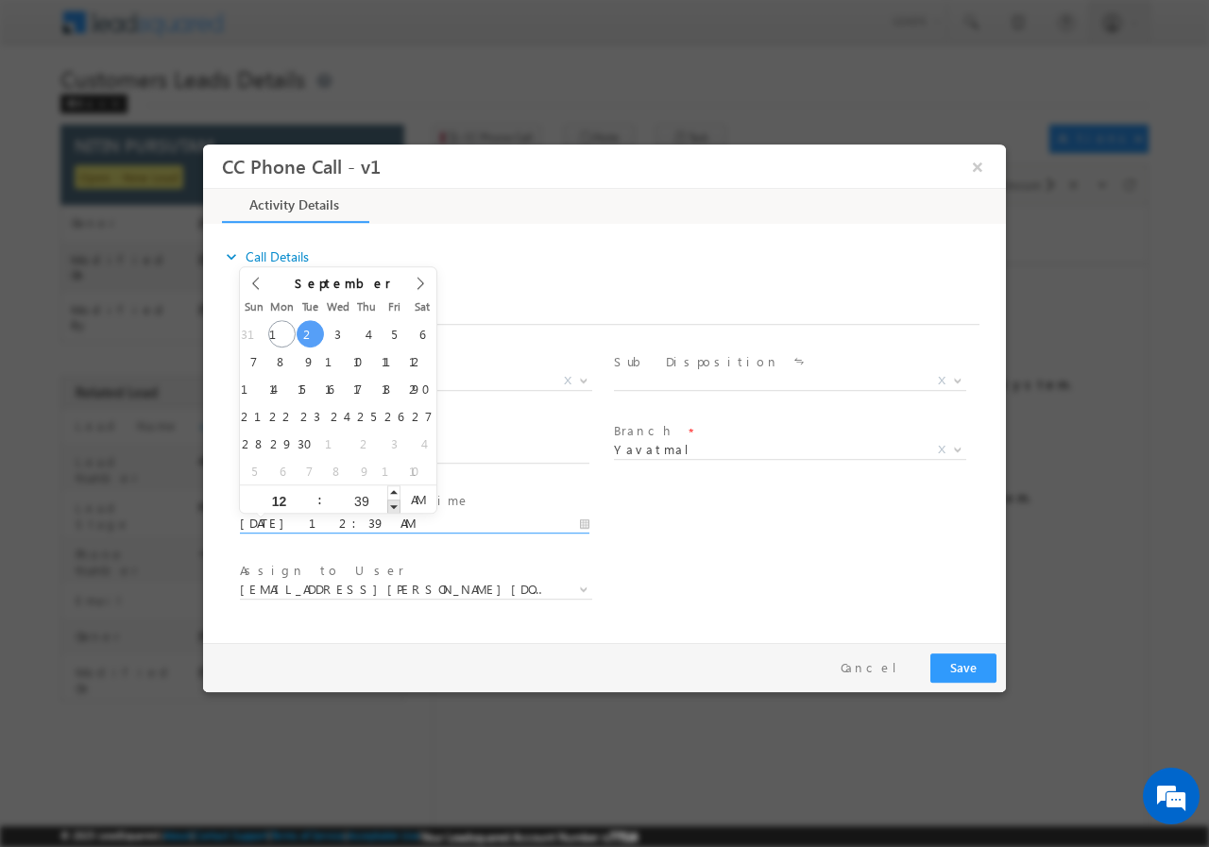
click at [392, 506] on span at bounding box center [393, 506] width 13 height 14
type input "09/02/2025 12:40 AM"
type input "40"
click at [393, 487] on span at bounding box center [393, 492] width 13 height 14
type input "09/02/2025 12:41 AM"
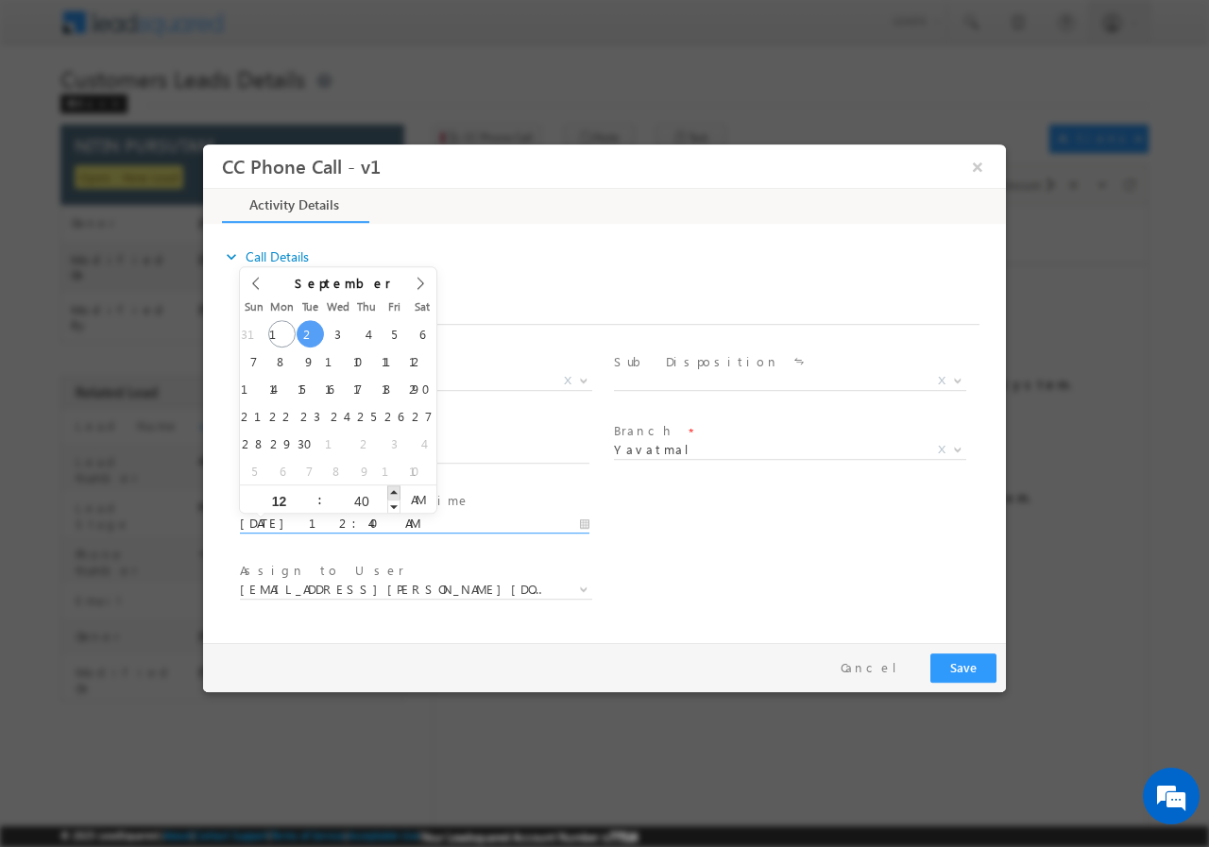
type input "41"
click at [393, 487] on span at bounding box center [393, 492] width 13 height 14
type input "09/02/2025 12:42 AM"
type input "42"
click at [392, 487] on span at bounding box center [393, 492] width 13 height 14
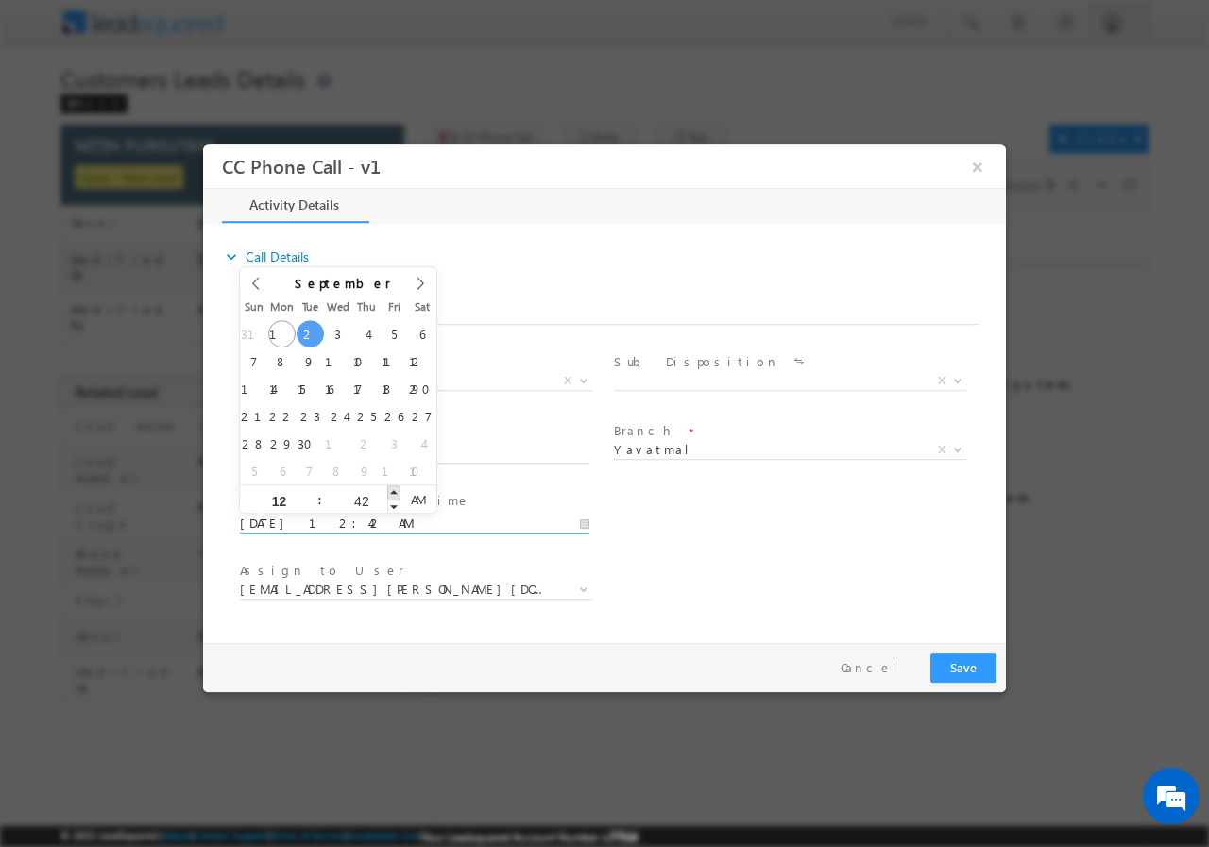
type input "09/02/2025 12:43 AM"
type input "43"
click at [389, 487] on span at bounding box center [393, 492] width 13 height 14
type input "09/02/2025 12:44 AM"
type input "44"
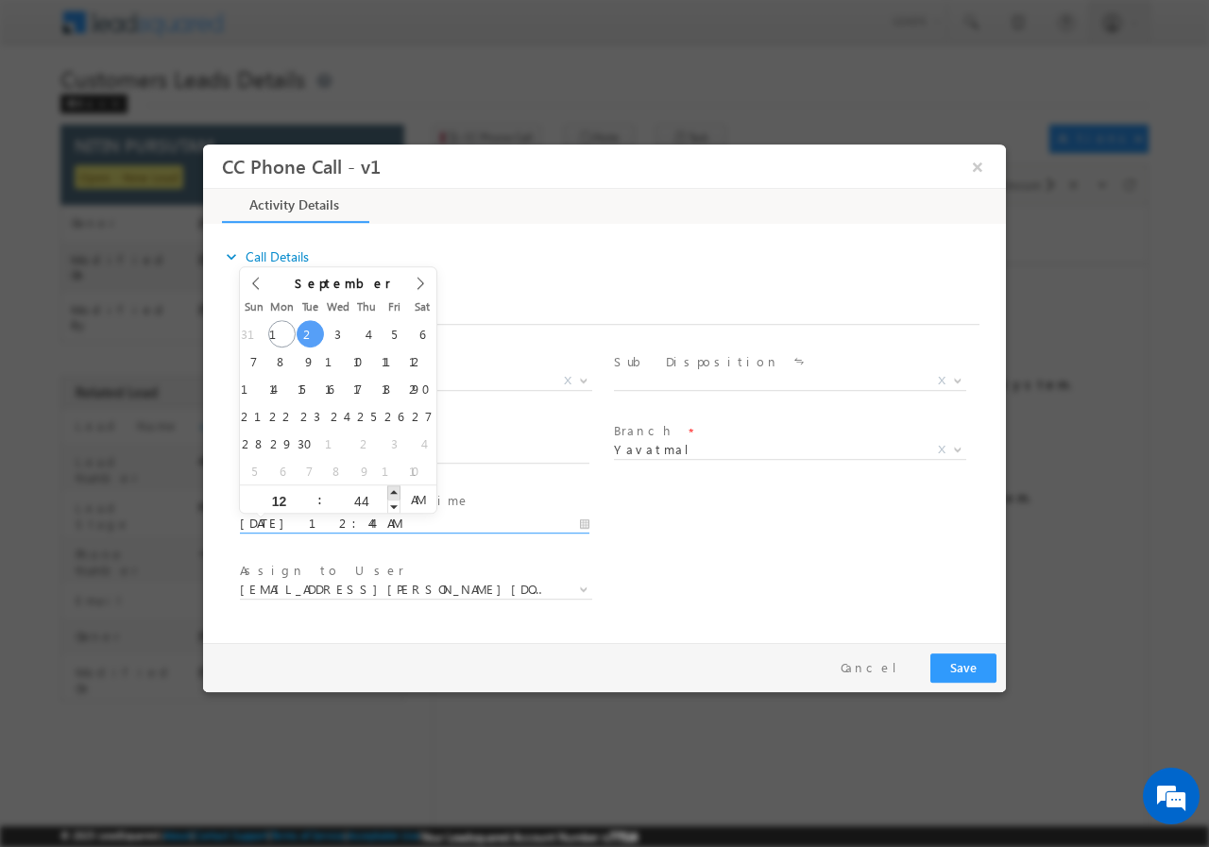
click at [389, 487] on span at bounding box center [393, 492] width 13 height 14
type input "09/02/2025 12:45 AM"
type input "45"
click at [389, 487] on span at bounding box center [393, 492] width 13 height 14
type input "09/02/2025 12:46 AM"
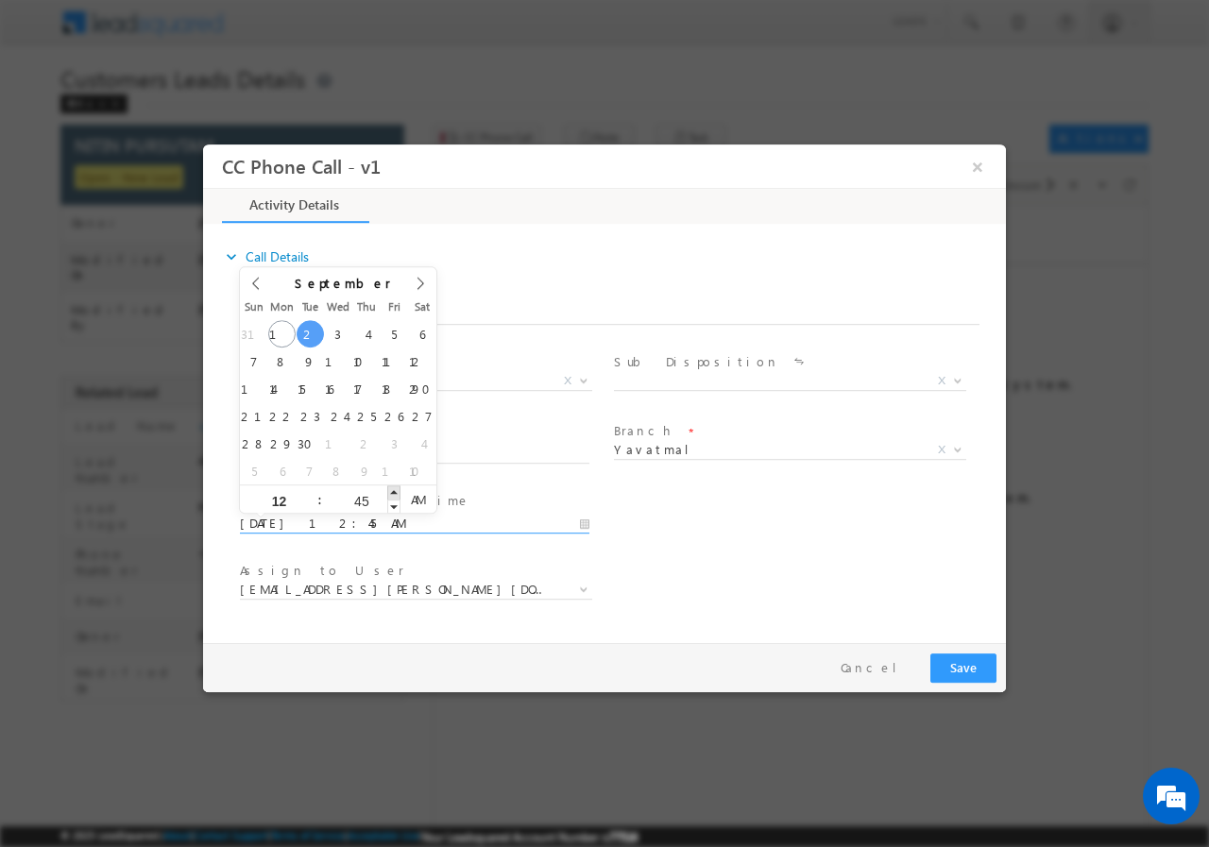
type input "46"
click at [389, 487] on span at bounding box center [393, 492] width 13 height 14
type input "09/02/2025 12:47 AM"
type input "47"
click at [389, 487] on span at bounding box center [393, 492] width 13 height 14
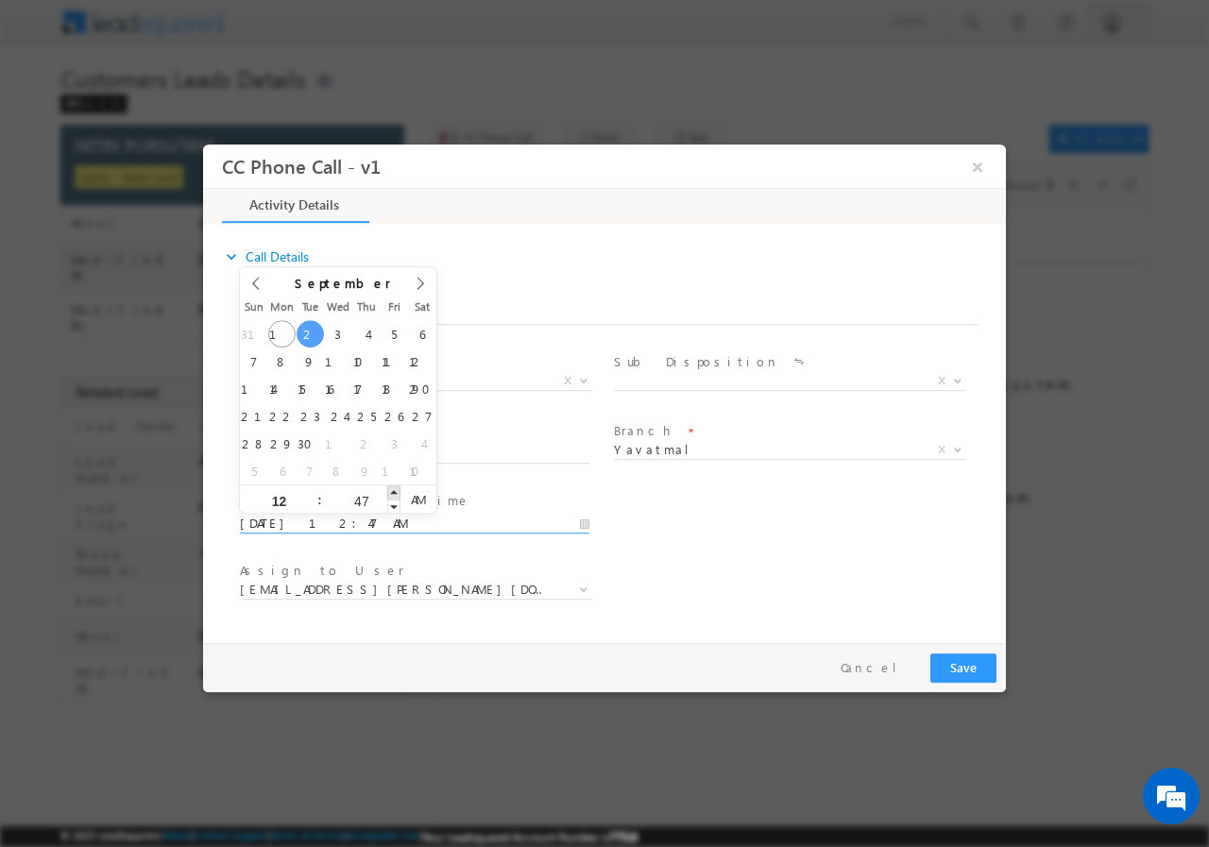
type input "09/02/2025 12:48 AM"
type input "48"
click at [389, 487] on span at bounding box center [393, 492] width 13 height 14
type input "09/02/2025 12:49 AM"
type input "49"
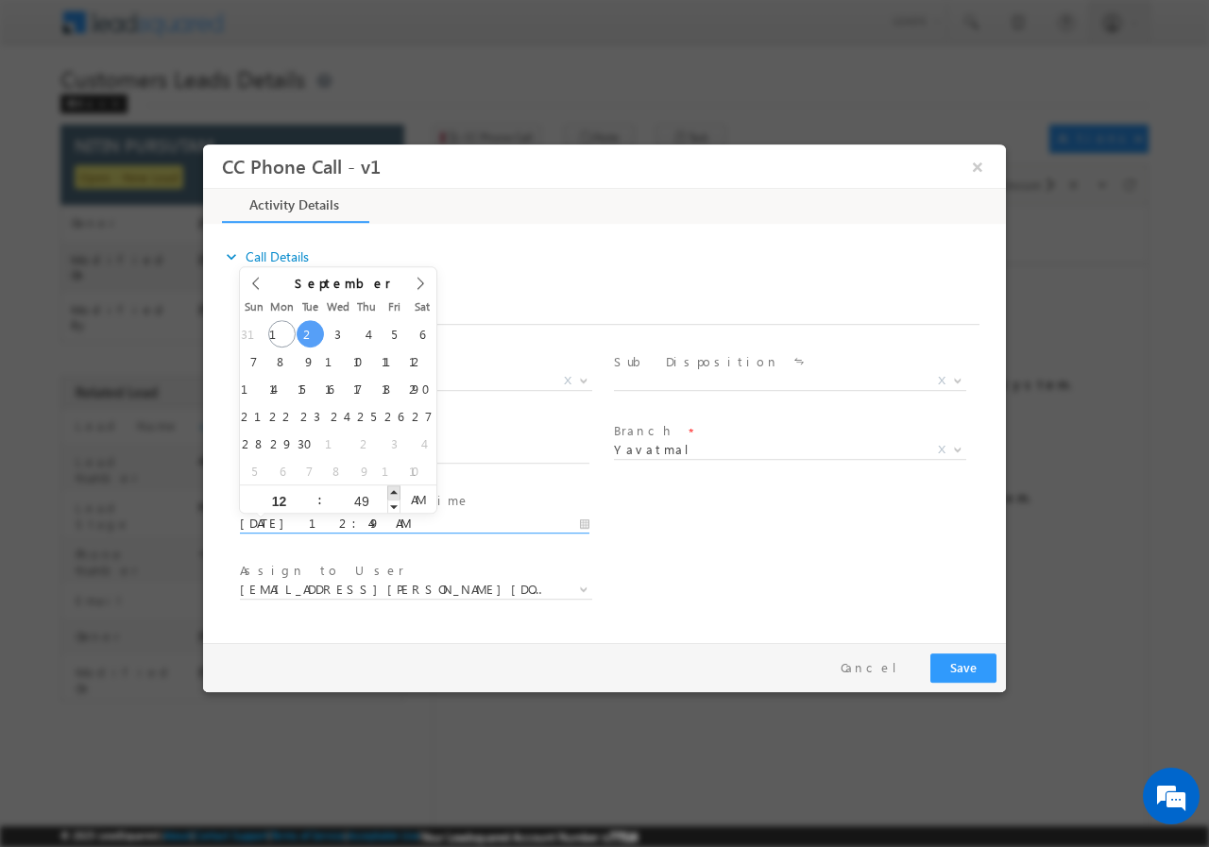
click at [389, 487] on span at bounding box center [393, 492] width 13 height 14
type input "09/02/2025 12:50 AM"
type input "50"
click at [389, 487] on span at bounding box center [393, 492] width 13 height 14
type input "09/02/2025 12:51 AM"
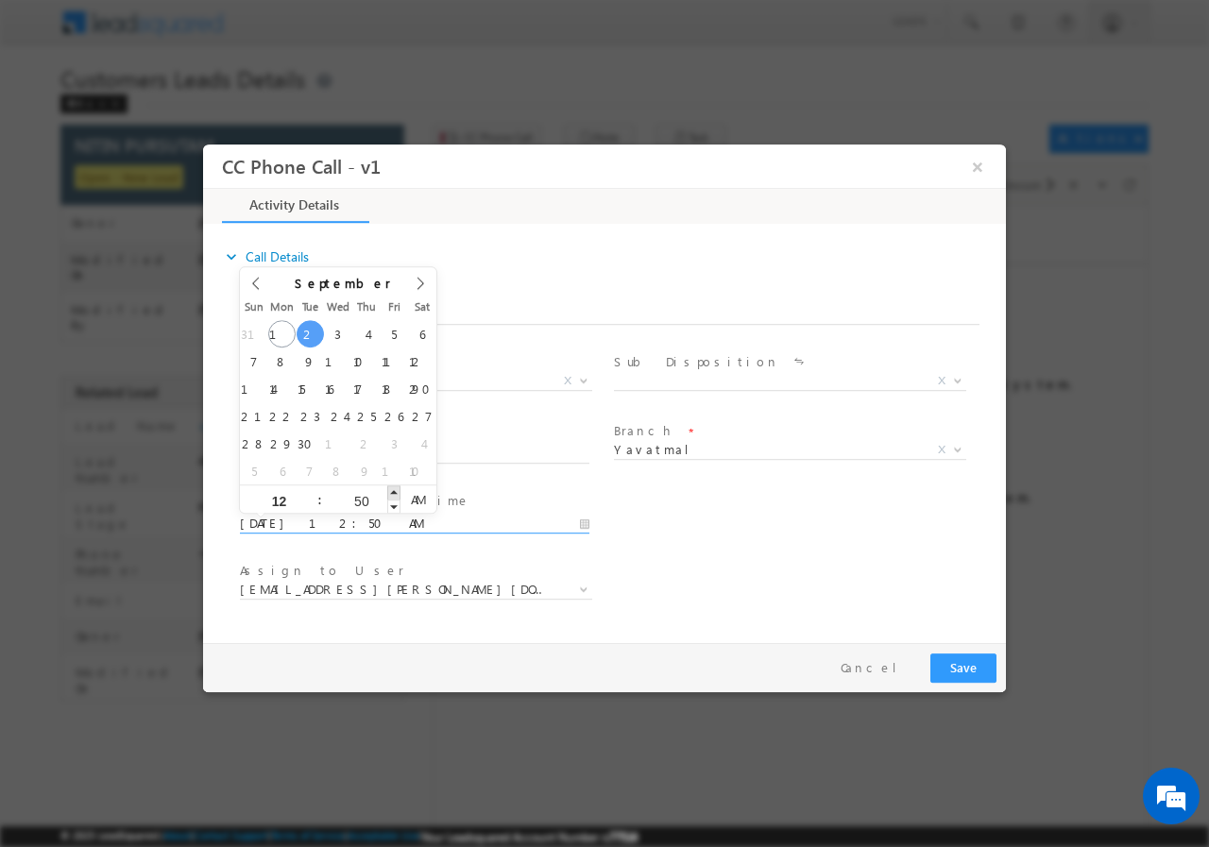
type input "51"
click at [389, 486] on span at bounding box center [393, 492] width 13 height 14
type input "09/02/2025 12:52 AM"
type input "52"
click at [389, 486] on span at bounding box center [393, 492] width 13 height 14
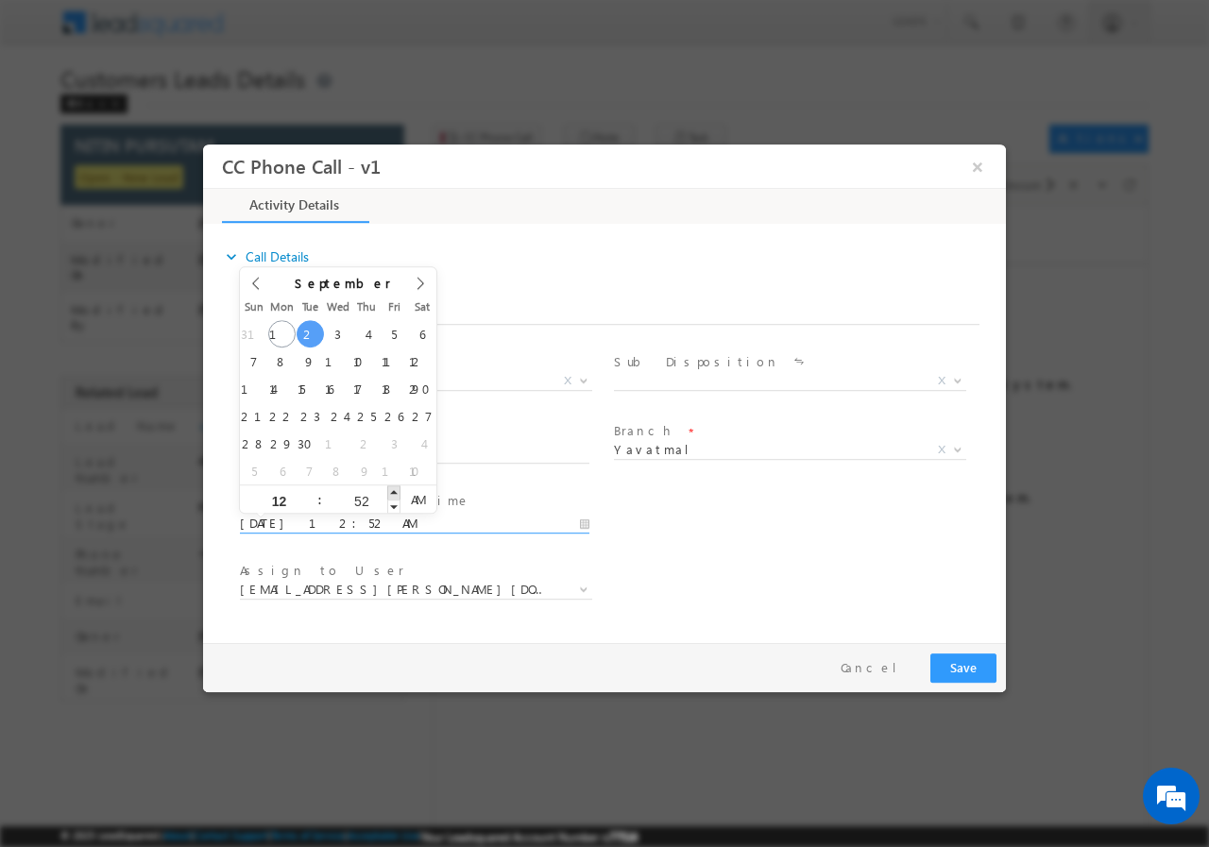
type input "09/02/2025 12:53 AM"
type input "53"
click at [389, 486] on span at bounding box center [393, 492] width 13 height 14
type input "09/02/2025 12:54 AM"
type input "54"
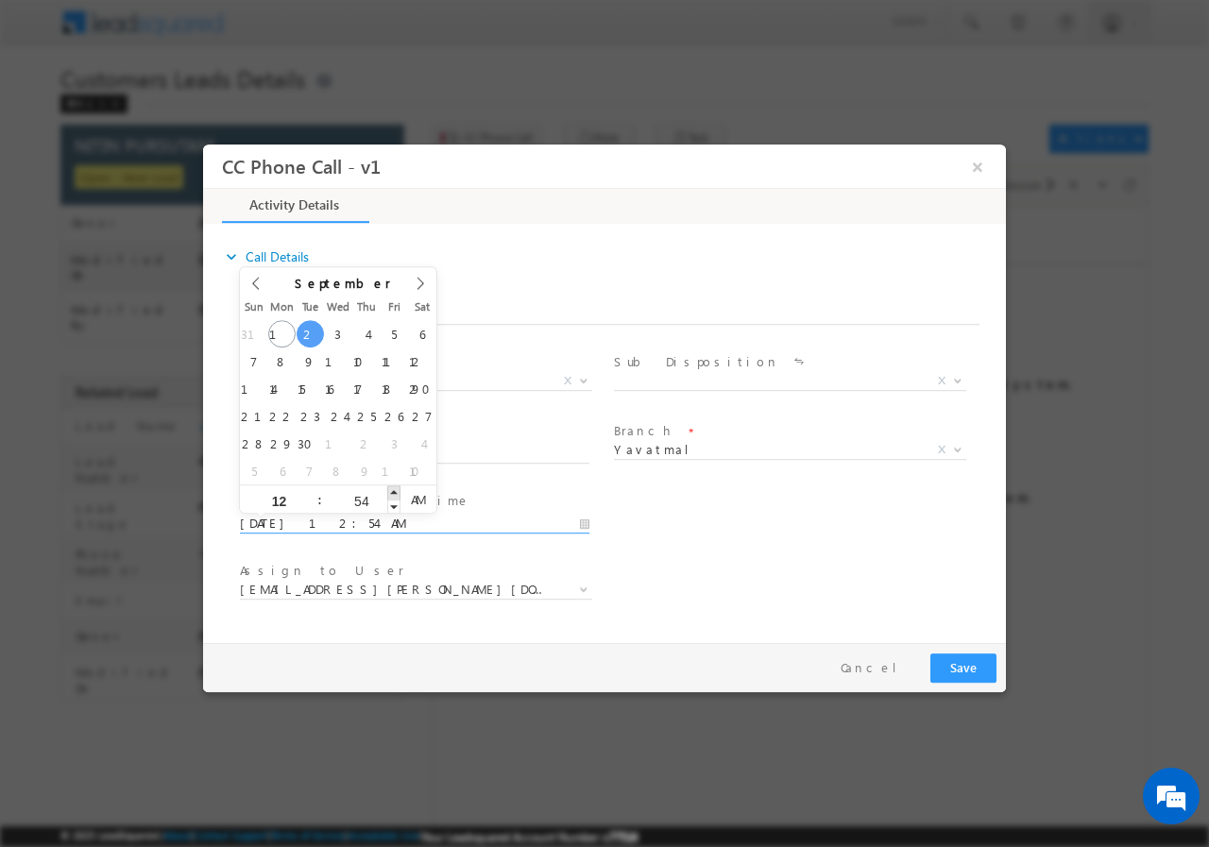
click at [389, 486] on span at bounding box center [393, 492] width 13 height 14
type input "09/02/2025 12:55 AM"
type input "55"
click at [389, 486] on span at bounding box center [393, 492] width 13 height 14
type input "09/02/2025 12:56 AM"
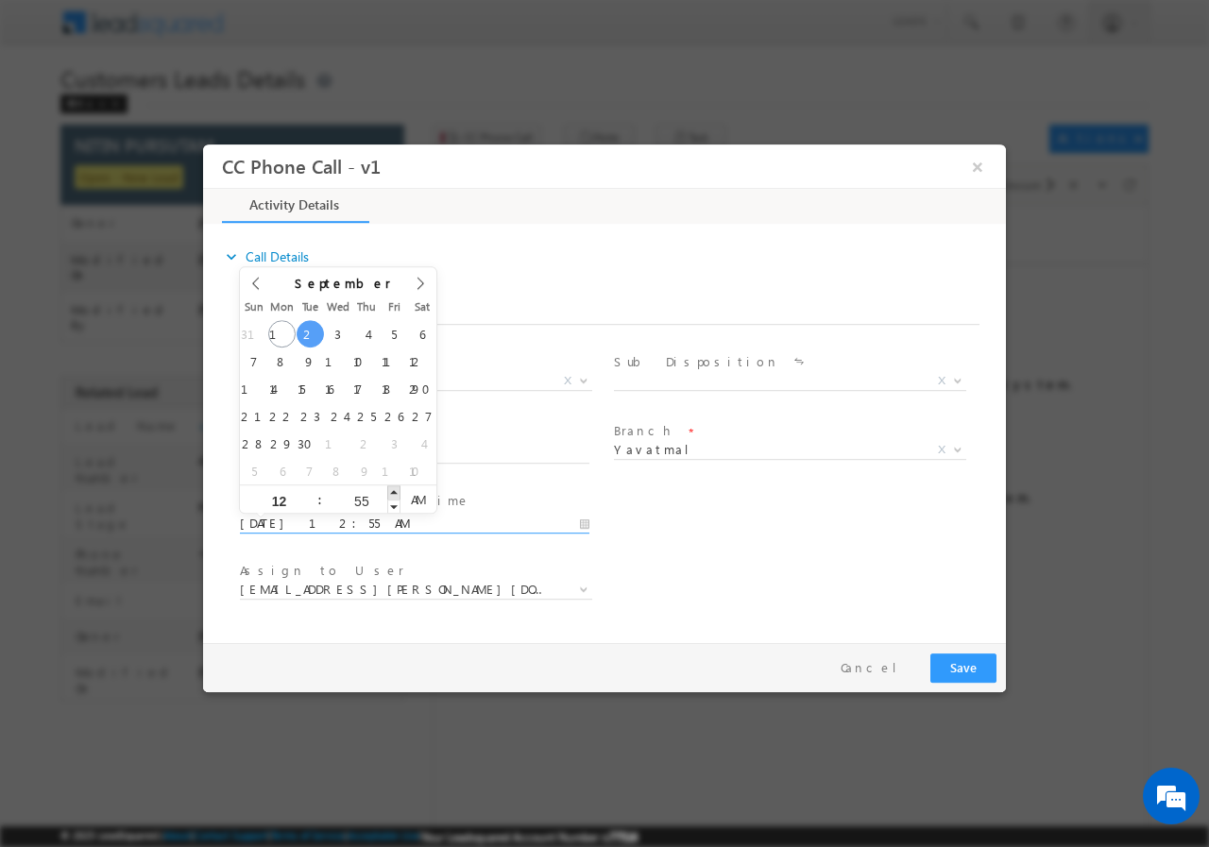
type input "56"
click at [388, 486] on span at bounding box center [393, 492] width 13 height 14
type input "09/02/2025 12:57 AM"
type input "57"
click at [393, 489] on span at bounding box center [393, 492] width 13 height 14
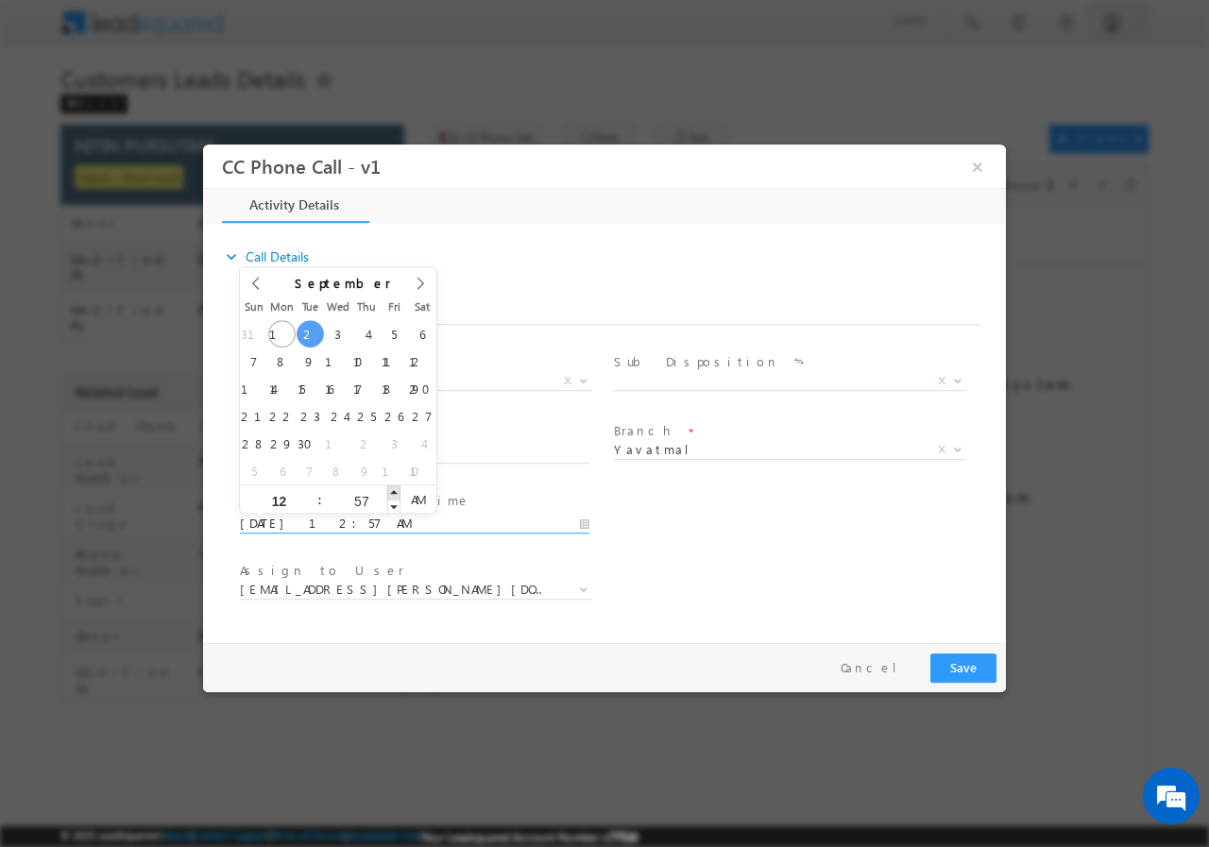
type input "09/02/2025 12:58 AM"
type input "58"
click at [393, 489] on span at bounding box center [393, 492] width 13 height 14
type input "09/02/2025 12:59 AM"
type input "59"
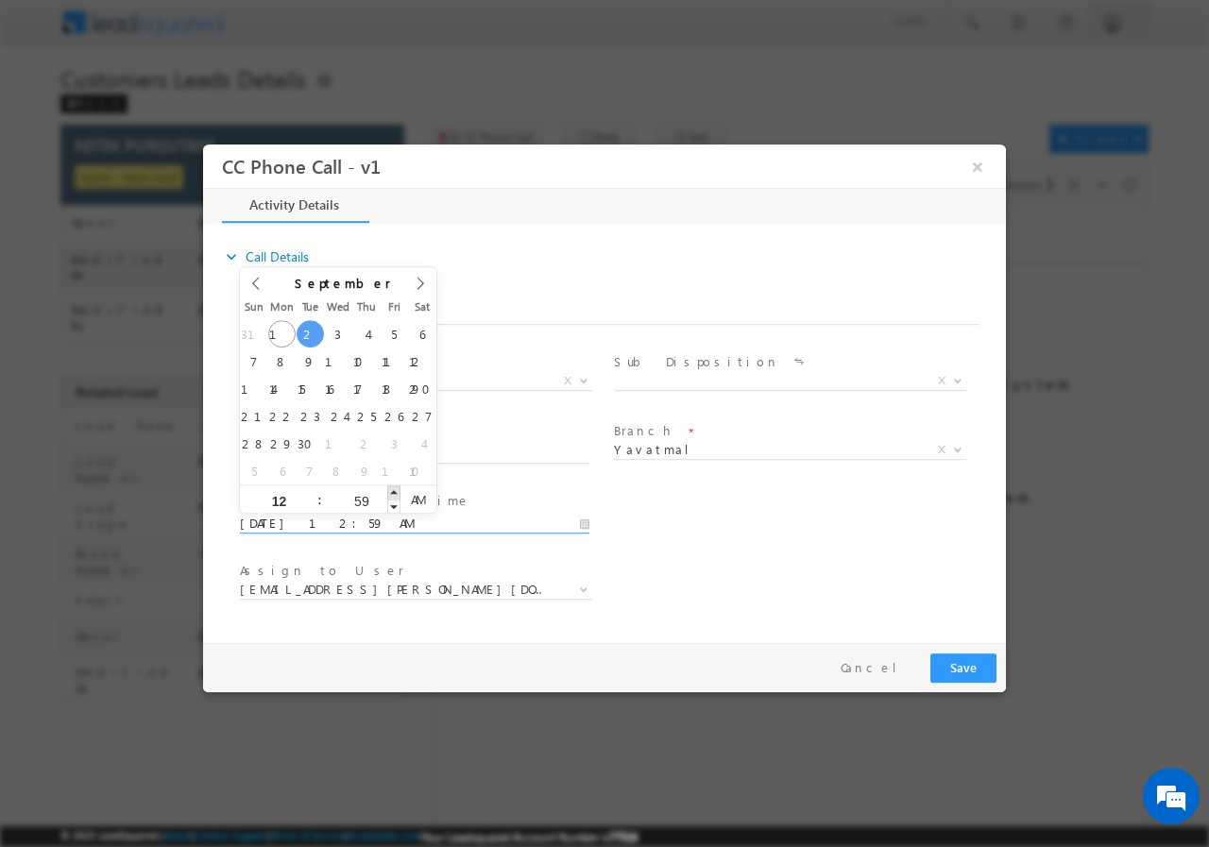
click at [393, 489] on span at bounding box center [393, 492] width 13 height 14
type input "09/02/2025 1:00 AM"
type input "01"
type input "00"
click at [393, 489] on span at bounding box center [393, 492] width 13 height 14
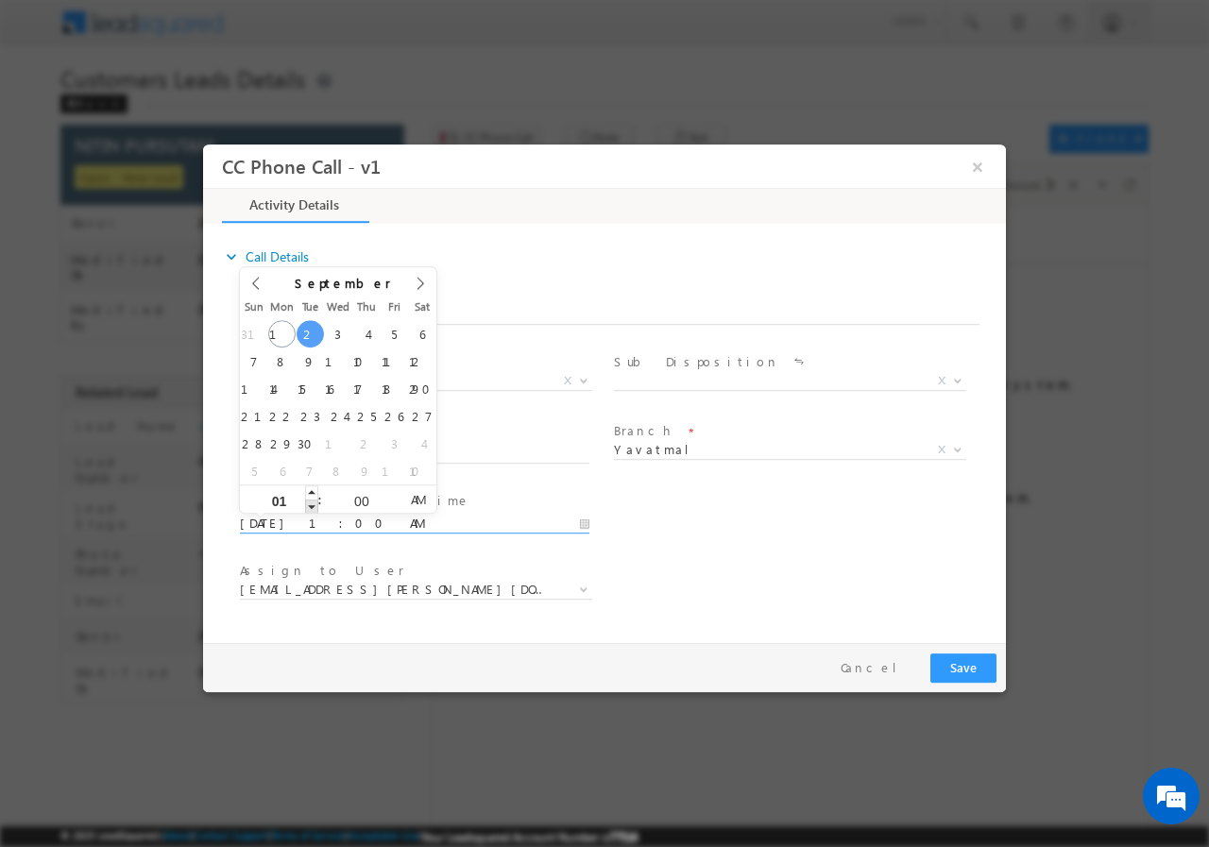
type input "09/02/2025 12:00 AM"
type input "12"
click at [310, 505] on span at bounding box center [311, 506] width 13 height 14
type input "09/02/2025 12:00 PM"
click at [414, 500] on span "AM" at bounding box center [417, 499] width 35 height 28
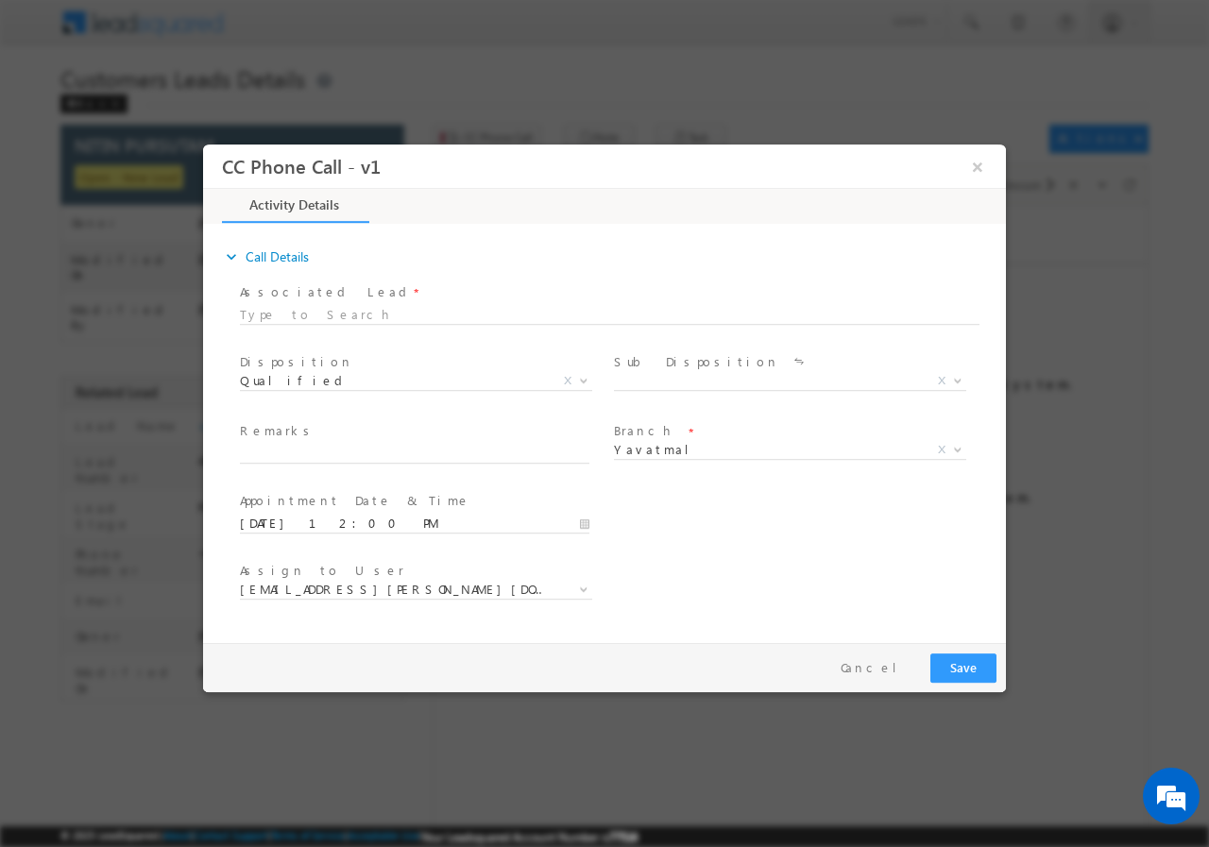
click at [811, 533] on div "User Branch * Appointment Date & Time * 09/02/2025 12:00 PM" at bounding box center [621, 521] width 770 height 70
click at [451, 452] on input "text" at bounding box center [414, 453] width 349 height 19
click at [362, 584] on span "akash.mamidwar@sgrlimited.in" at bounding box center [393, 588] width 307 height 17
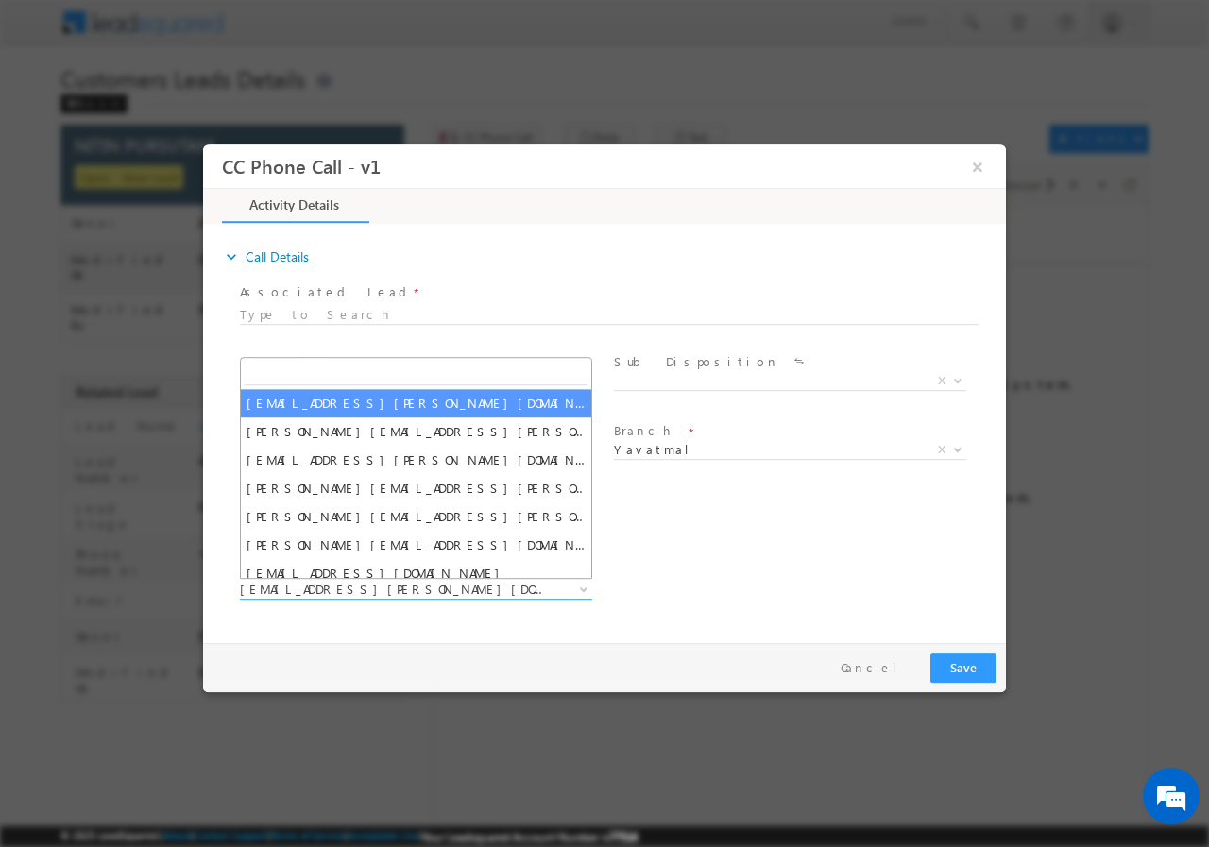
click at [410, 370] on input "search" at bounding box center [416, 373] width 343 height 24
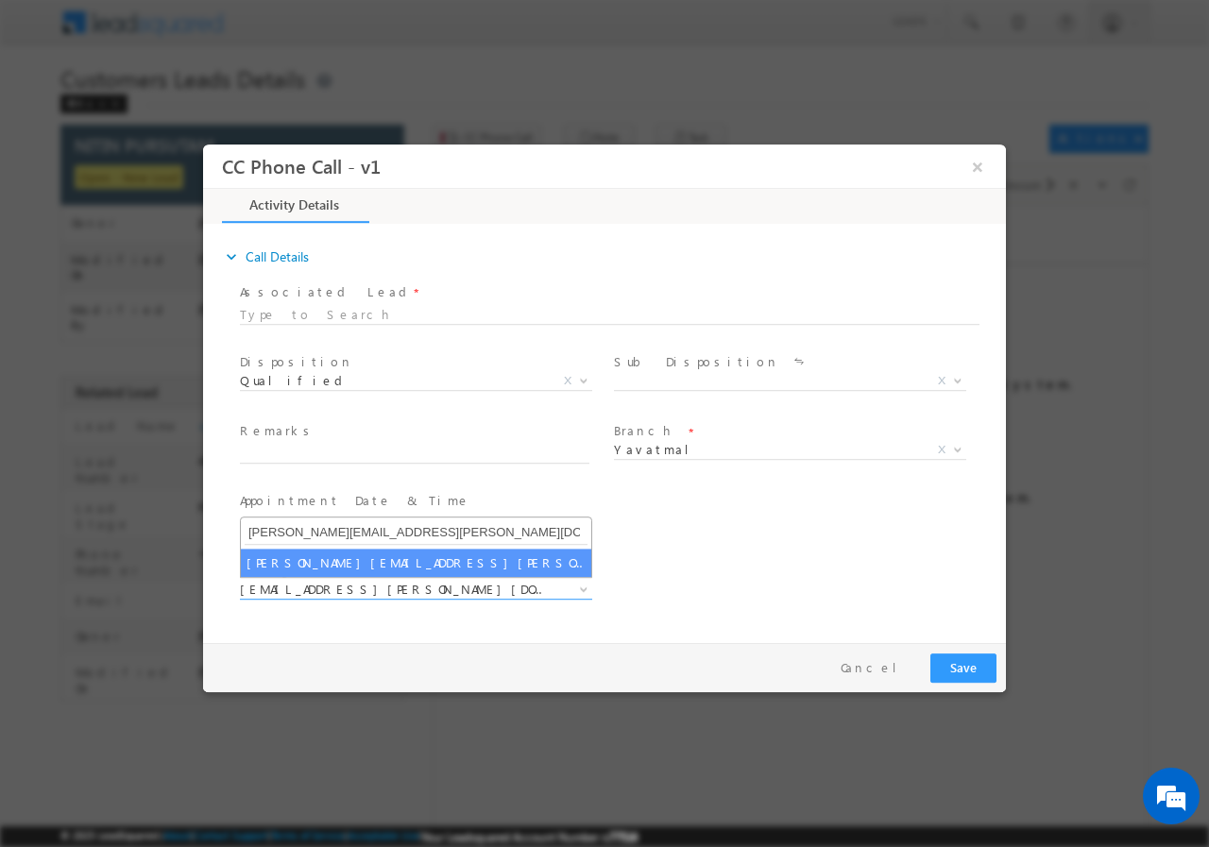
type input "mayuresh.uttarwar@sgrlimited.in"
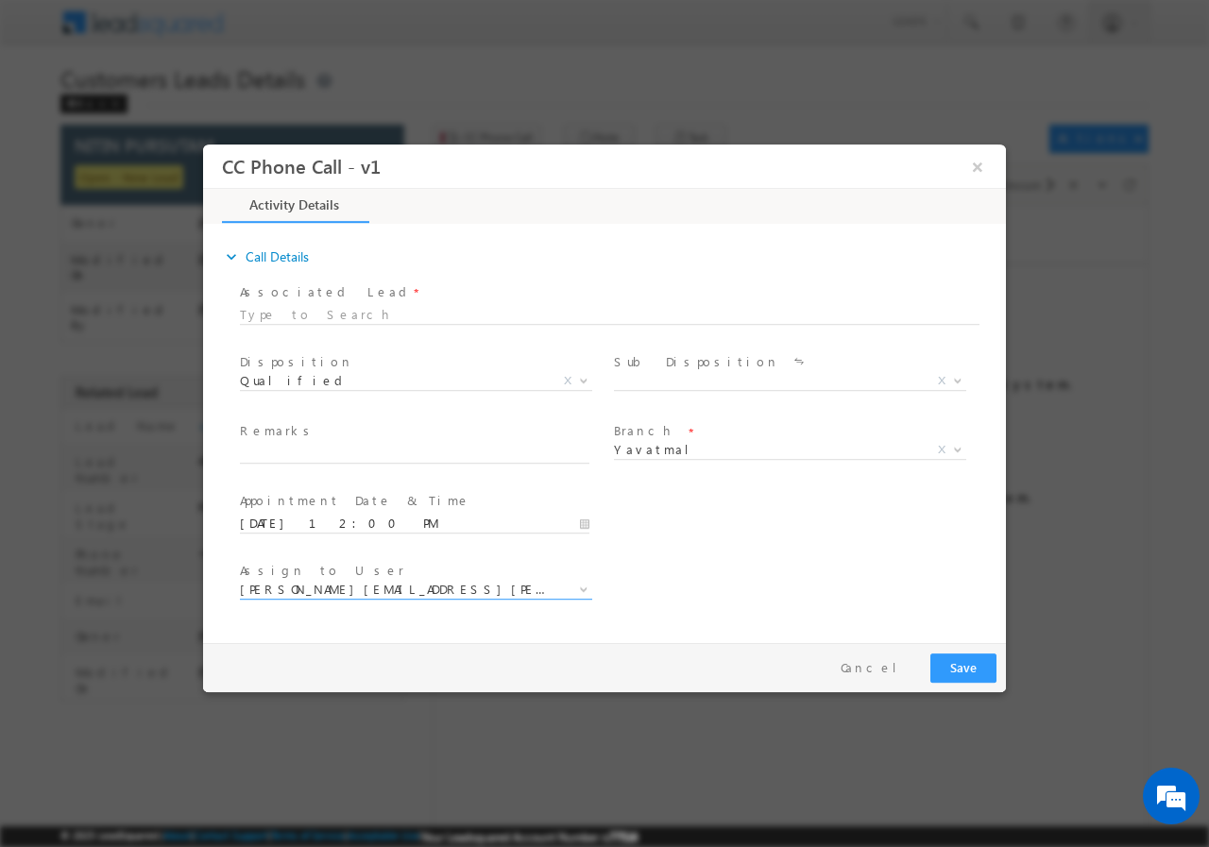
select select "mayuresh.uttarwar@sgrlimited.in"
drag, startPoint x: 361, startPoint y: 453, endPoint x: 427, endPoint y: 598, distance: 158.9
click at [362, 453] on input "text" at bounding box center [414, 453] width 349 height 19
paste input "NITIN PURSUTAM// AGE-35// 810912//VB_Interested//9022767695//Yavatmal-445101//P…"
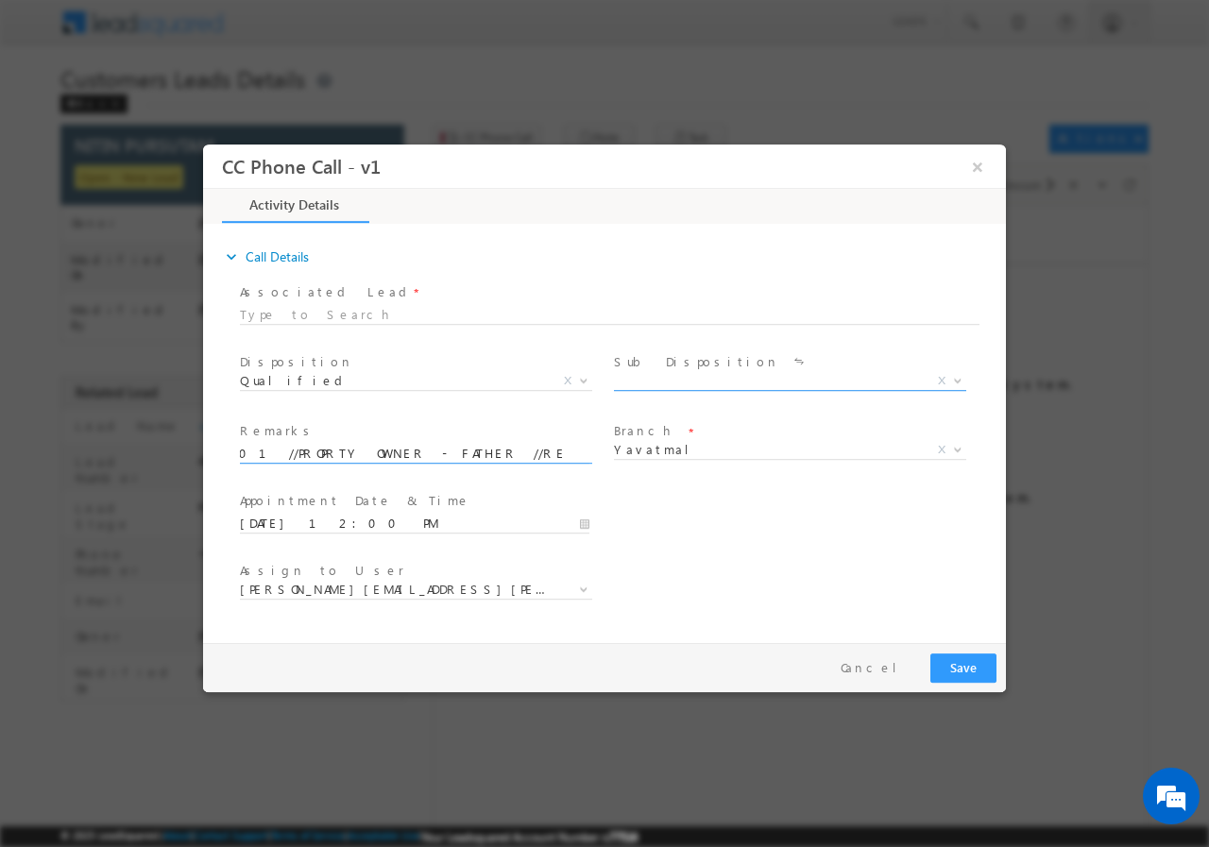
type input "NITIN PURSUTAM// AGE-35// 810912//VB_Interested//9022767695//Yavatmal-445101//P…"
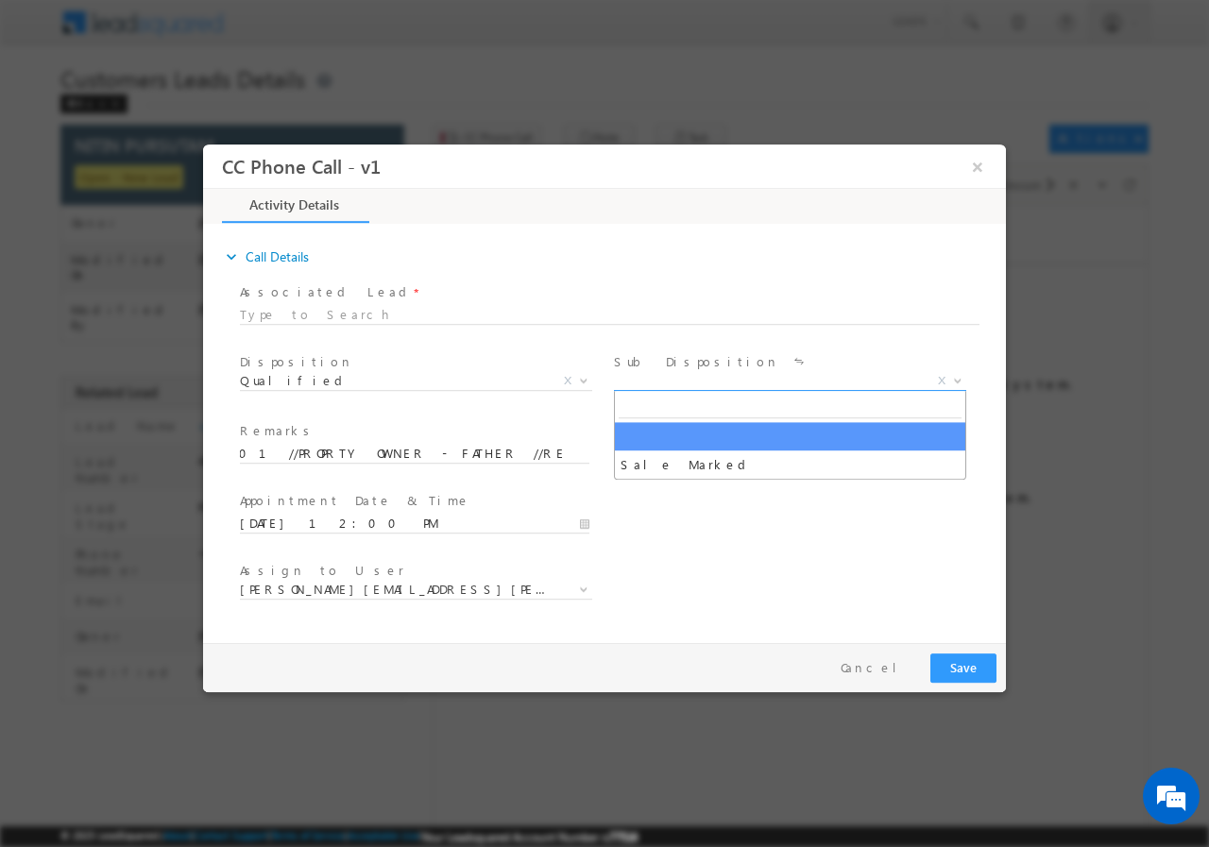
click at [953, 381] on b at bounding box center [957, 379] width 11 height 7
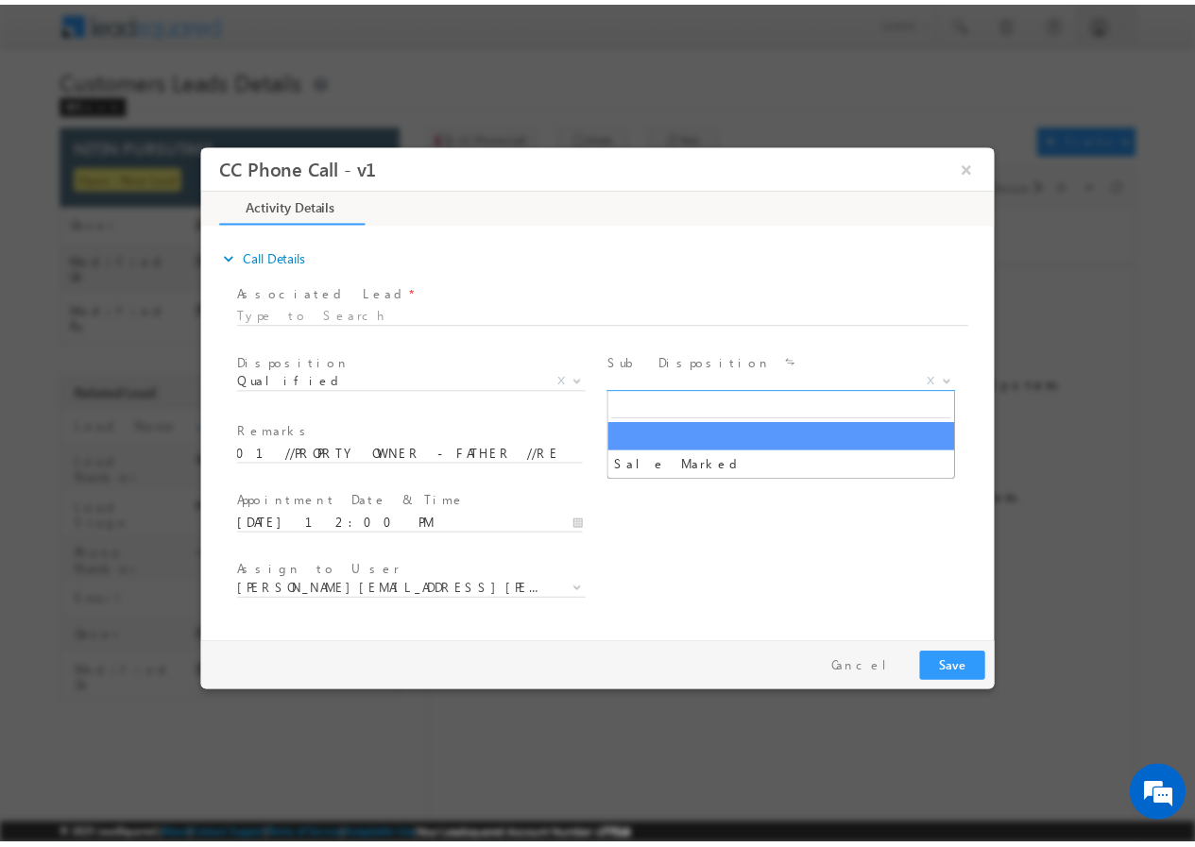
scroll to position [0, 0]
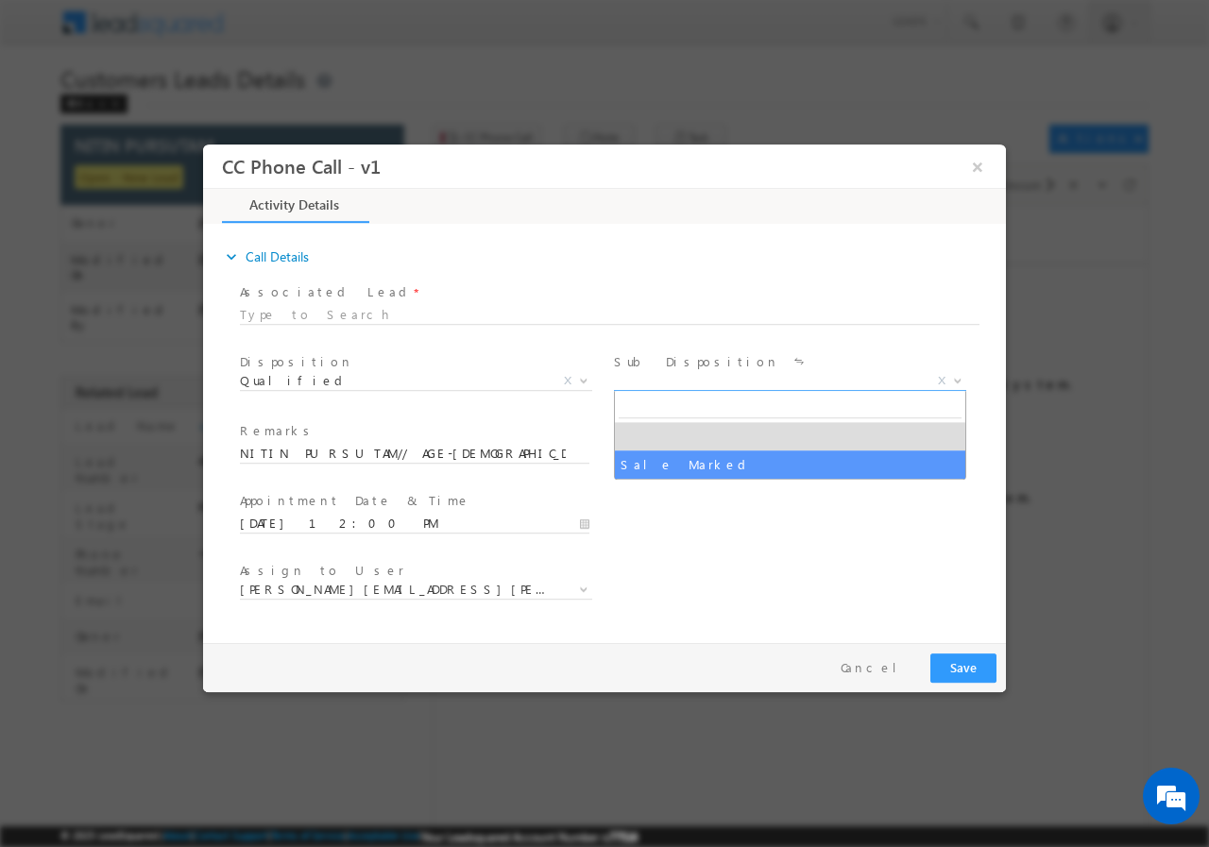
select select "Sale Marked"
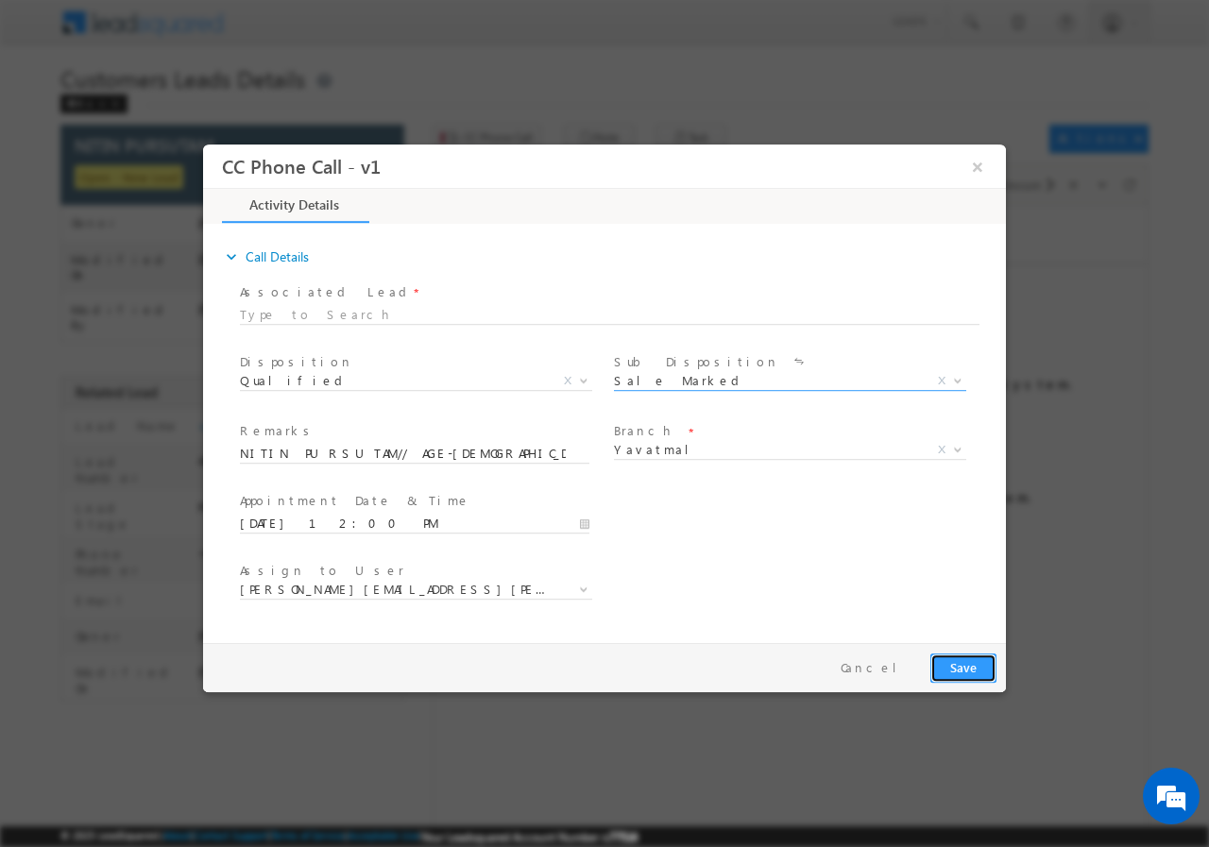
click at [963, 658] on button "Save" at bounding box center [963, 667] width 66 height 29
